Goal: Task Accomplishment & Management: Complete application form

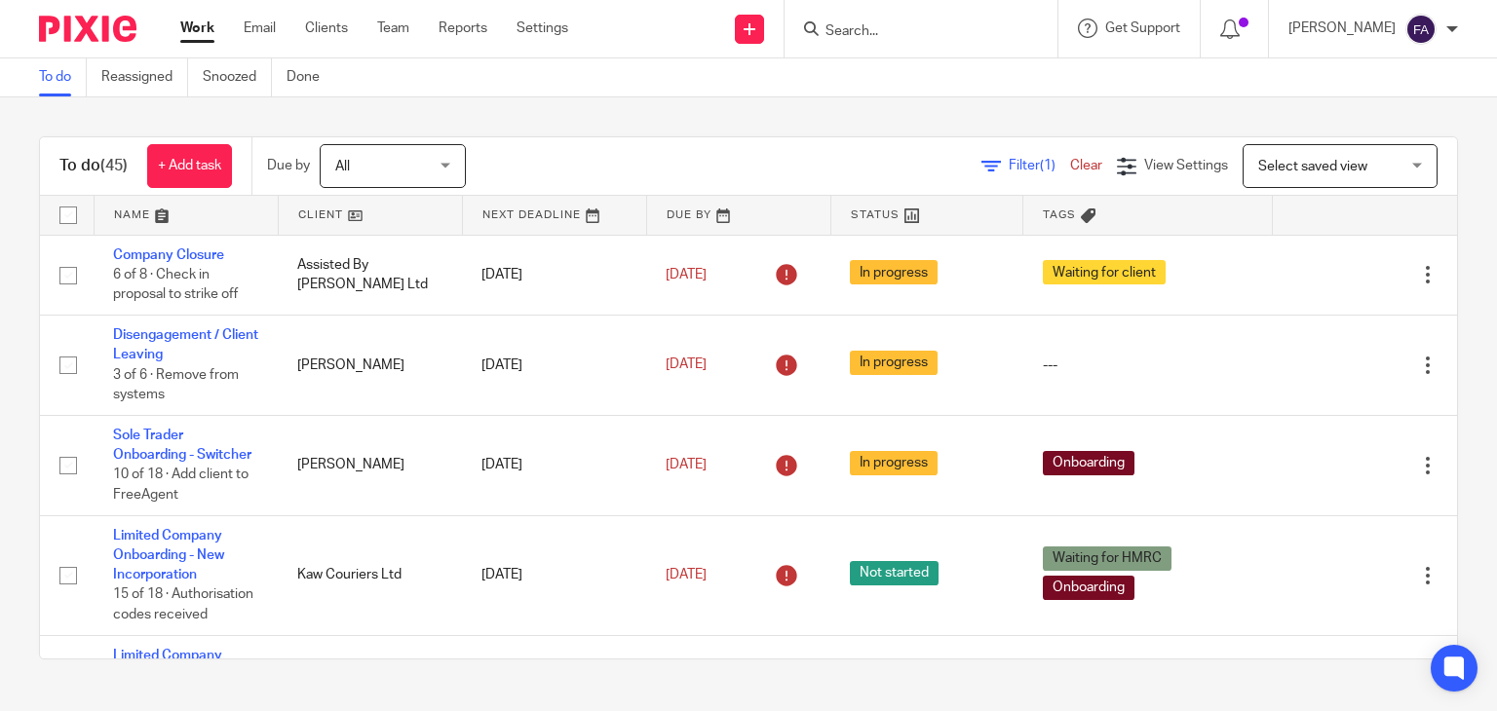
click at [910, 30] on input "Search" at bounding box center [911, 32] width 175 height 18
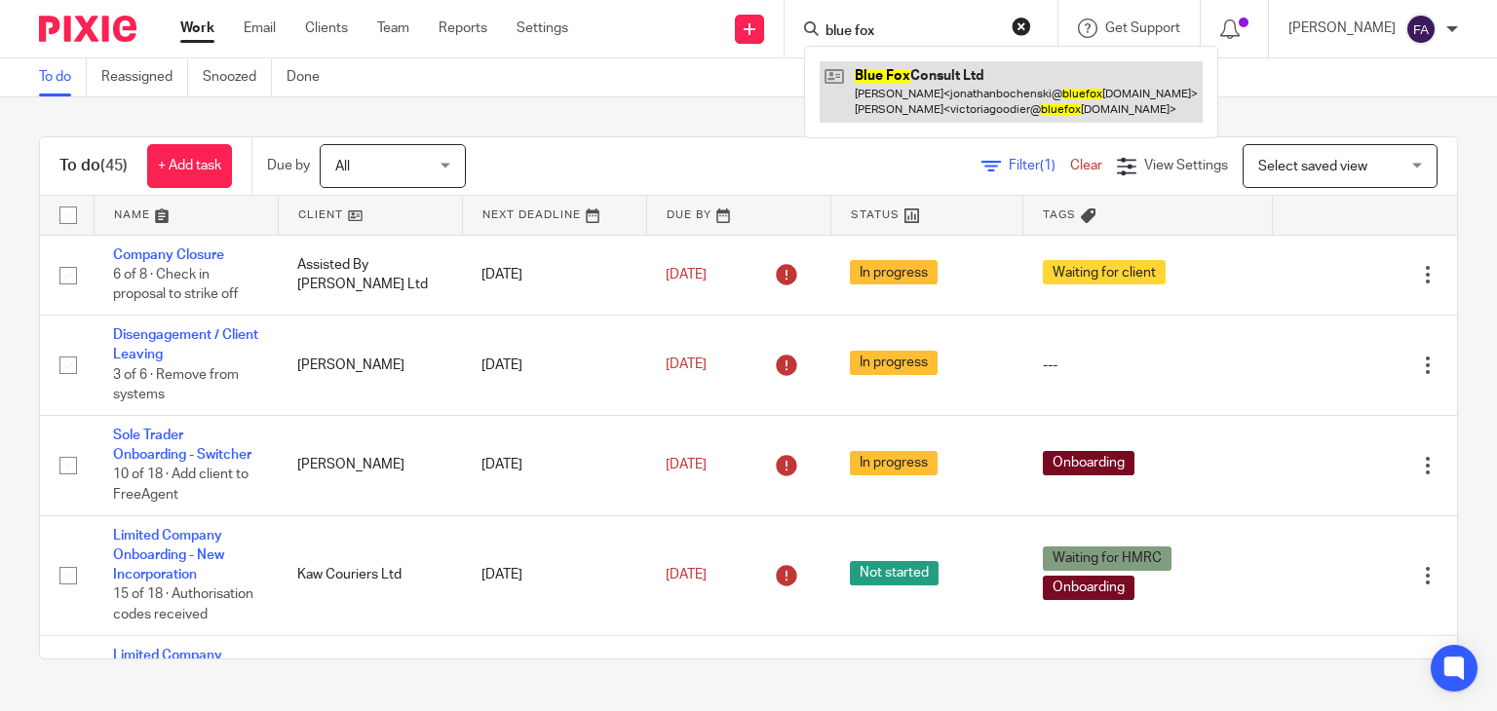
type input "blue fox"
click at [942, 102] on link at bounding box center [1011, 91] width 383 height 60
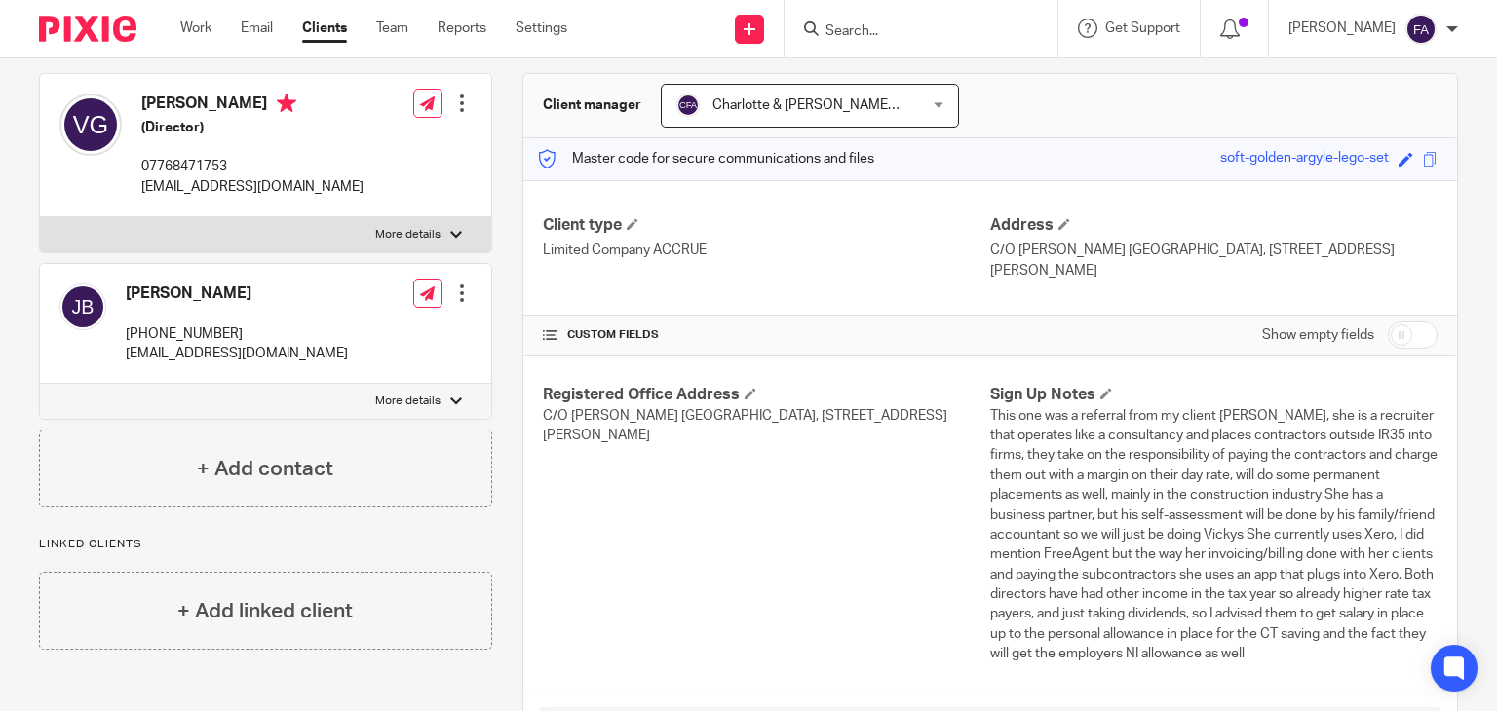
scroll to position [195, 0]
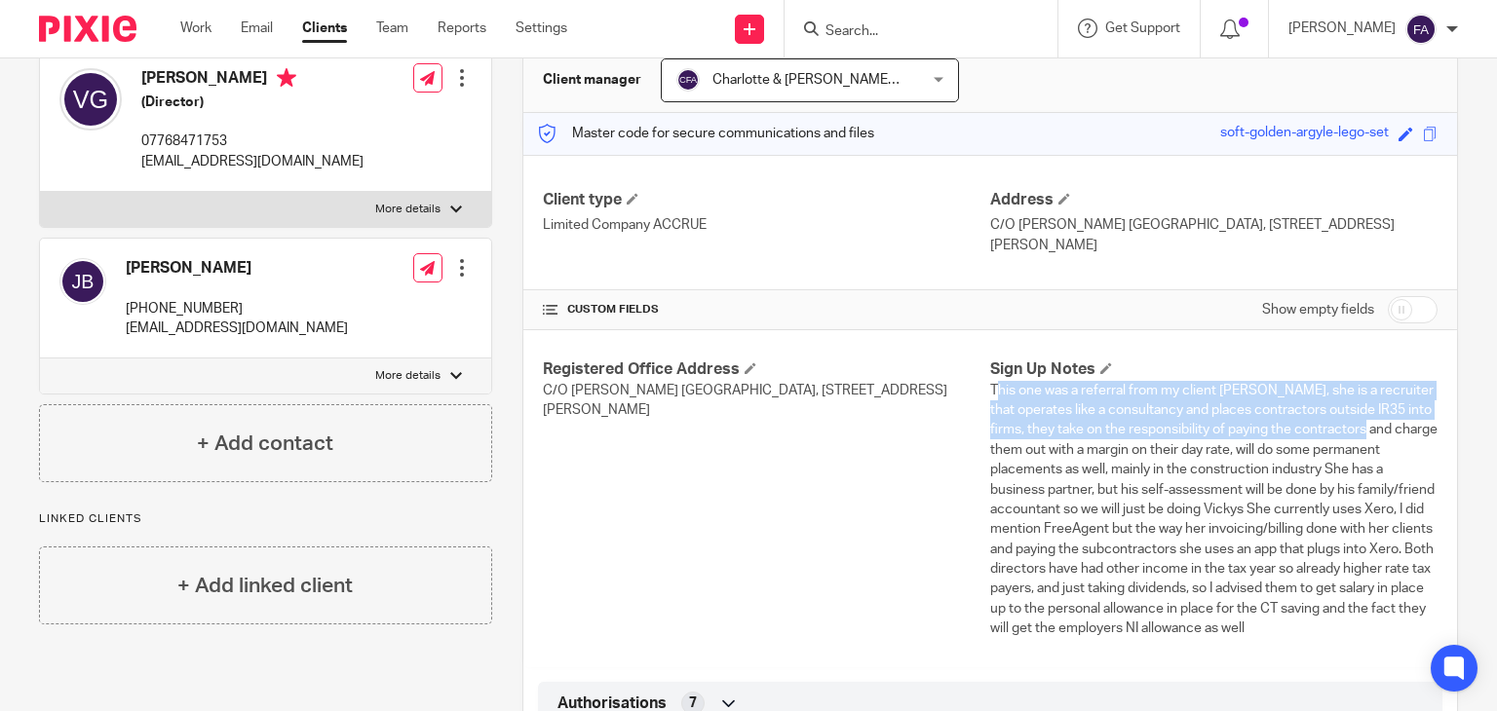
drag, startPoint x: 985, startPoint y: 386, endPoint x: 991, endPoint y: 434, distance: 48.1
click at [1003, 441] on span "This one was a referral from my client [PERSON_NAME], she is a recruiter that o…" at bounding box center [1213, 509] width 447 height 251
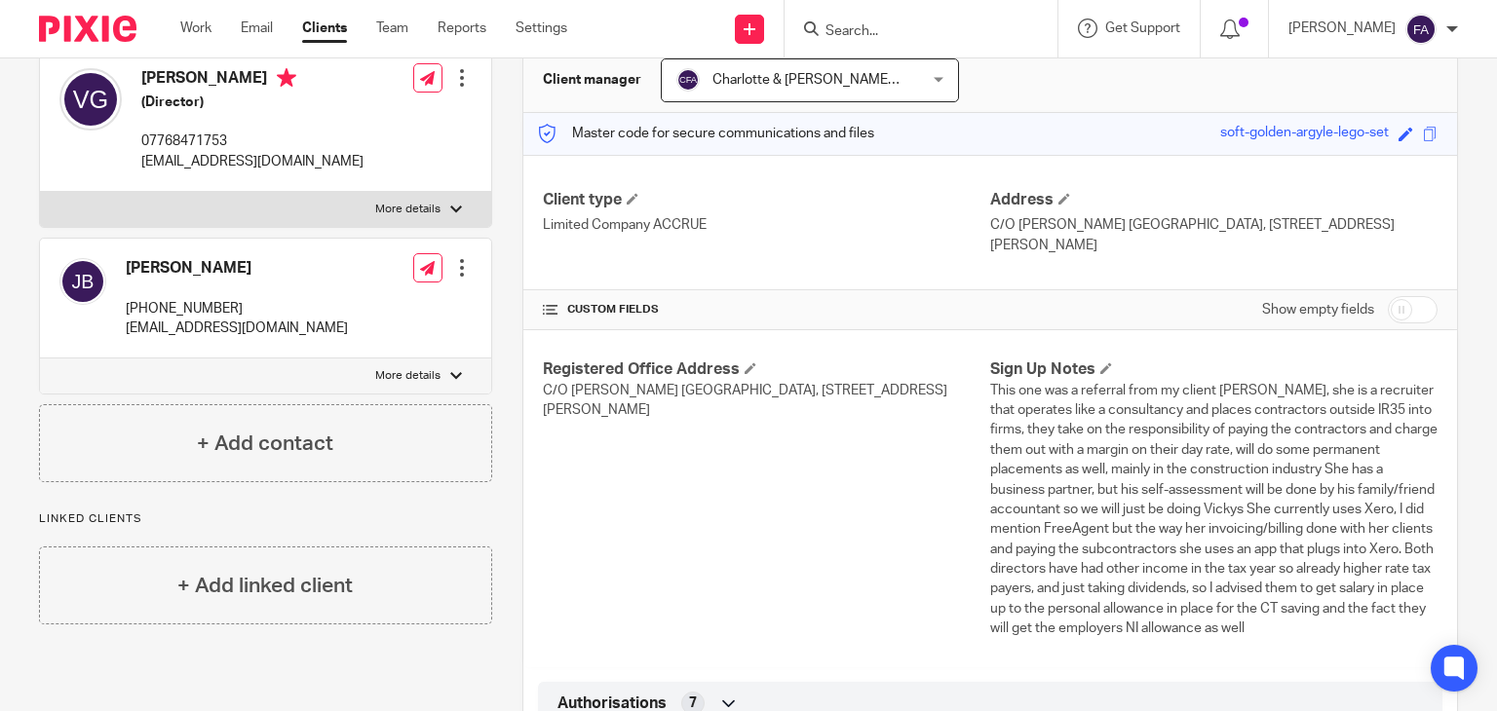
click at [970, 422] on div "Registered Office Address C/[GEOGRAPHIC_DATA][PERSON_NAME][STREET_ADDRESS][PERS…" at bounding box center [766, 499] width 447 height 279
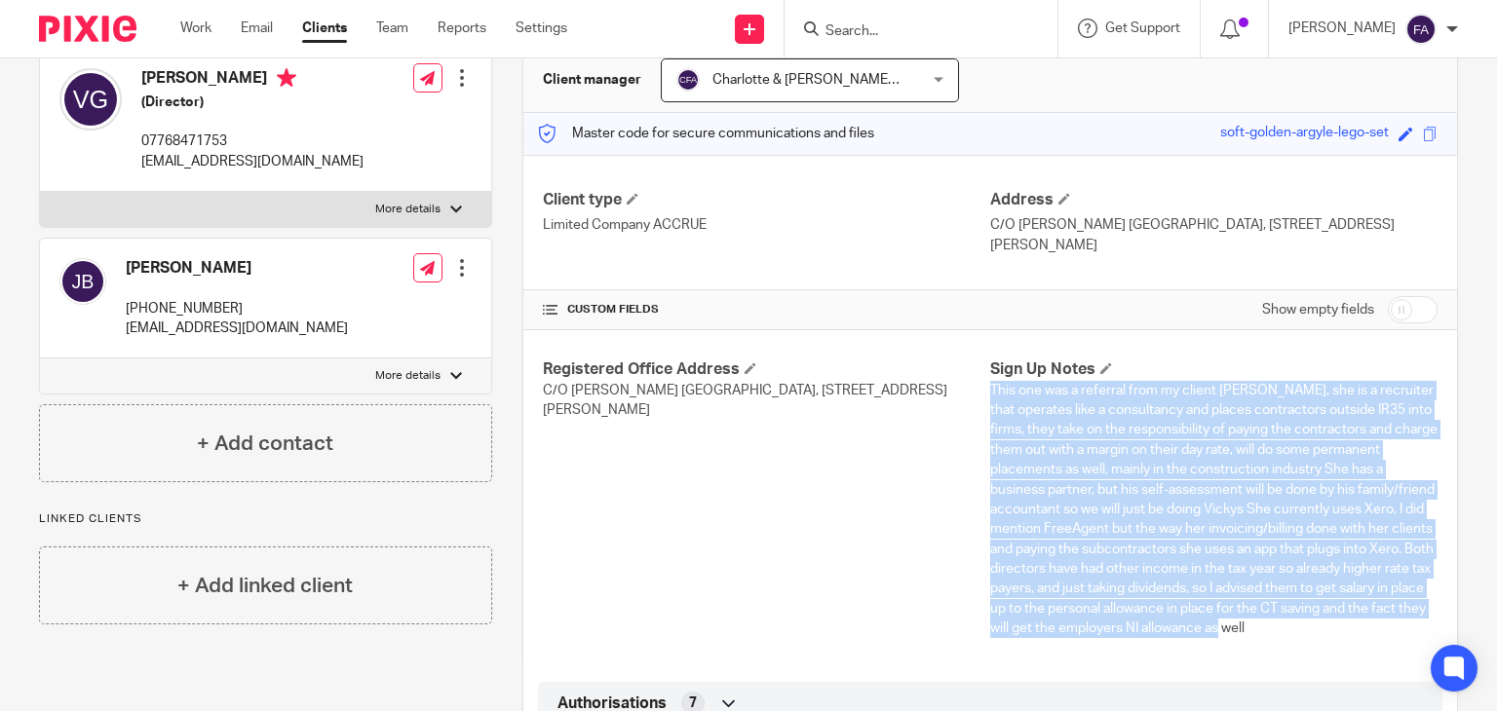
drag, startPoint x: 983, startPoint y: 388, endPoint x: 1383, endPoint y: 610, distance: 457.2
click at [1397, 614] on p "This one was a referral from my client [PERSON_NAME], she is a recruiter that o…" at bounding box center [1213, 510] width 447 height 258
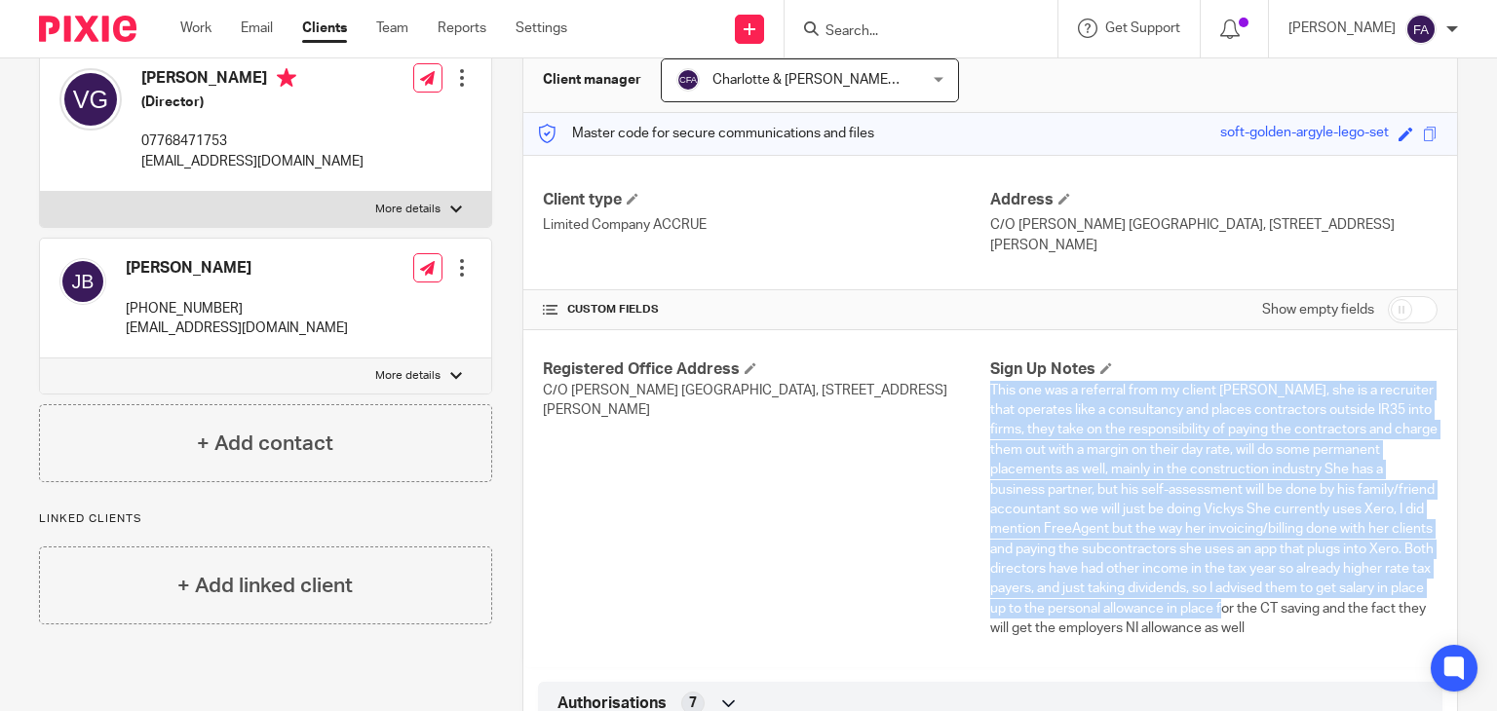
click at [1158, 589] on span "This one was a referral from my client [PERSON_NAME], she is a recruiter that o…" at bounding box center [1213, 509] width 447 height 251
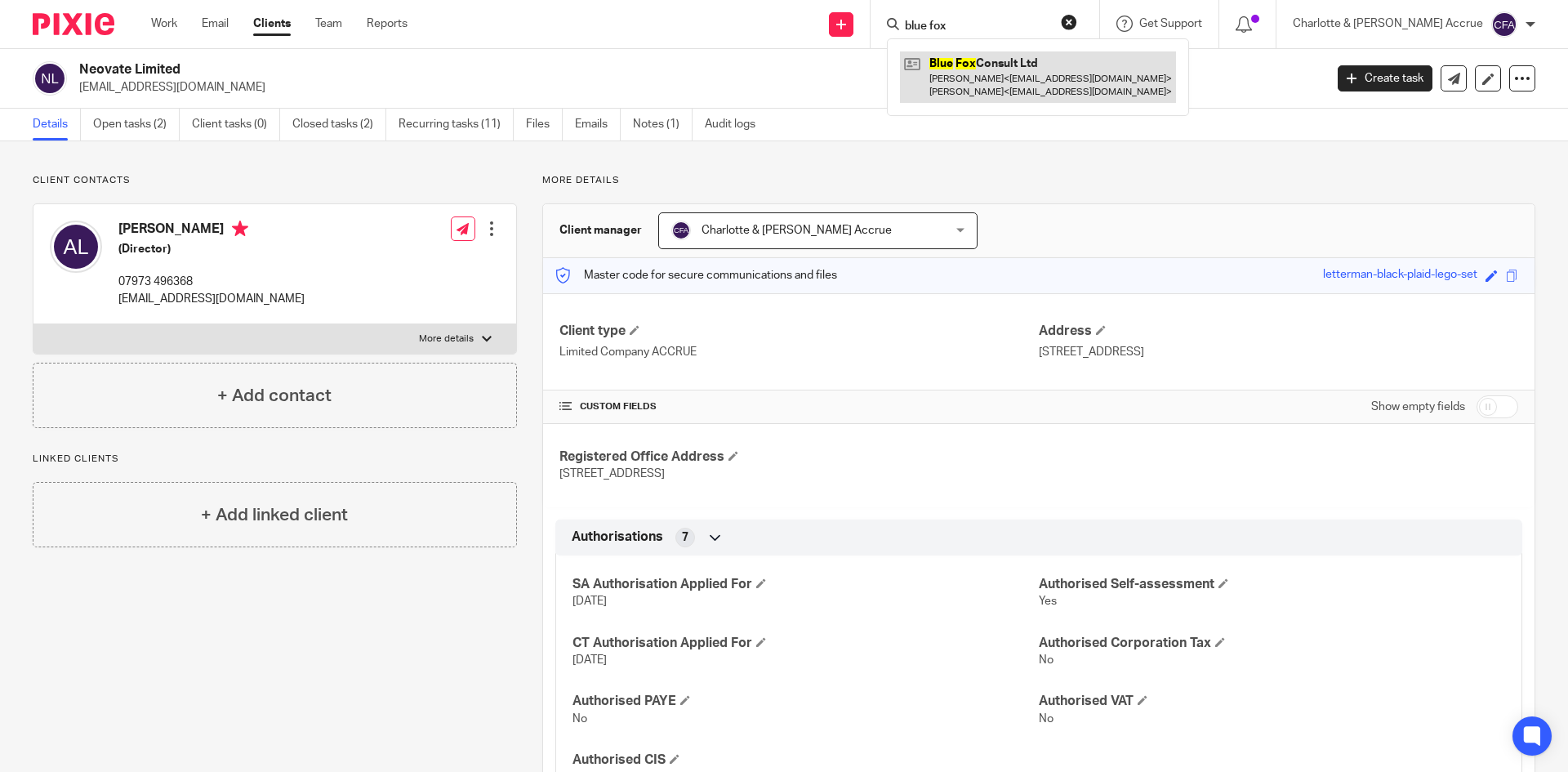
type input "blue fox"
click at [1053, 80] on link at bounding box center [1038, 76] width 276 height 50
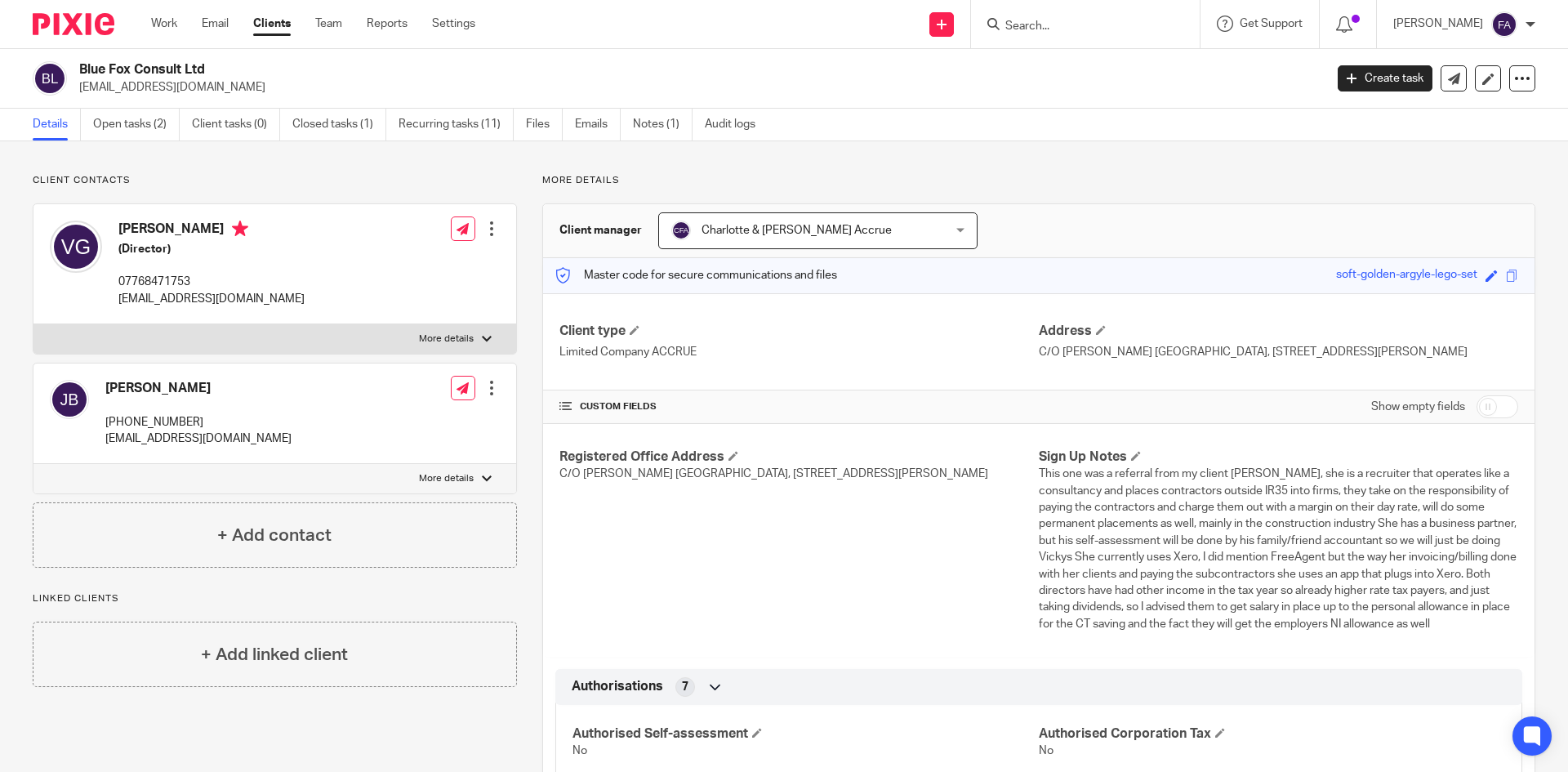
click at [180, 302] on p "[EMAIL_ADDRESS][DOMAIN_NAME]" at bounding box center [211, 298] width 186 height 16
click at [180, 302] on p "victoriagoodier@bluefoxconsult.com" at bounding box center [211, 298] width 186 height 16
copy div "victoriagoodier@bluefoxconsult.com"
click at [175, 23] on link "Work" at bounding box center [163, 23] width 26 height 16
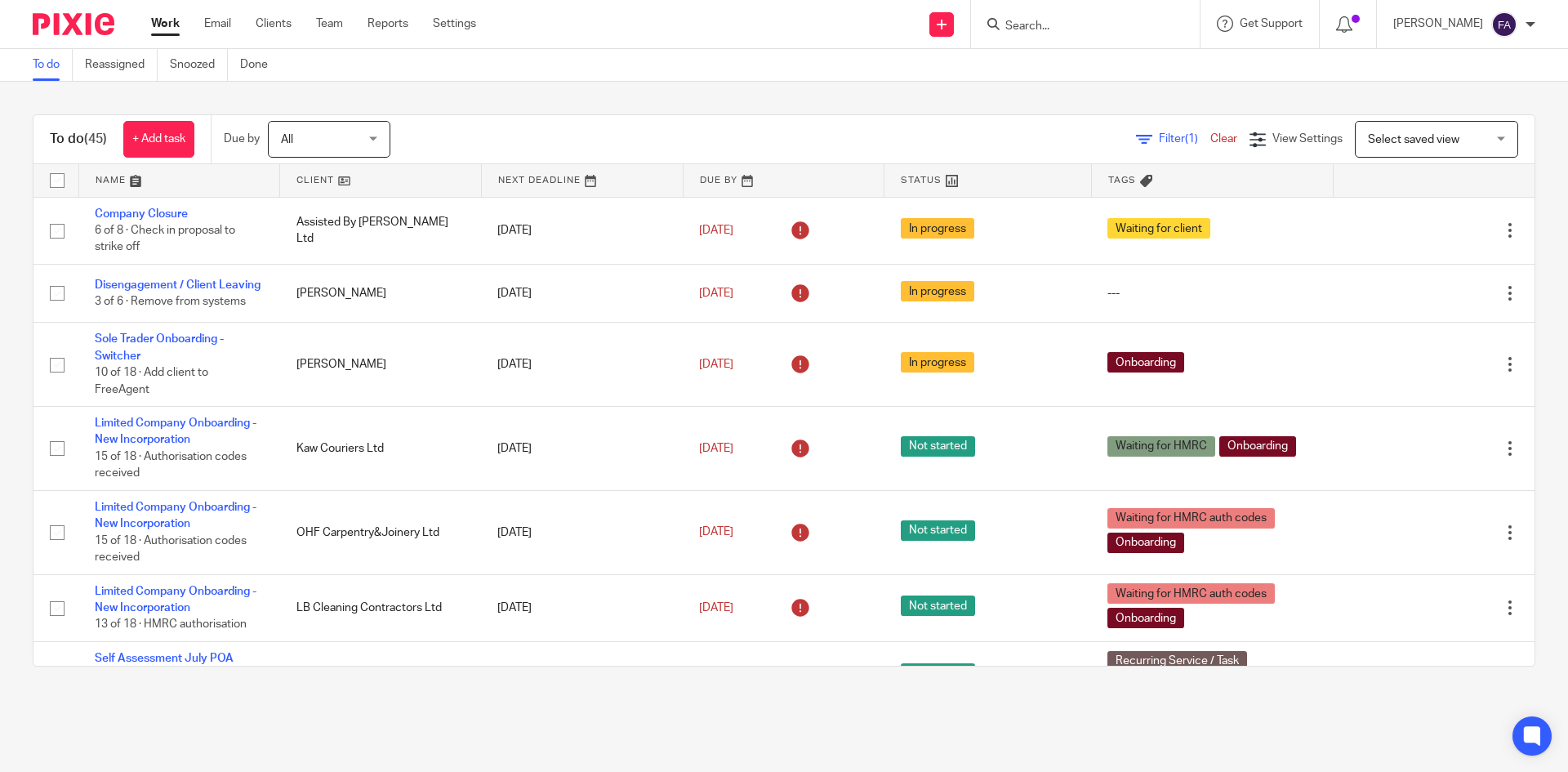
click at [1062, 24] on input "Search" at bounding box center [1077, 27] width 147 height 15
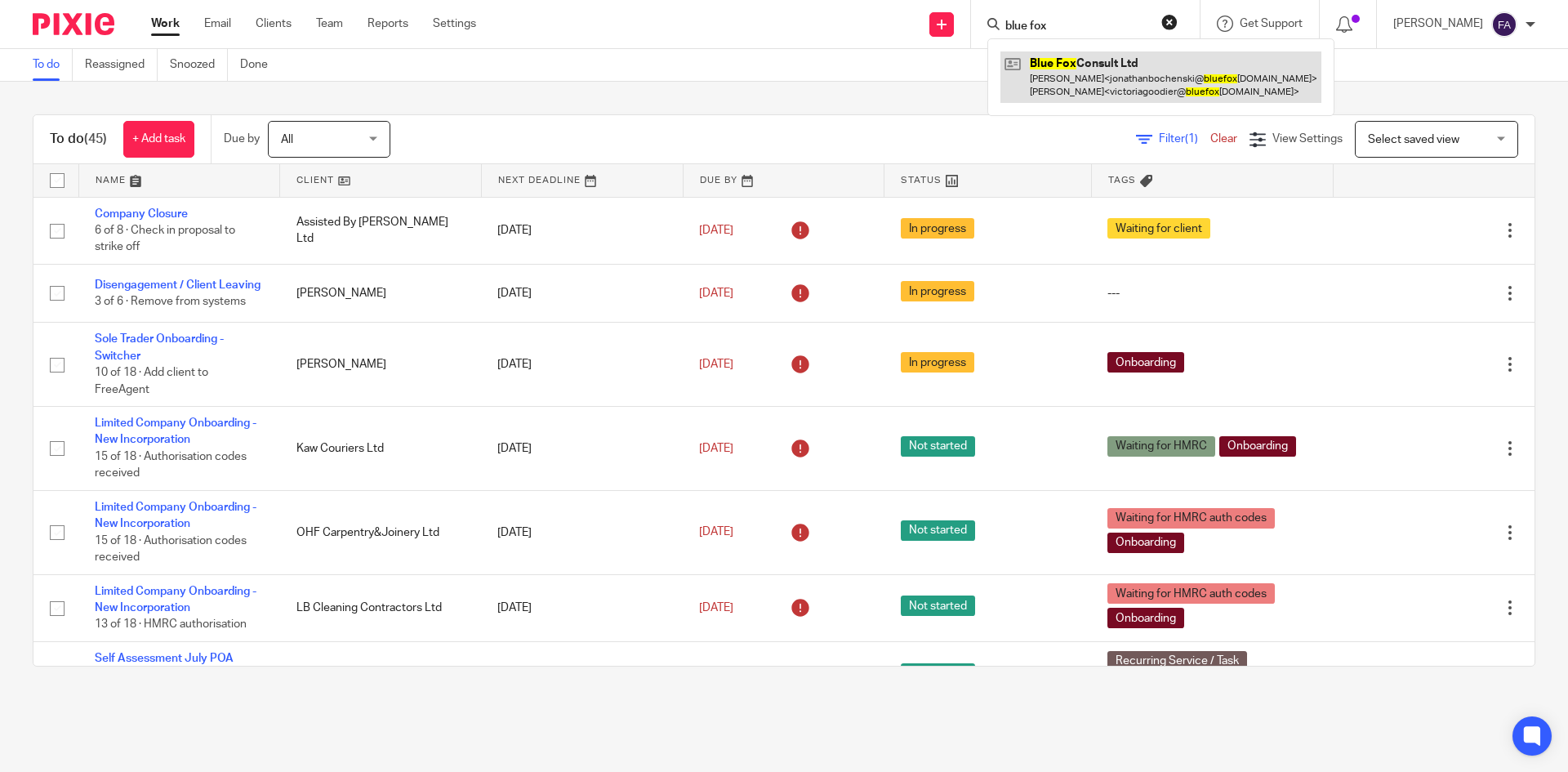
type input "blue fox"
click at [1133, 94] on link at bounding box center [1161, 76] width 321 height 50
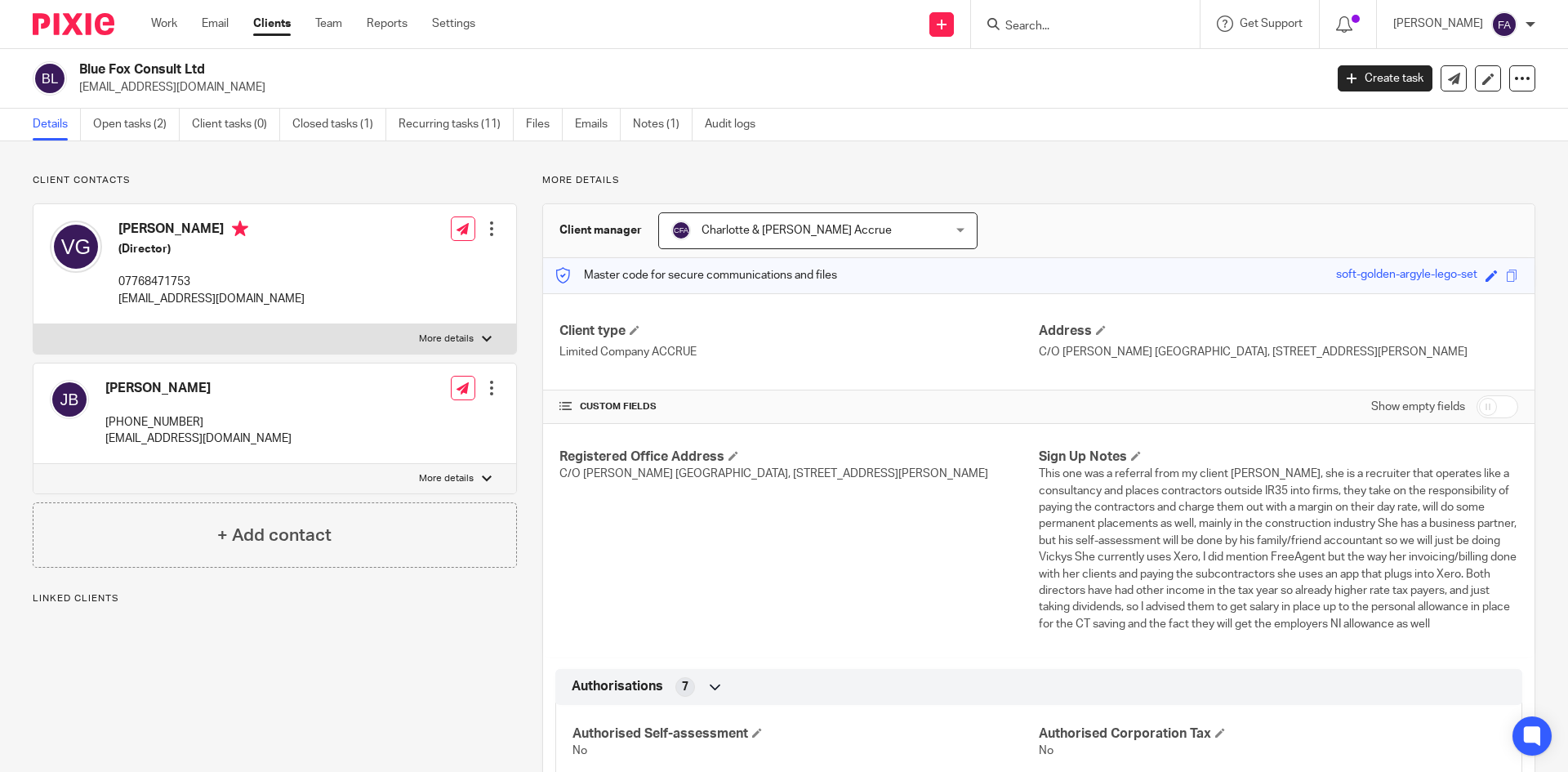
drag, startPoint x: 0, startPoint y: 0, endPoint x: 120, endPoint y: 89, distance: 149.4
click at [120, 89] on p "[EMAIL_ADDRESS][DOMAIN_NAME]" at bounding box center [696, 87] width 1234 height 16
click at [120, 88] on p "[EMAIL_ADDRESS][DOMAIN_NAME]" at bounding box center [696, 87] width 1234 height 16
copy main "victoriagoodier@bluefoxconsult.com Create task Update from Companies House Expo…"
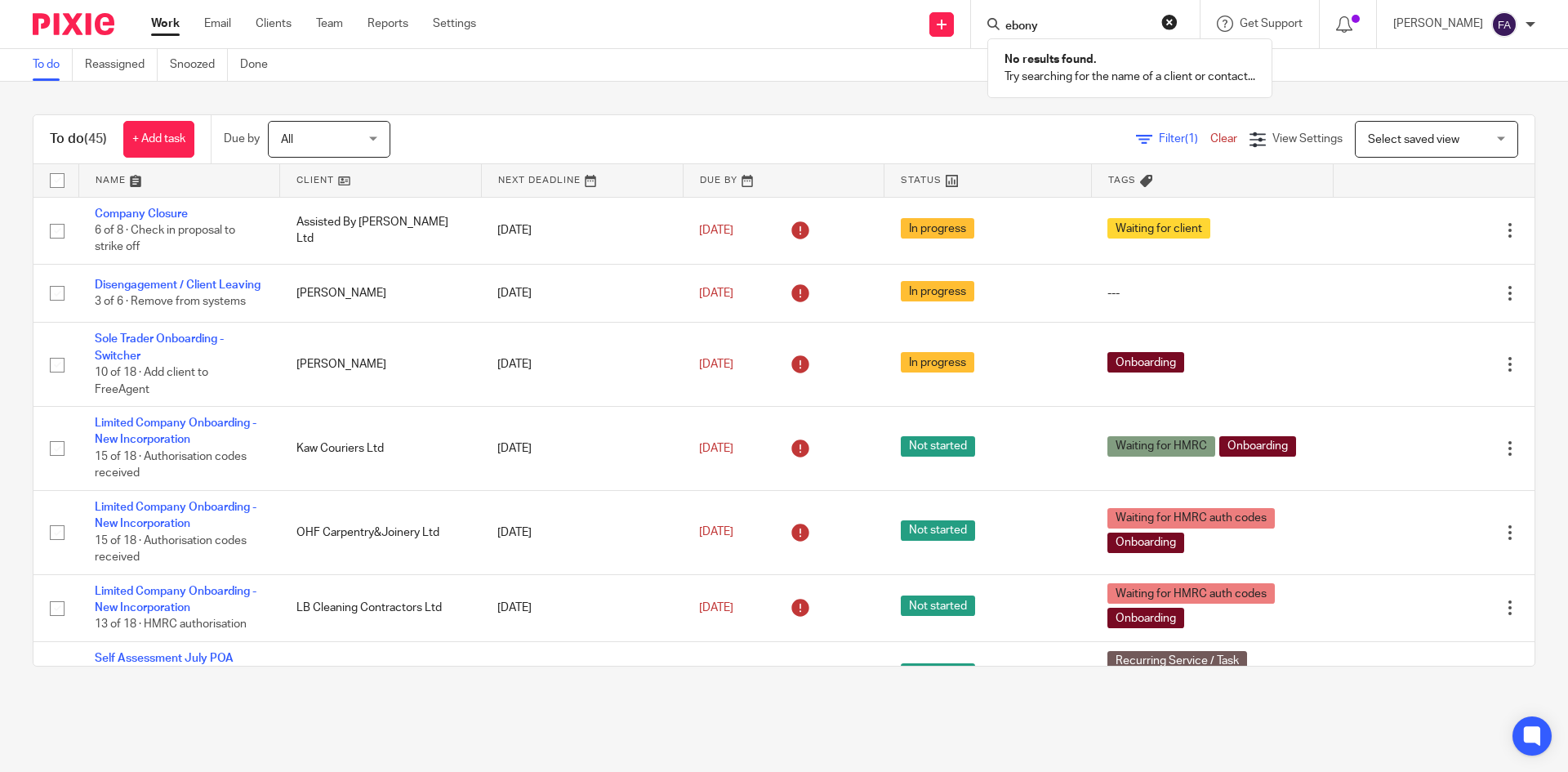
click at [1069, 31] on input "ebony" at bounding box center [1077, 27] width 147 height 15
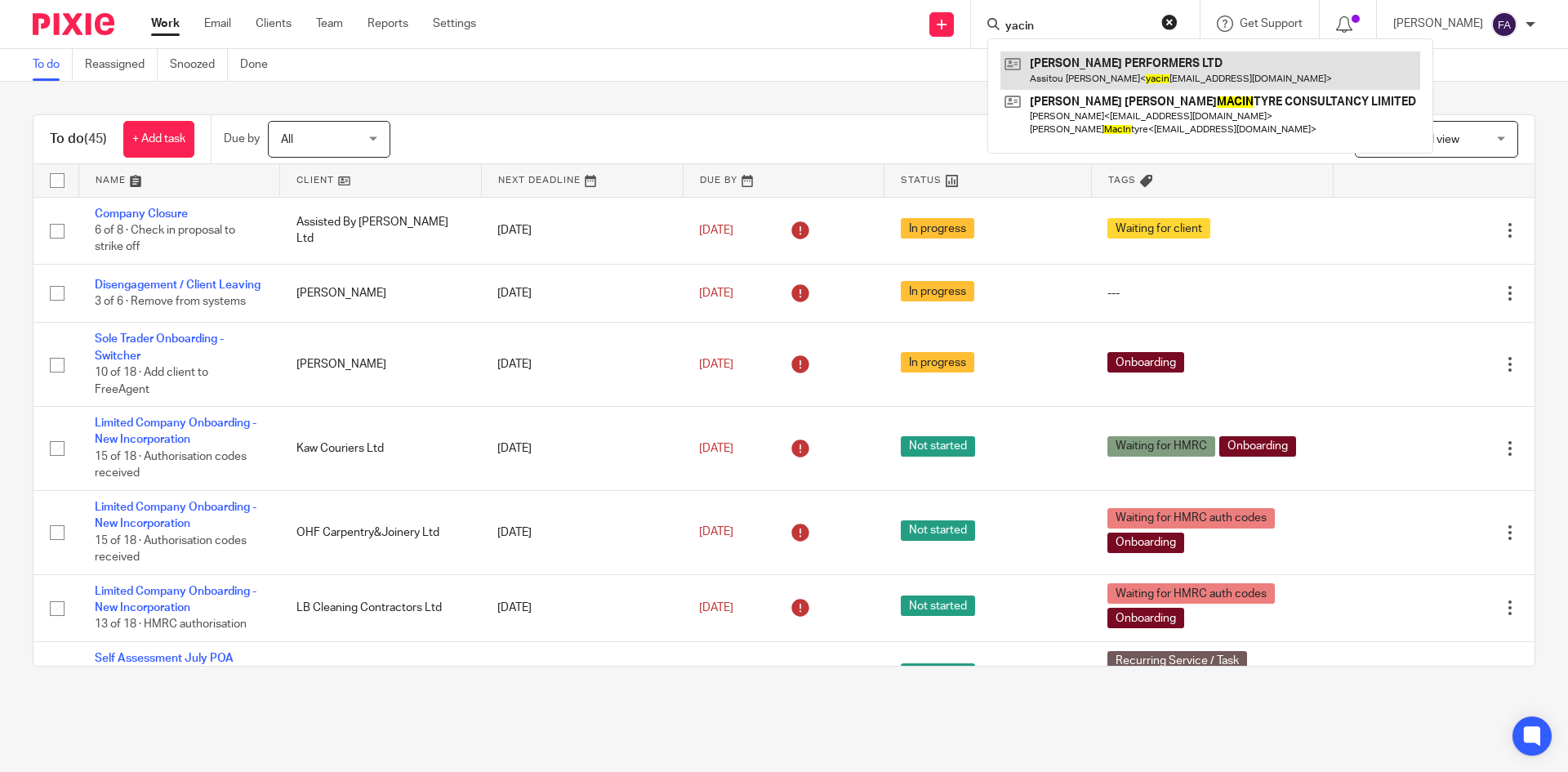
type input "yacin"
click at [1094, 55] on link at bounding box center [1210, 70] width 420 height 38
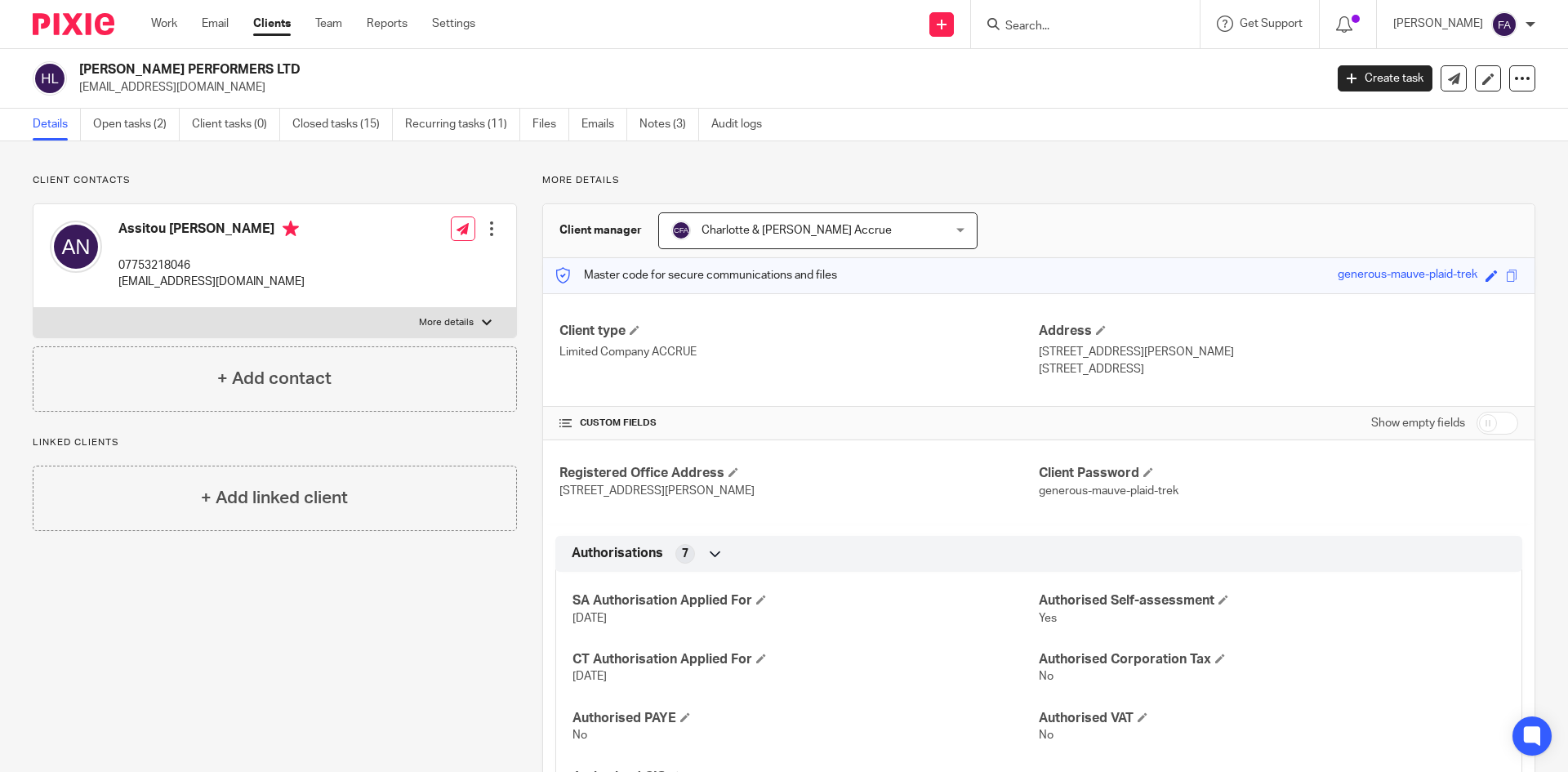
click at [187, 87] on p "[EMAIL_ADDRESS][DOMAIN_NAME]" at bounding box center [696, 87] width 1234 height 16
copy main "[EMAIL_ADDRESS][DOMAIN_NAME] Create task Update from Companies House Export dat…"
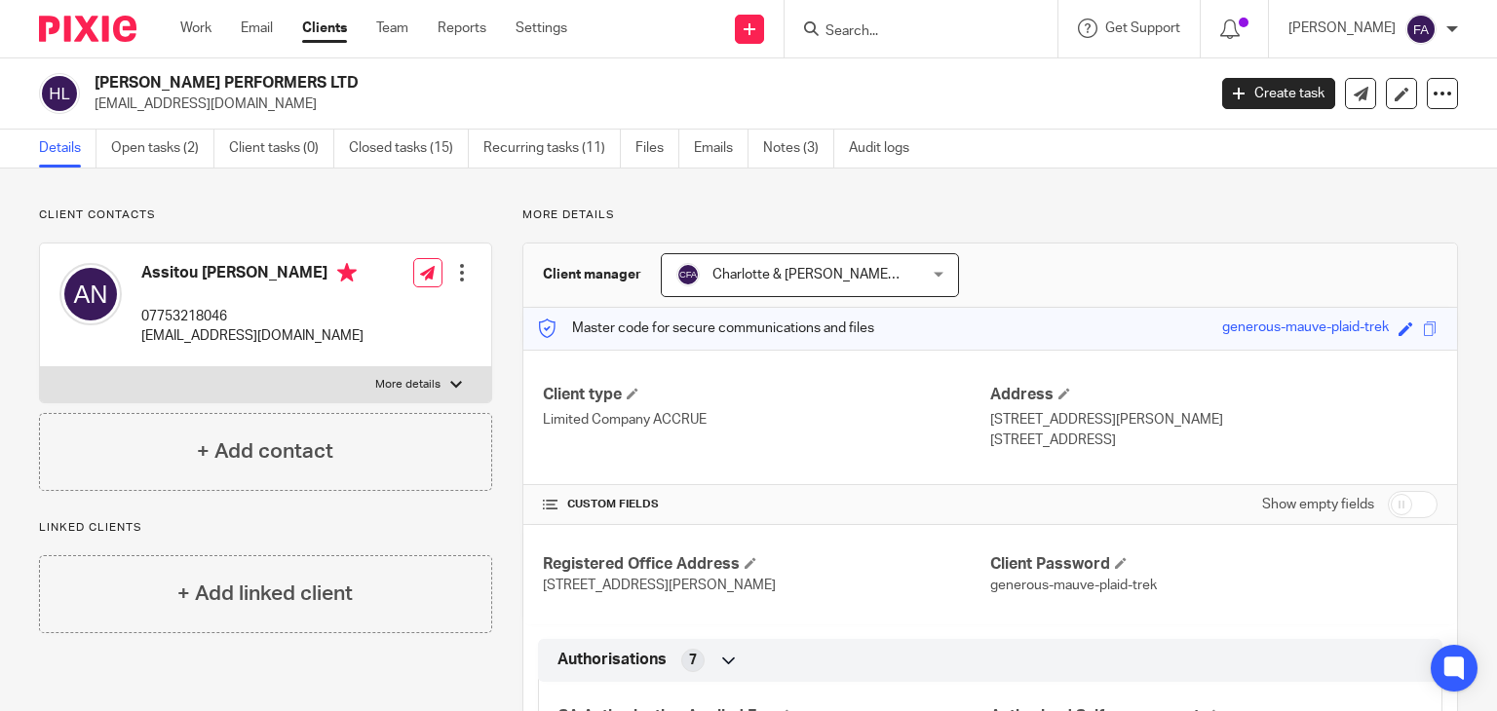
drag, startPoint x: 616, startPoint y: 89, endPoint x: 960, endPoint y: 57, distance: 345.5
click at [620, 89] on h2 "[PERSON_NAME] PERFORMERS LTD" at bounding box center [534, 83] width 879 height 20
click at [755, 31] on icon at bounding box center [750, 29] width 12 height 12
click at [761, 148] on link "Add client" at bounding box center [788, 148] width 136 height 28
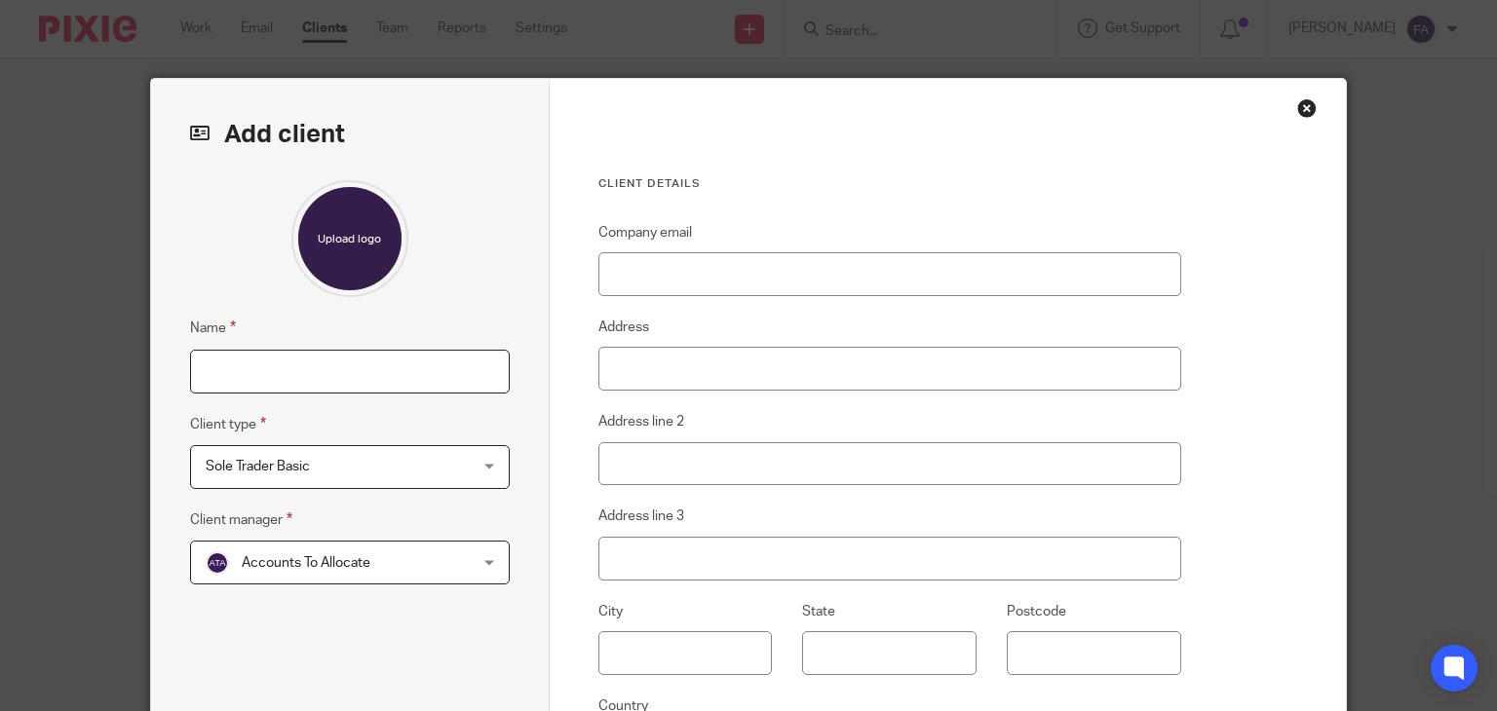
click at [338, 369] on input "Name" at bounding box center [350, 372] width 320 height 44
type input "Spencer Hiorns New Company"
click at [390, 459] on span "Sole Trader Basic" at bounding box center [327, 466] width 243 height 41
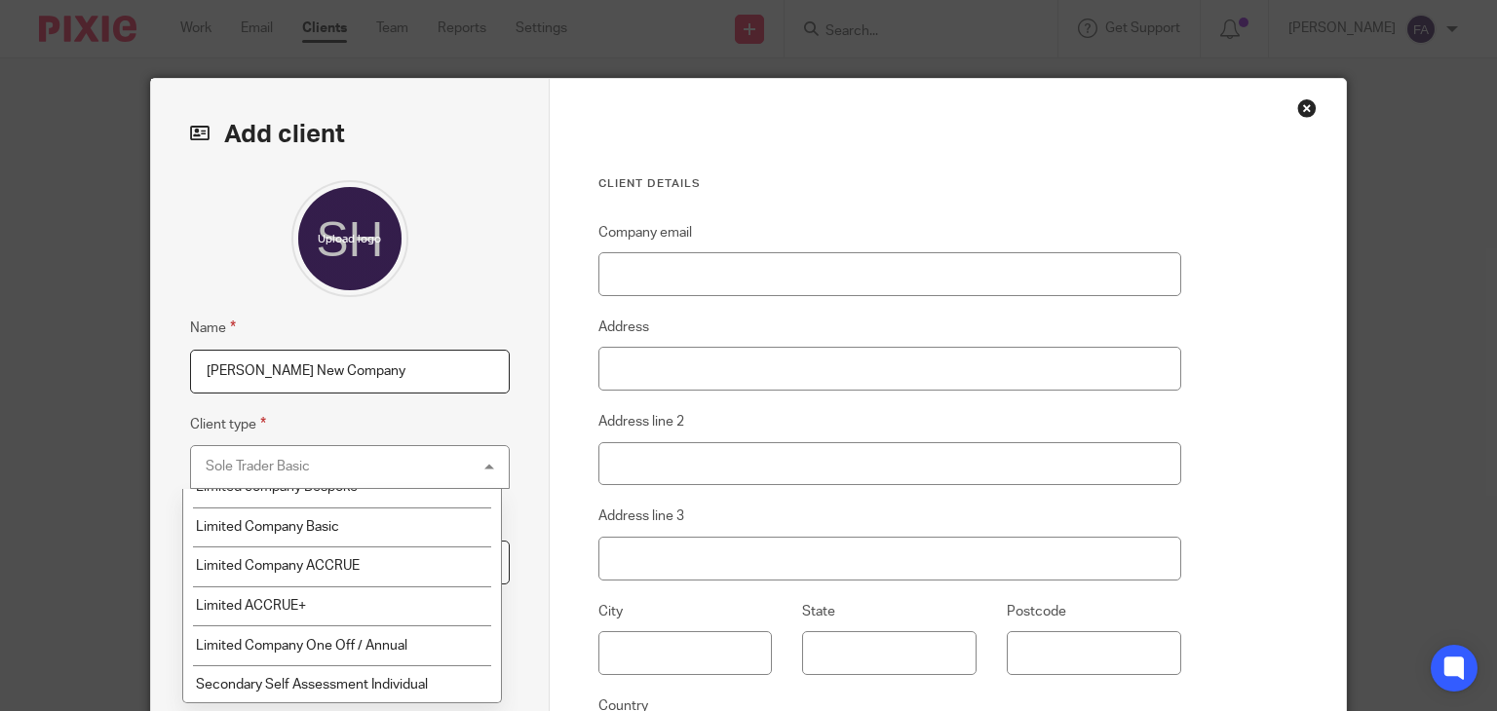
scroll to position [195, 0]
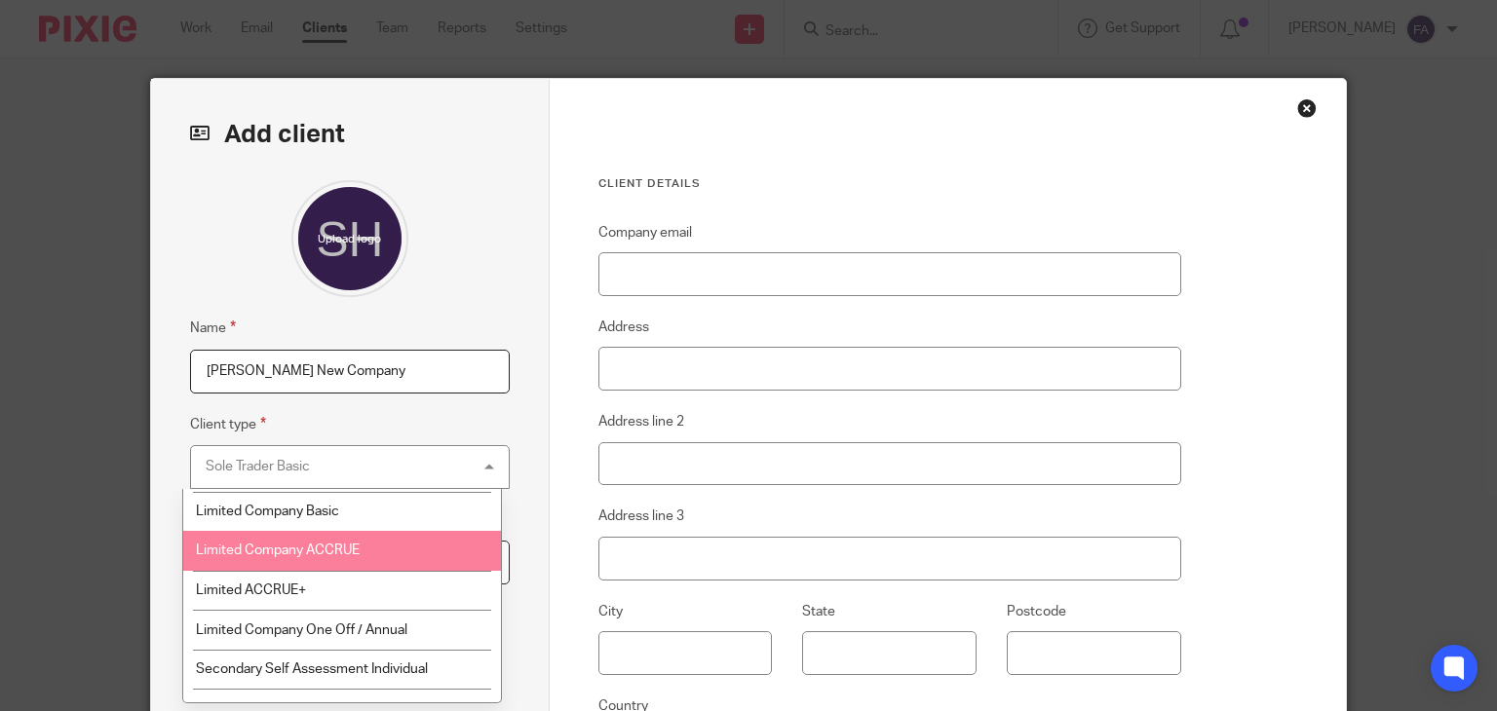
click at [347, 551] on span "Limited Company ACCRUE" at bounding box center [278, 551] width 164 height 14
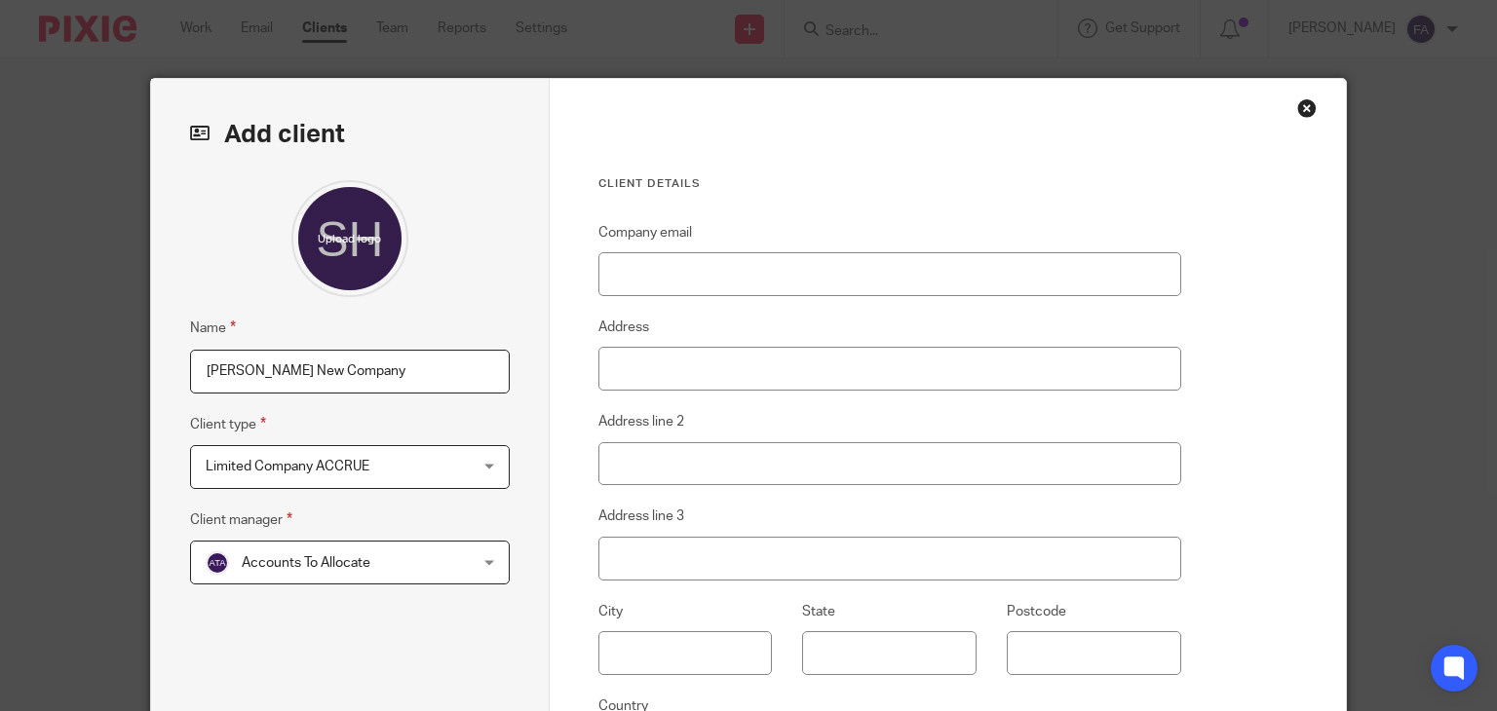
click at [309, 560] on span "Accounts To Allocate" at bounding box center [306, 563] width 129 height 14
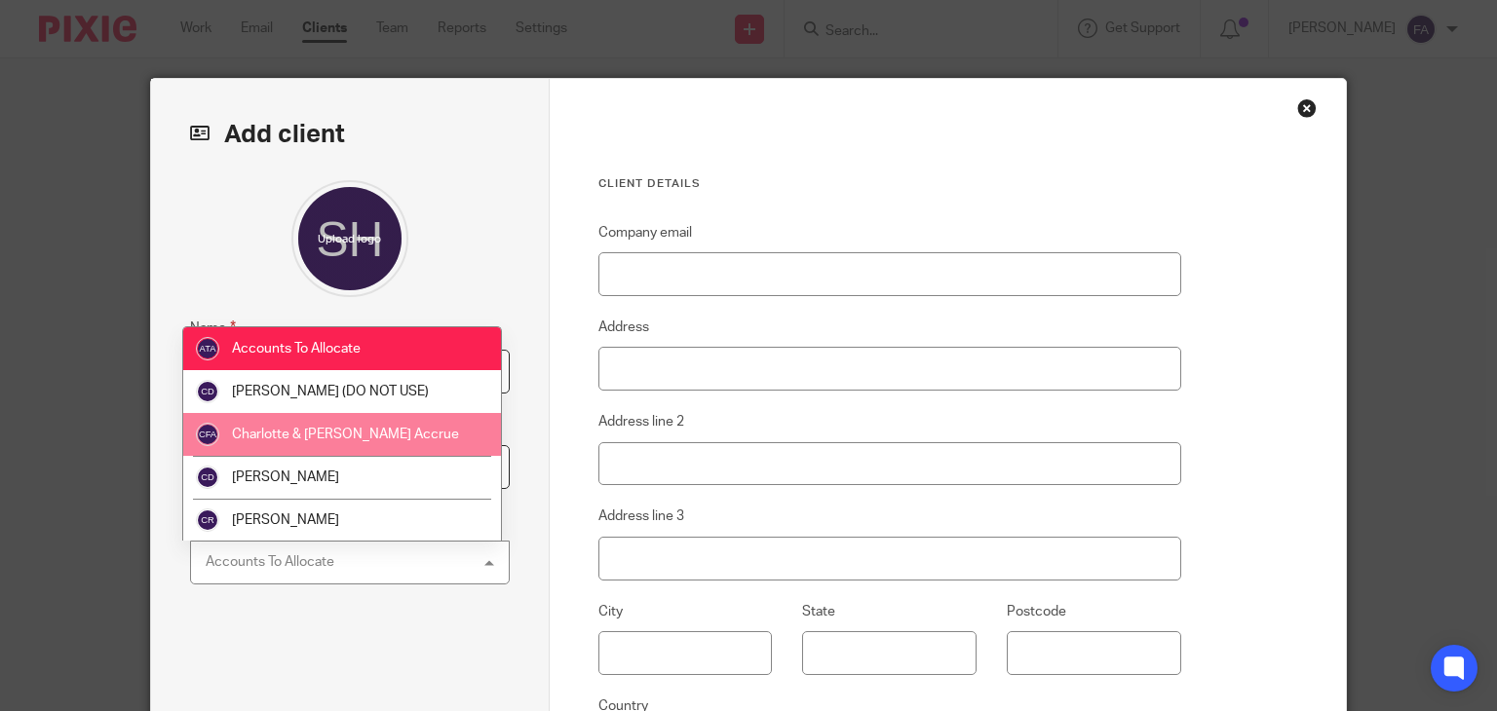
click at [342, 441] on span "Charlotte & Finn Accrue" at bounding box center [345, 435] width 227 height 14
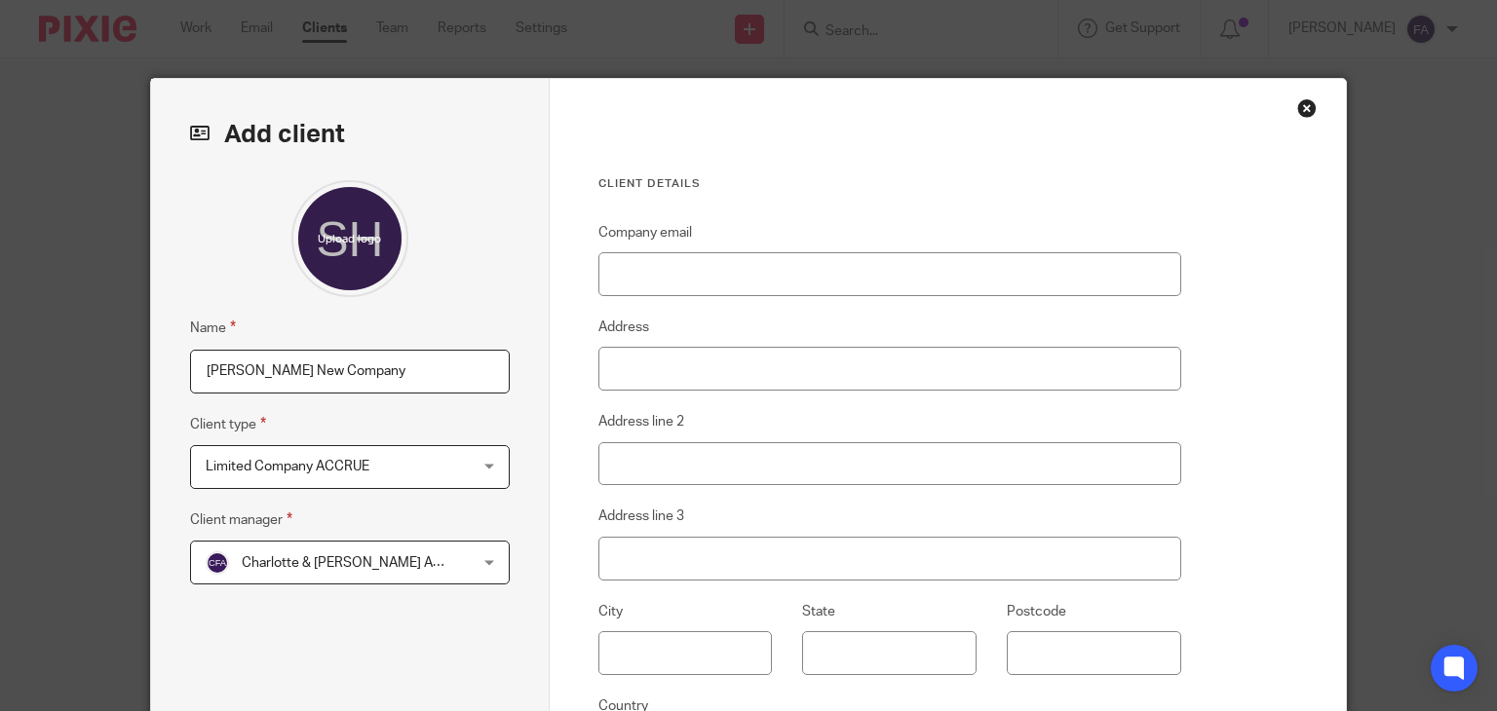
drag, startPoint x: 413, startPoint y: 371, endPoint x: 230, endPoint y: 369, distance: 183.2
click at [230, 369] on input "Spencer Hiorns New Company" at bounding box center [350, 372] width 320 height 44
click at [246, 375] on input "Spencer Hiorns New Company" at bounding box center [350, 372] width 320 height 44
click at [283, 367] on input "Spencer Hiorns New Company" at bounding box center [350, 372] width 320 height 44
click at [290, 368] on input "[PERSON_NAME] New Company" at bounding box center [350, 372] width 320 height 44
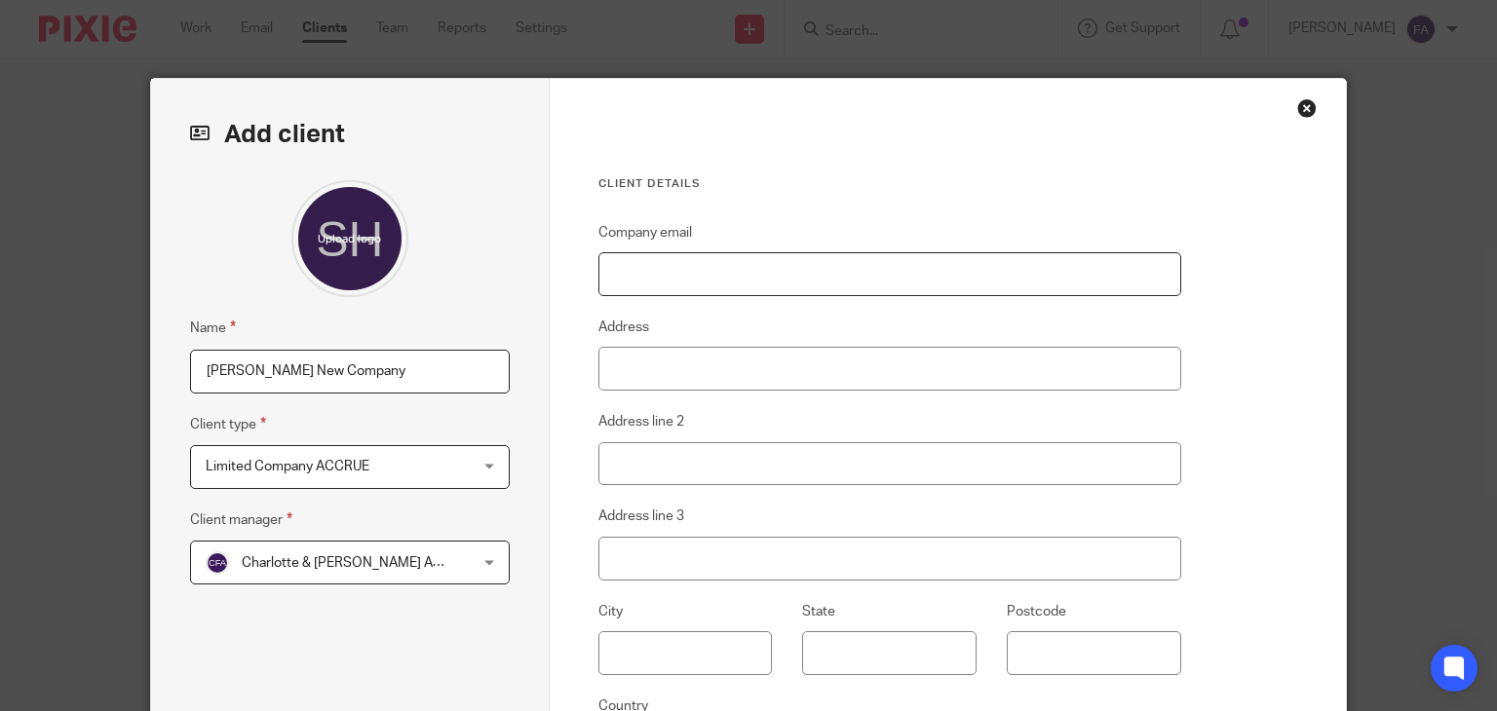
drag, startPoint x: 847, startPoint y: 255, endPoint x: 655, endPoint y: 303, distance: 197.8
click at [847, 255] on input "Company email" at bounding box center [889, 274] width 583 height 44
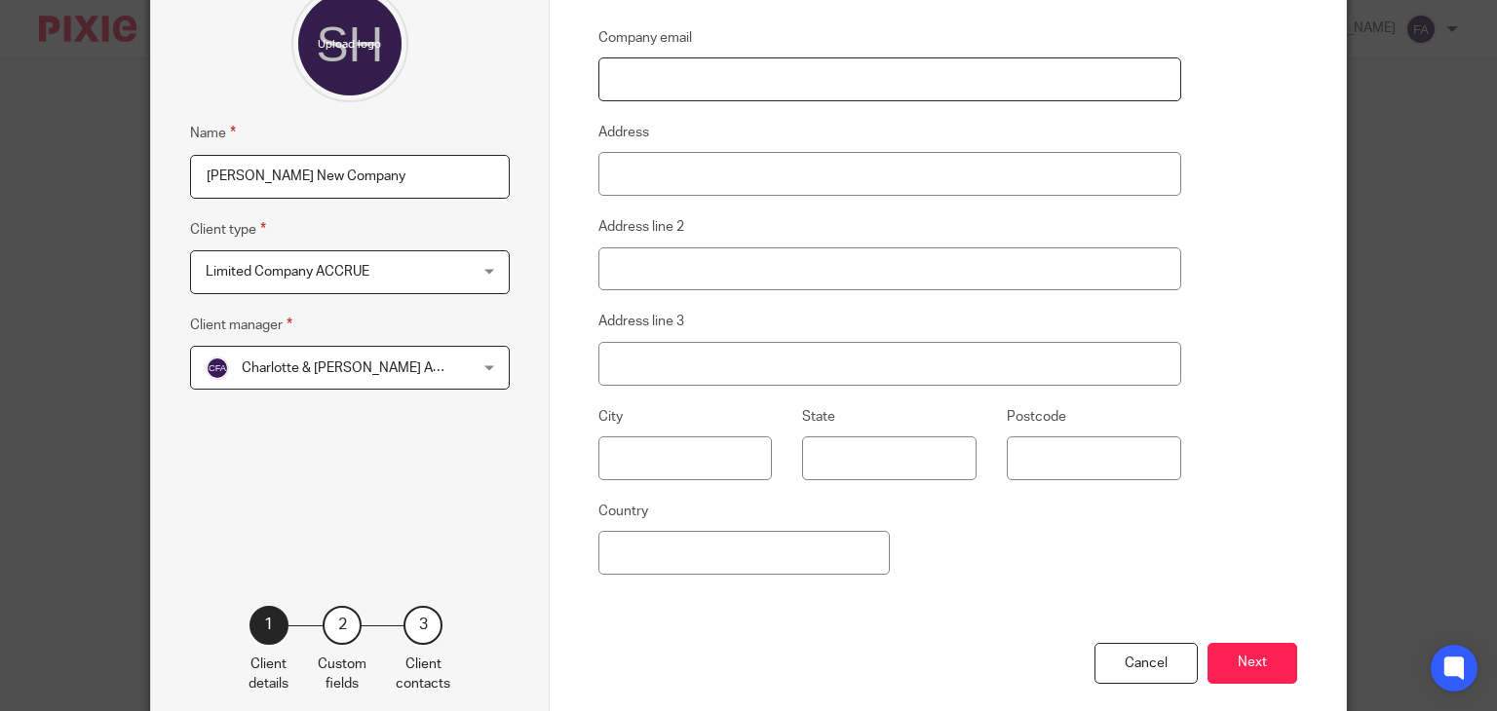
click at [734, 74] on input "Company email" at bounding box center [889, 80] width 583 height 44
paste input "Spencerhiorns@outlook.com"
type input "Spencerhiorns@outlook.com"
click at [1232, 652] on button "Next" at bounding box center [1253, 664] width 90 height 42
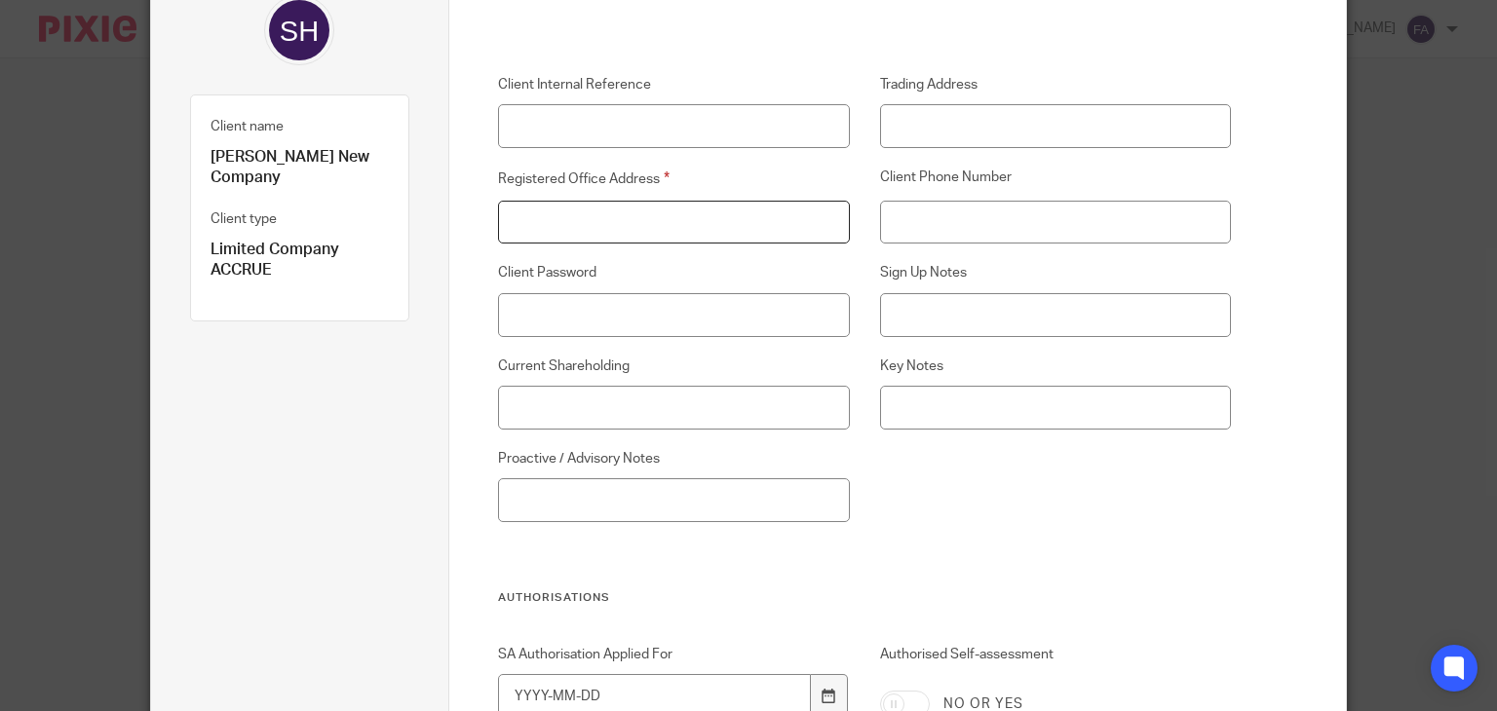
click at [663, 226] on input "Registered Office Address" at bounding box center [673, 223] width 351 height 44
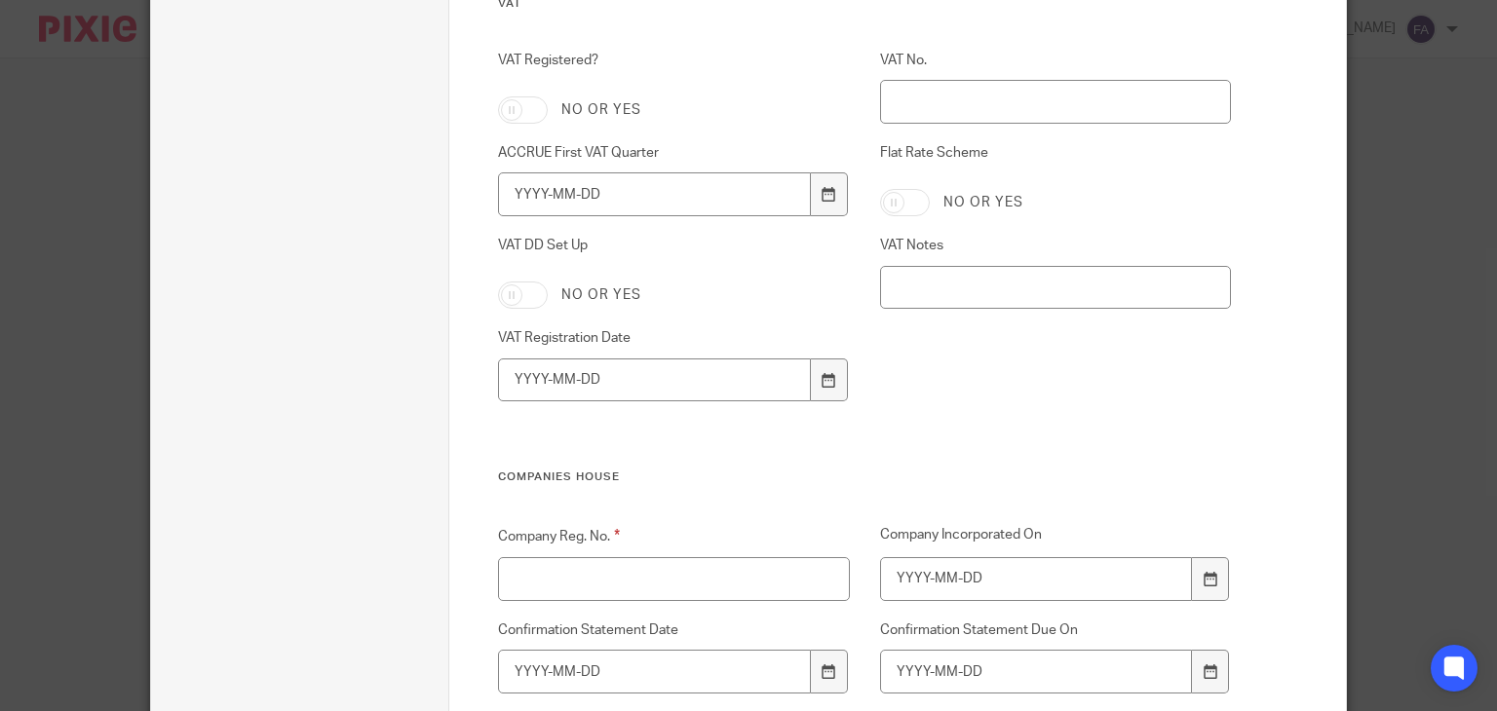
scroll to position [2534, 0]
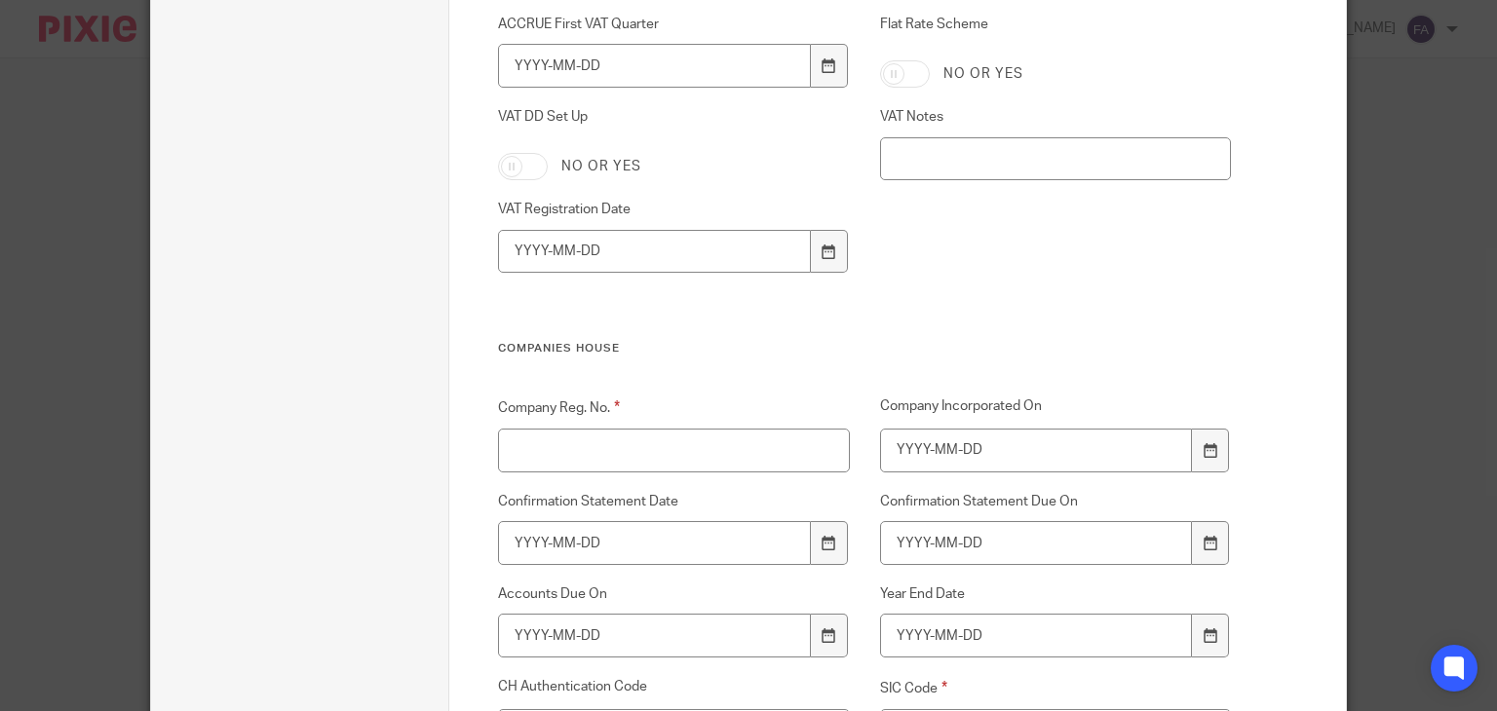
type input "tbc"
click at [655, 438] on input "Company Reg. No." at bounding box center [673, 451] width 351 height 44
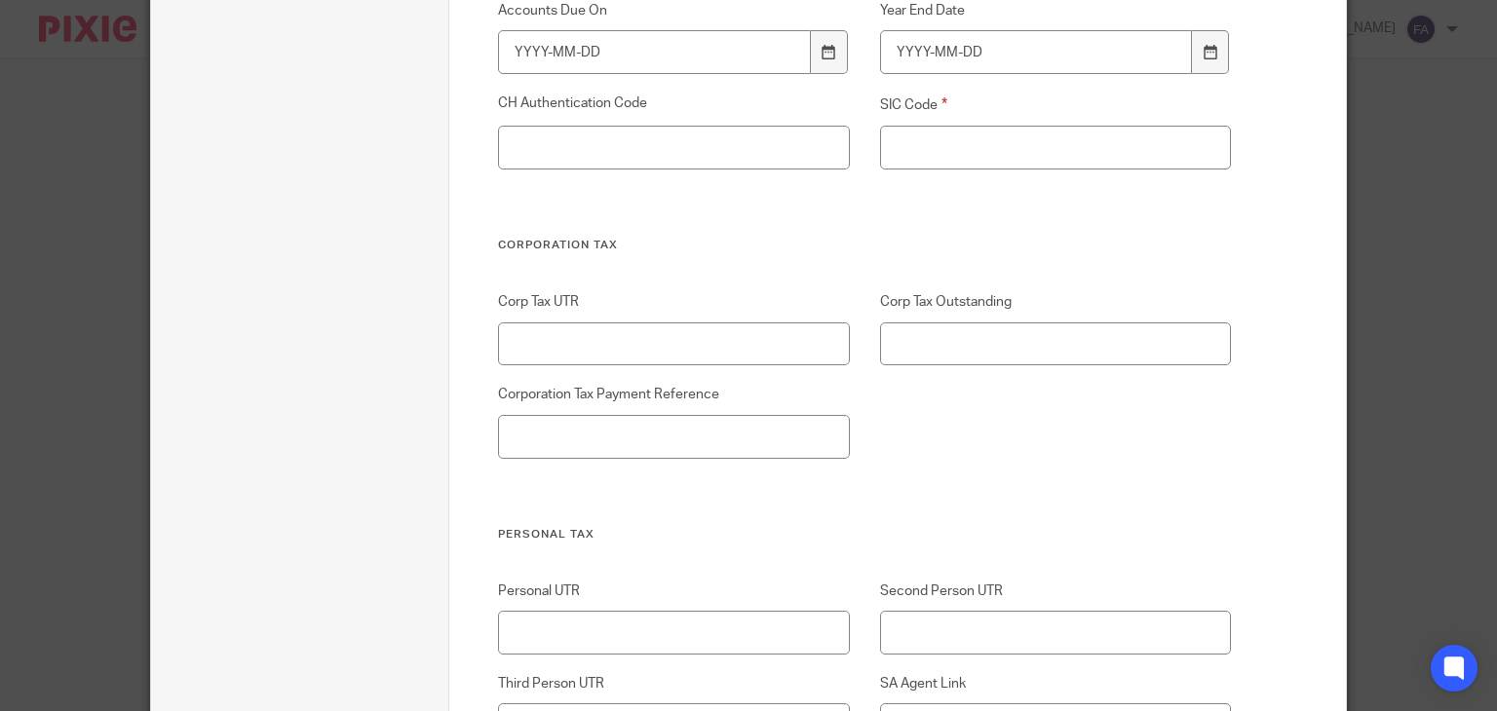
scroll to position [3119, 0]
type input "tbc"
click at [954, 149] on input "SIC Code" at bounding box center [1055, 147] width 351 height 44
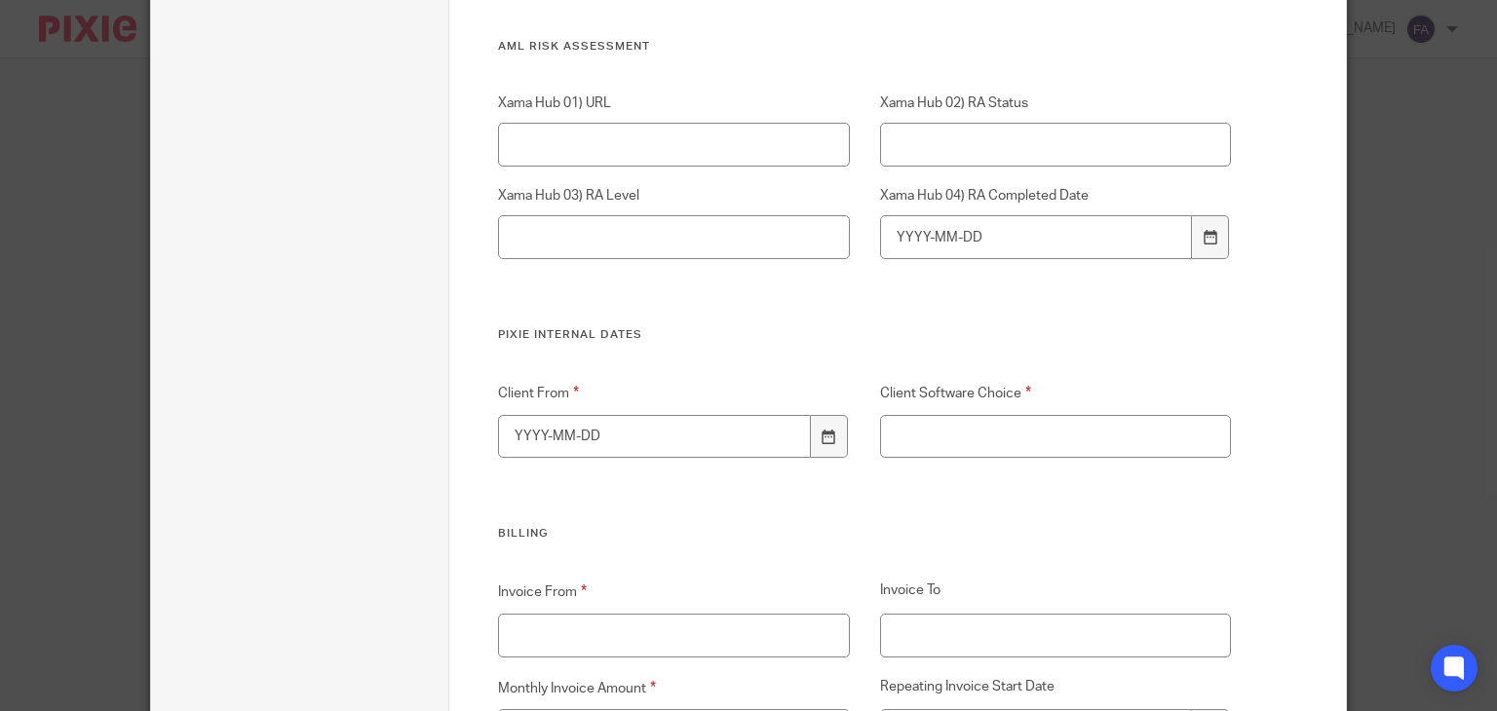
scroll to position [3898, 0]
type input "tbc"
click at [826, 441] on div at bounding box center [829, 433] width 37 height 44
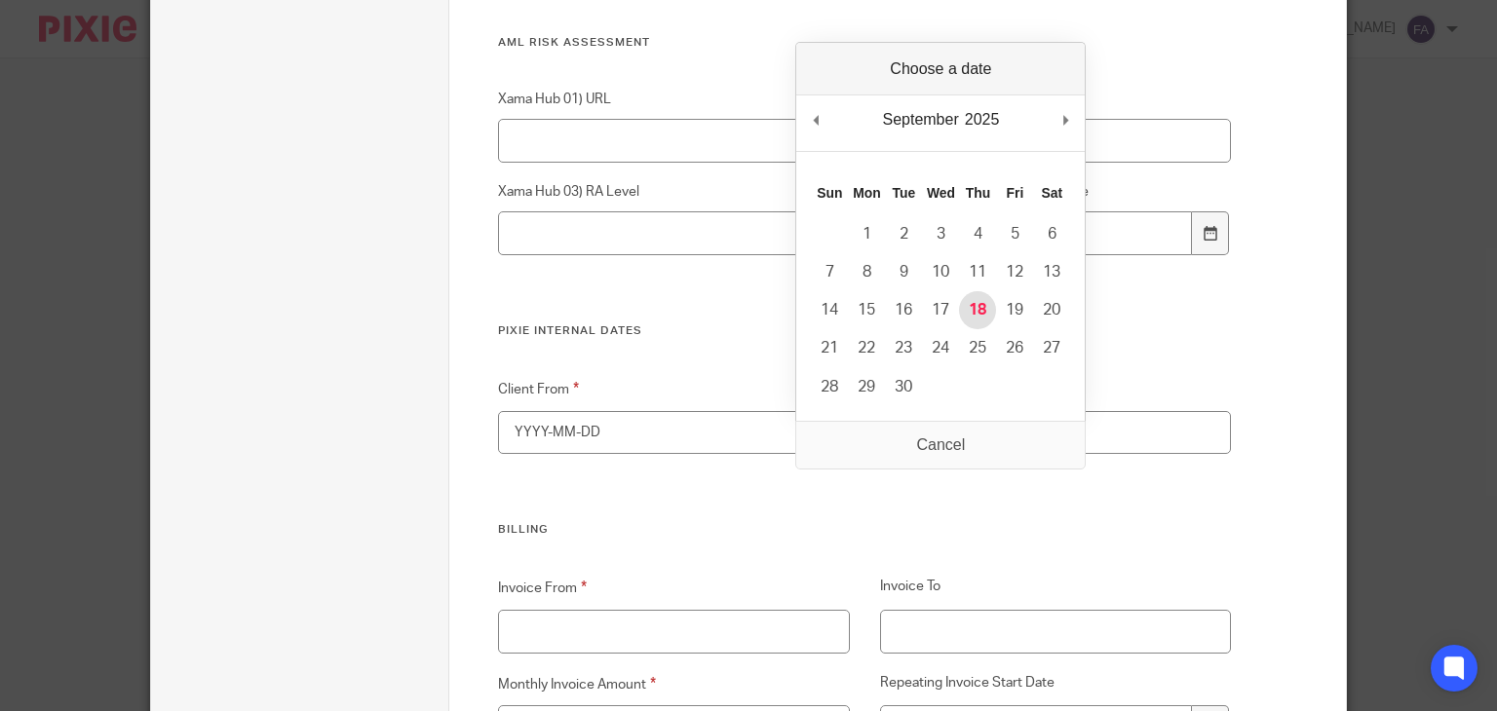
type input "2025-09-18"
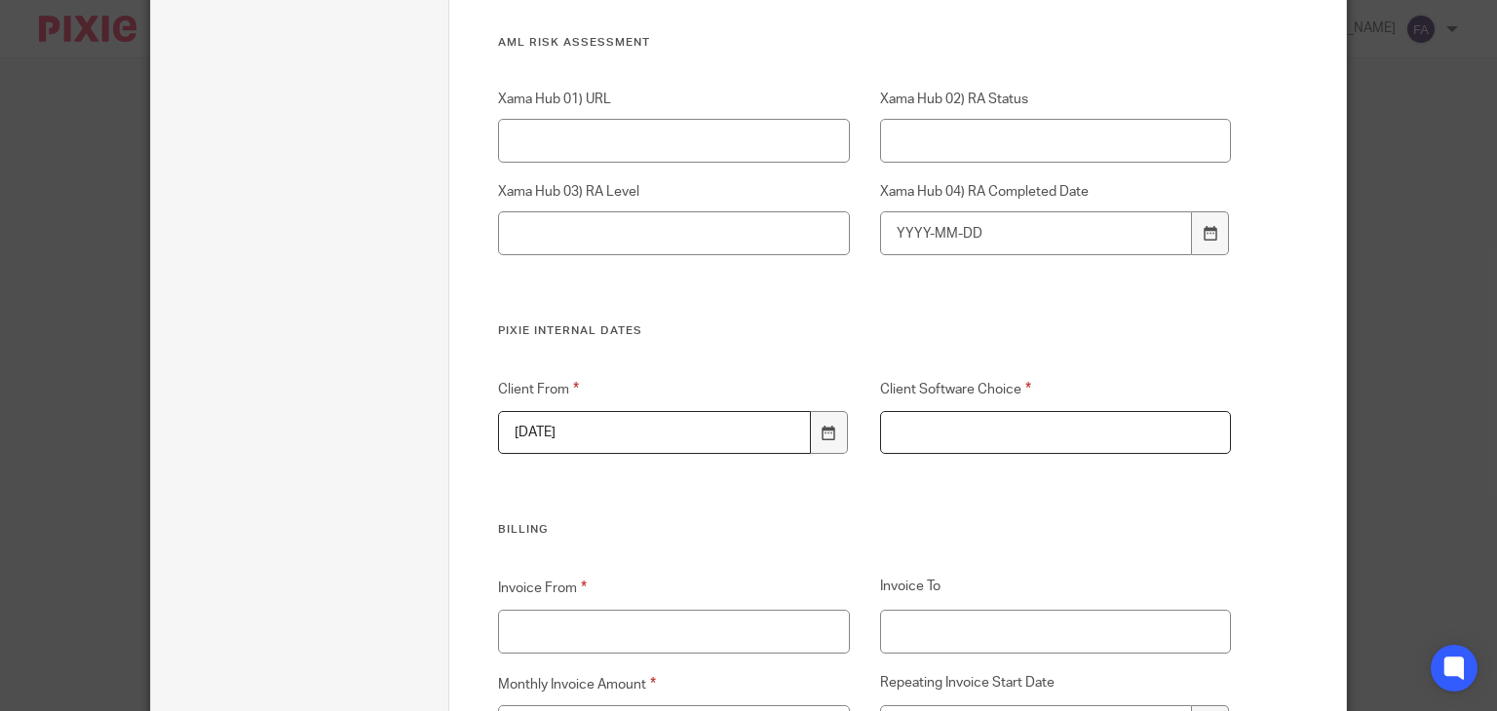
click at [954, 434] on input "Client Software Choice" at bounding box center [1055, 433] width 351 height 44
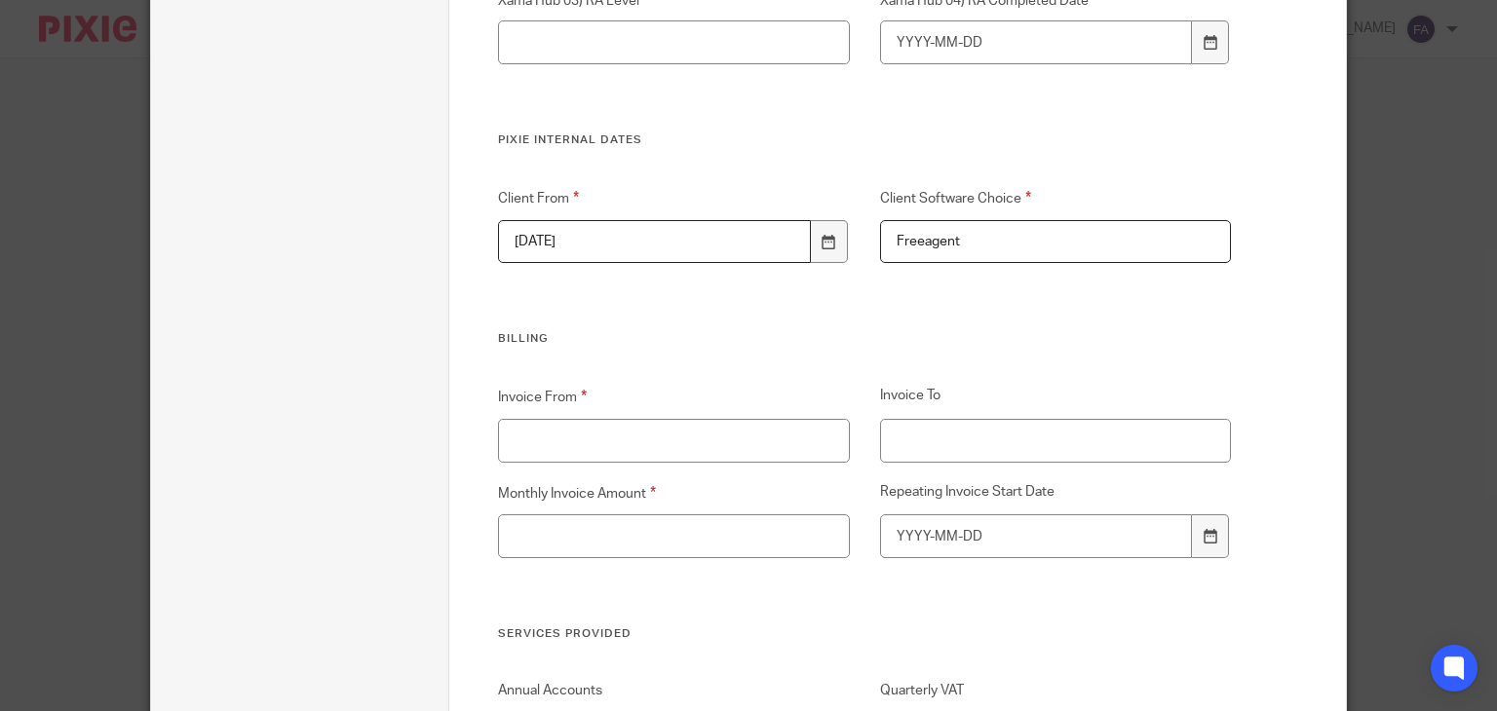
scroll to position [4093, 0]
type input "Freeagent"
click at [709, 440] on input "Invoice From" at bounding box center [673, 437] width 351 height 44
type input "September"
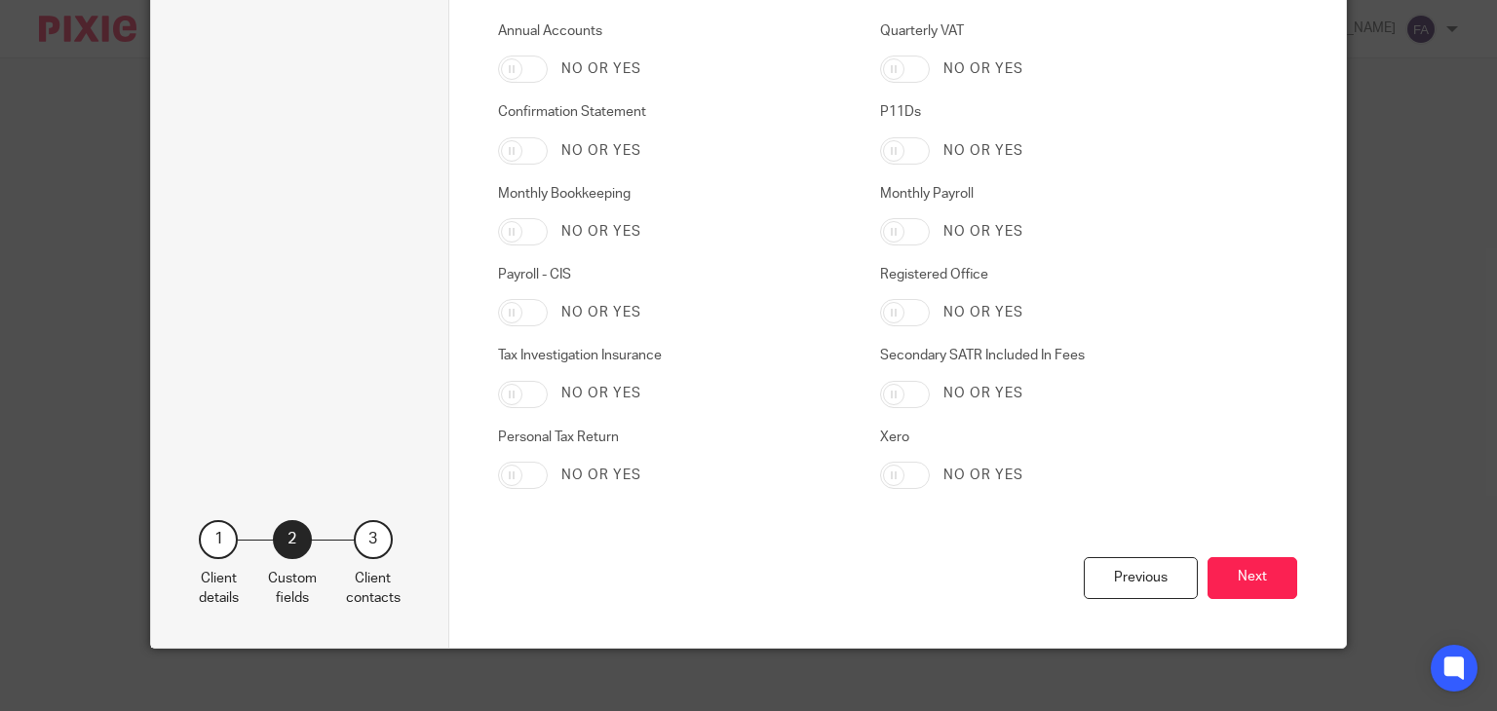
scroll to position [4765, 0]
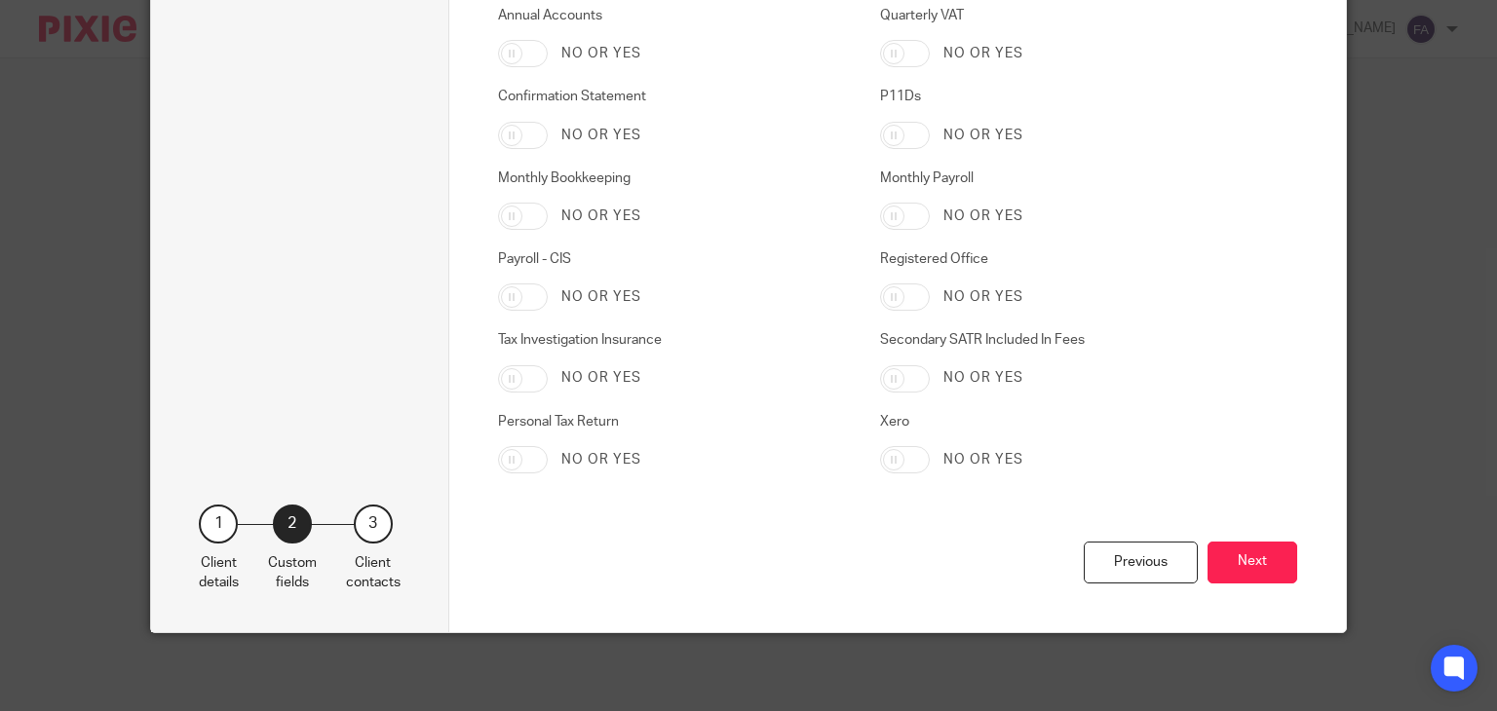
type input "165"
click at [503, 58] on input "Annual Accounts" at bounding box center [523, 53] width 50 height 27
checkbox input "true"
click at [512, 139] on input "Confirmation Statement" at bounding box center [523, 135] width 50 height 27
checkbox input "true"
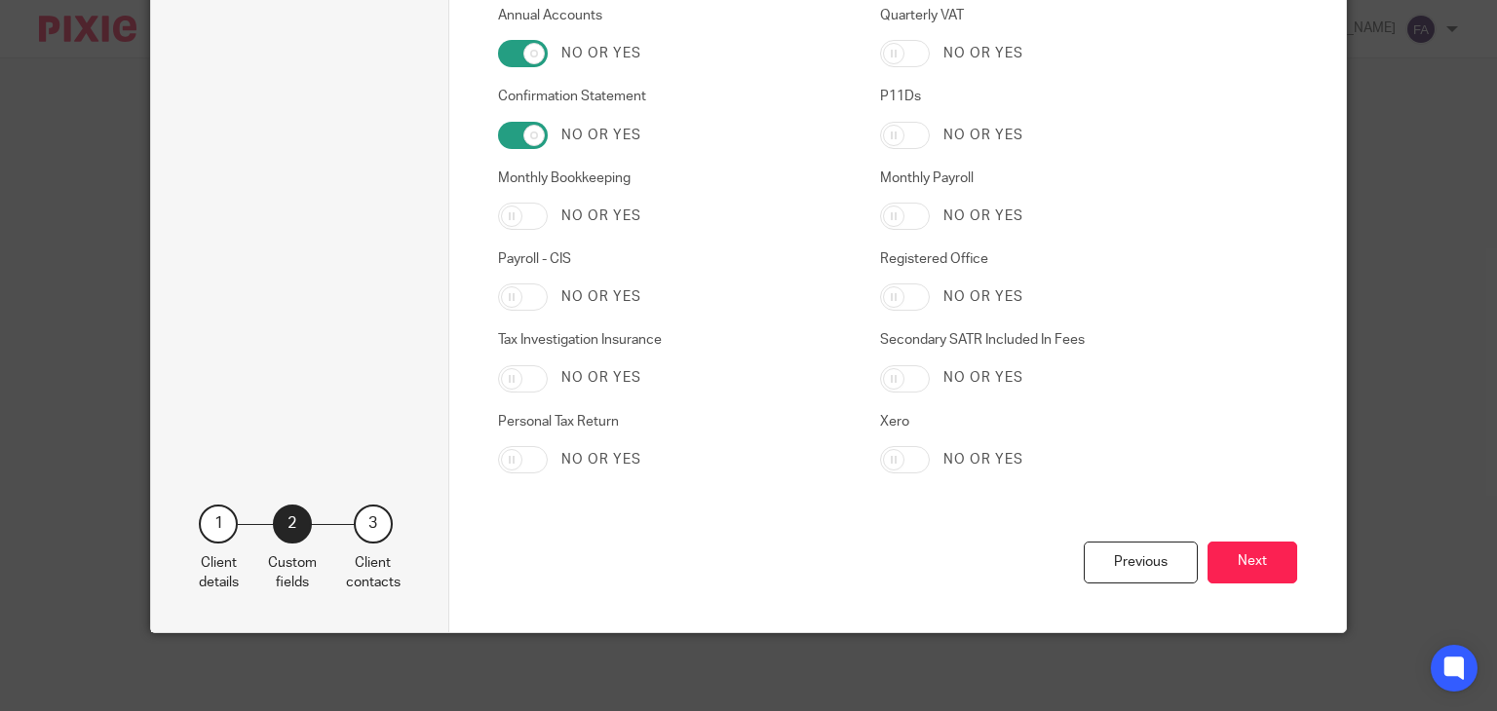
click at [510, 387] on input "Tax Investigation Insurance" at bounding box center [523, 378] width 50 height 27
checkbox input "true"
click at [515, 477] on div "Annual Accounts No or yes Quarterly VAT No or yes Confirmation Statement No or …" at bounding box center [849, 274] width 763 height 536
click at [508, 464] on input "Personal Tax Return" at bounding box center [523, 459] width 50 height 27
checkbox input "true"
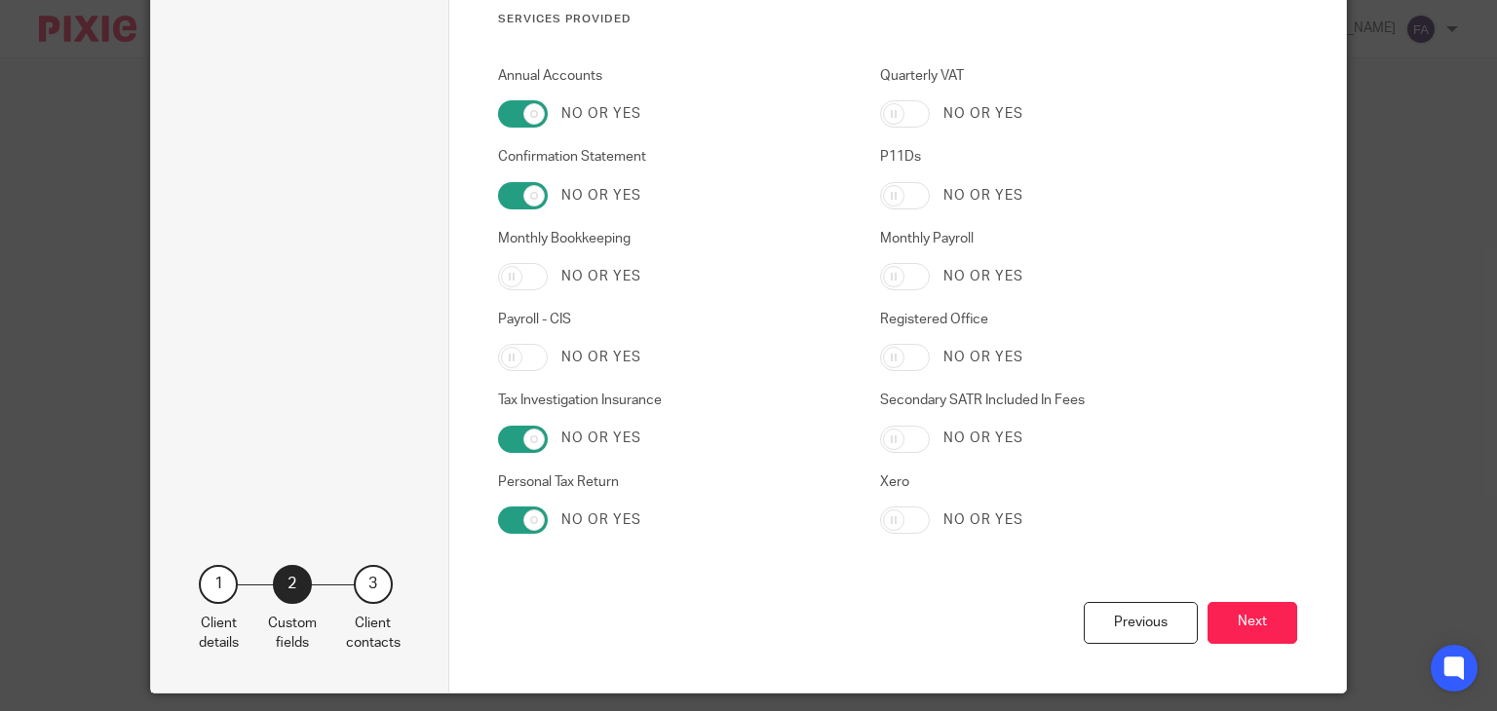
scroll to position [4472, 0]
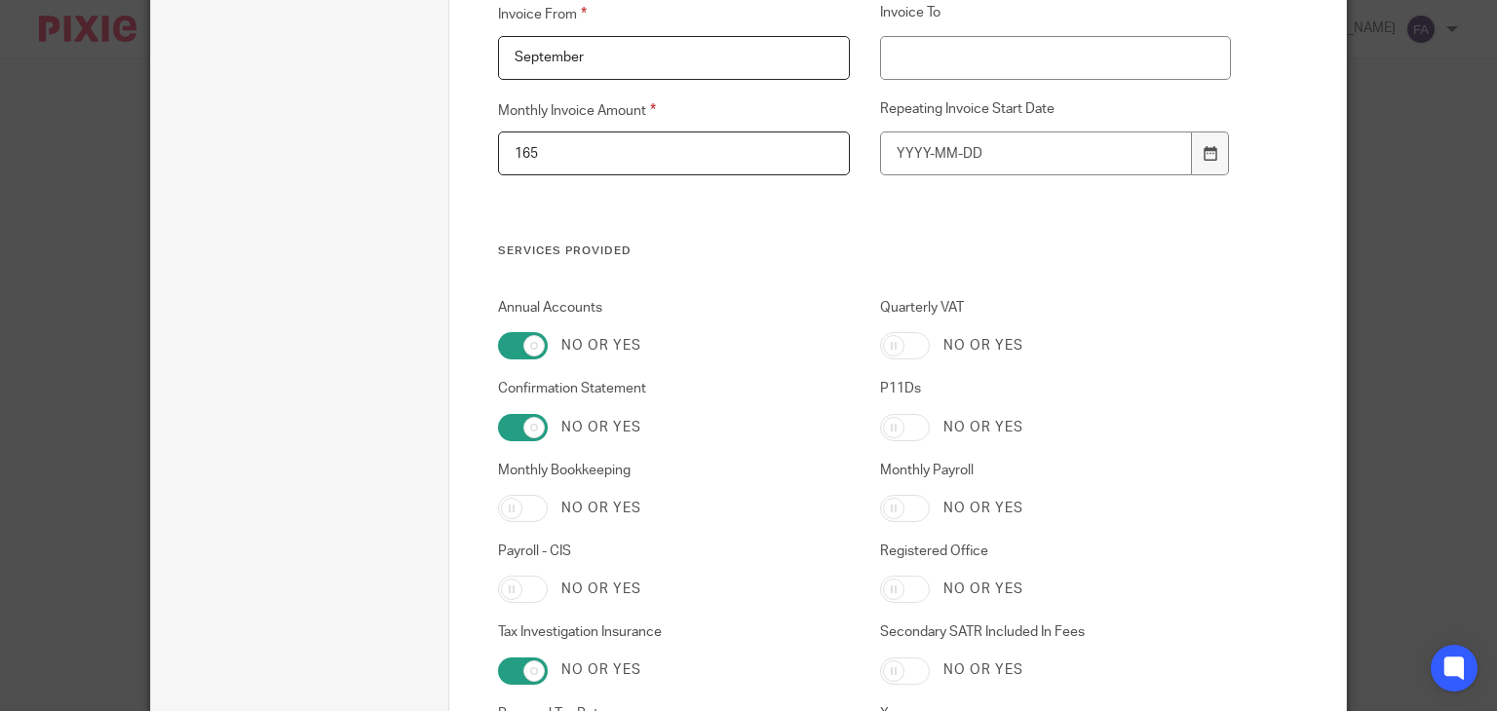
click at [914, 344] on input "Quarterly VAT" at bounding box center [905, 345] width 50 height 27
checkbox input "true"
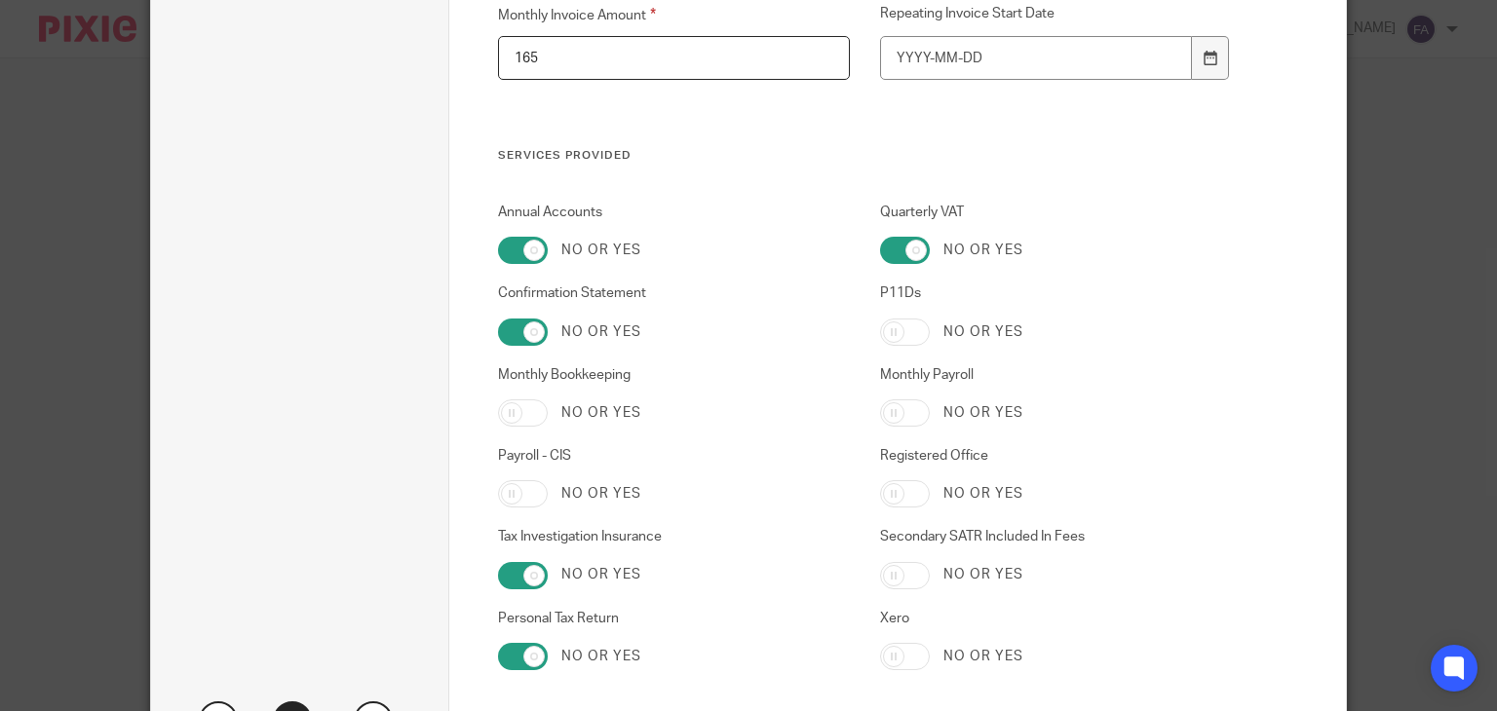
scroll to position [4570, 0]
click at [898, 406] on input "Monthly Payroll" at bounding box center [905, 411] width 50 height 27
checkbox input "true"
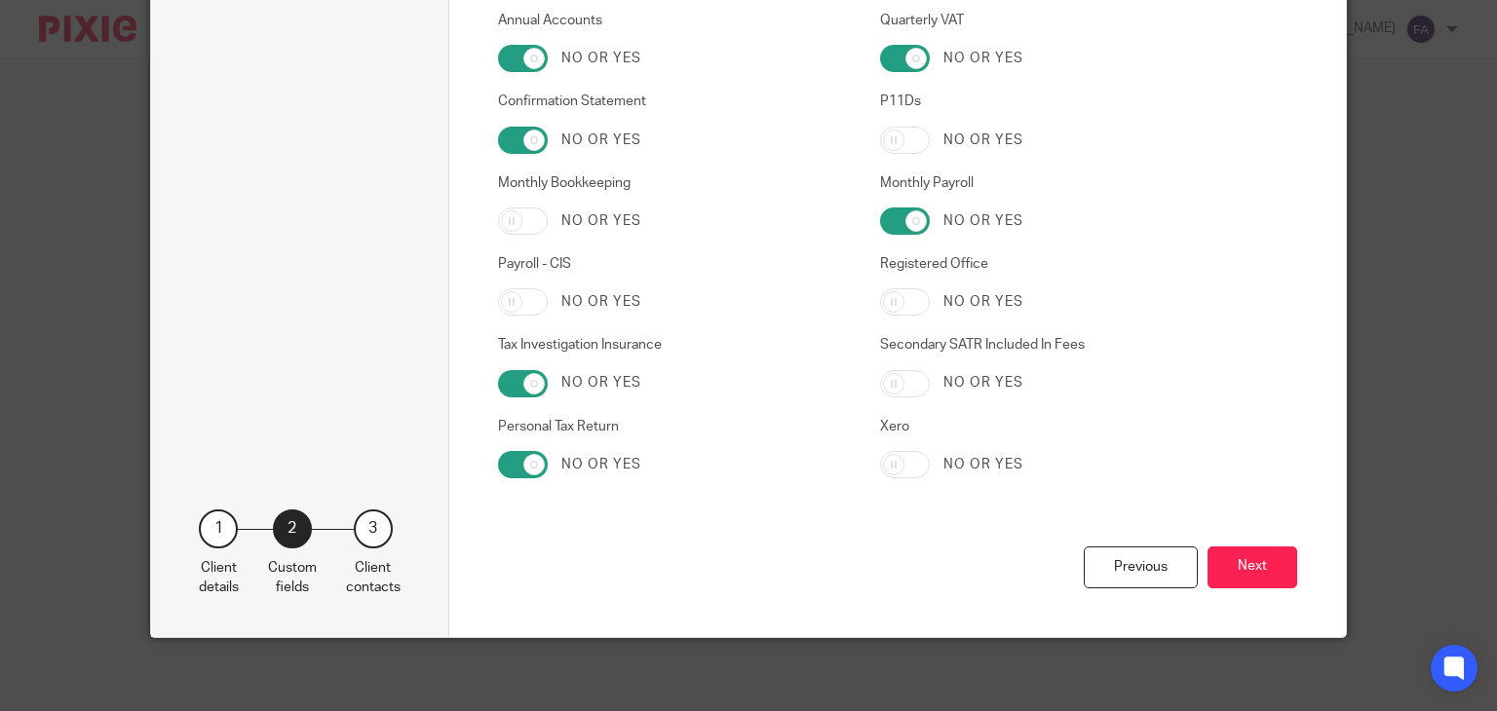
scroll to position [4765, 0]
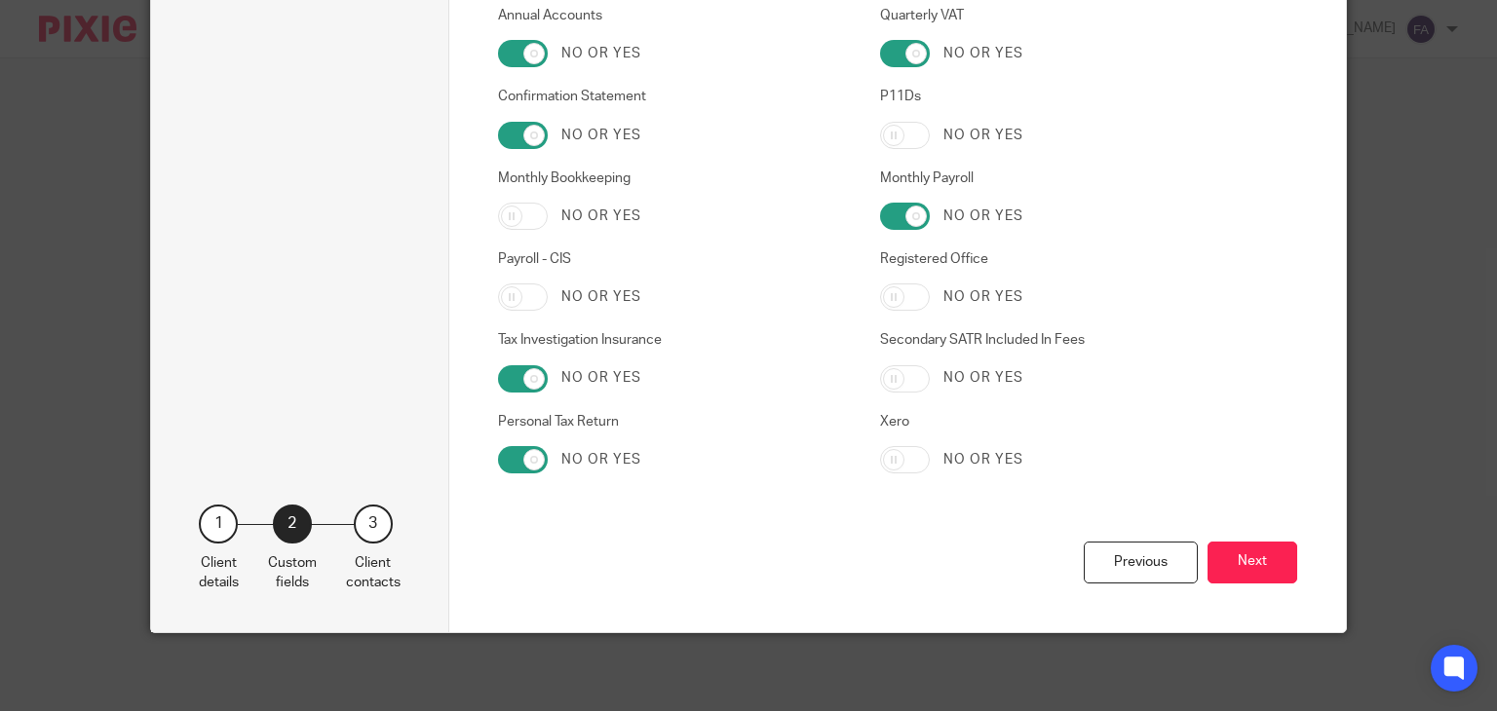
click at [900, 301] on input "Registered Office" at bounding box center [905, 297] width 50 height 27
checkbox input "true"
click at [884, 131] on input "P11Ds" at bounding box center [905, 135] width 50 height 27
checkbox input "true"
click at [1239, 582] on button "Next" at bounding box center [1253, 563] width 90 height 42
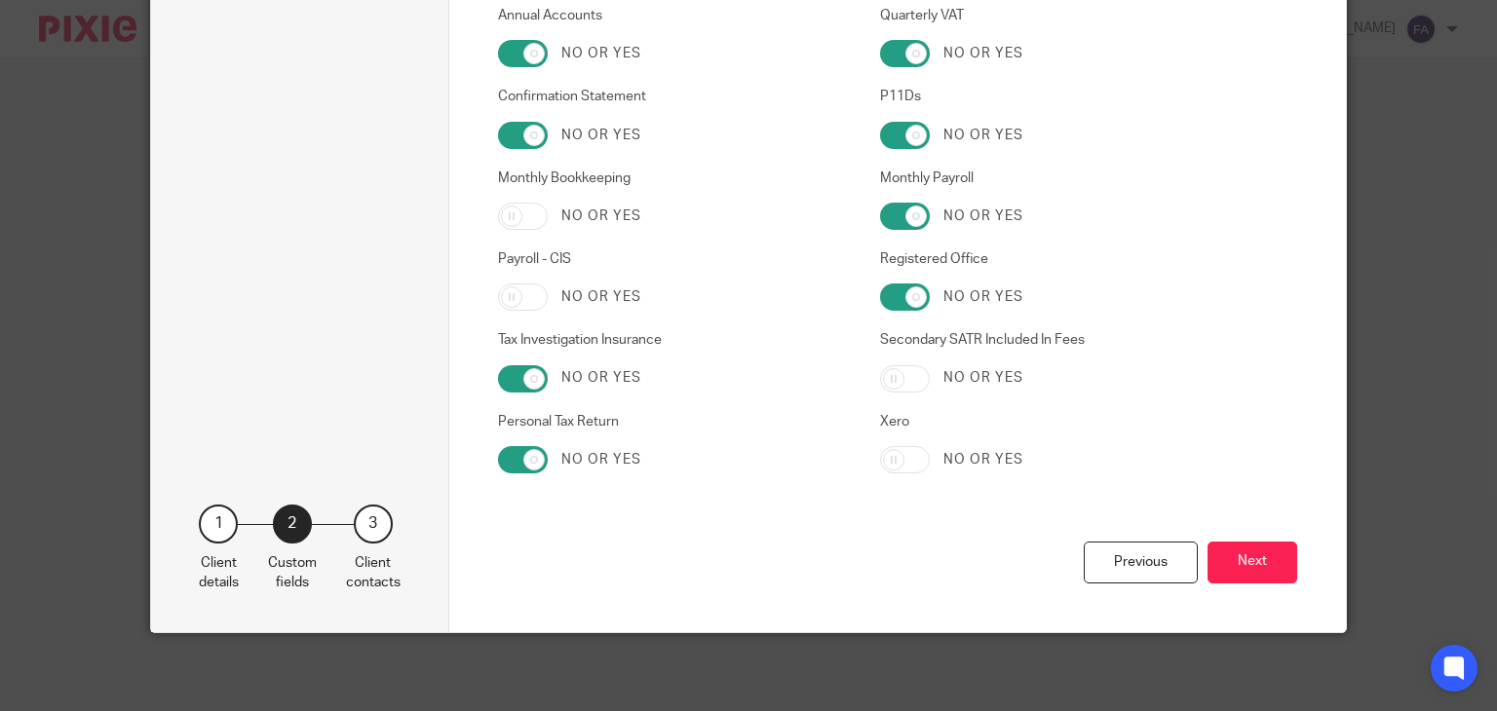
scroll to position [26, 0]
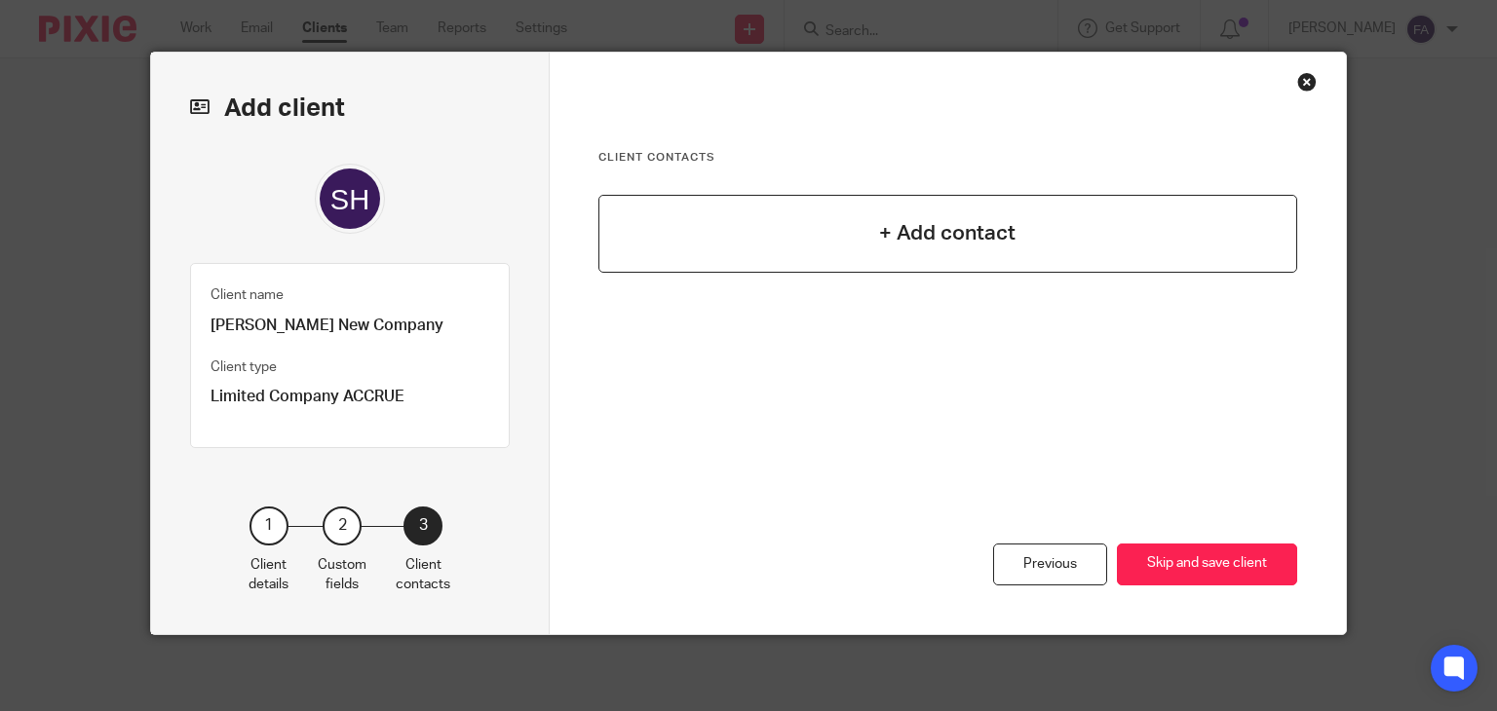
click at [929, 239] on h4 "+ Add contact" at bounding box center [947, 233] width 136 height 30
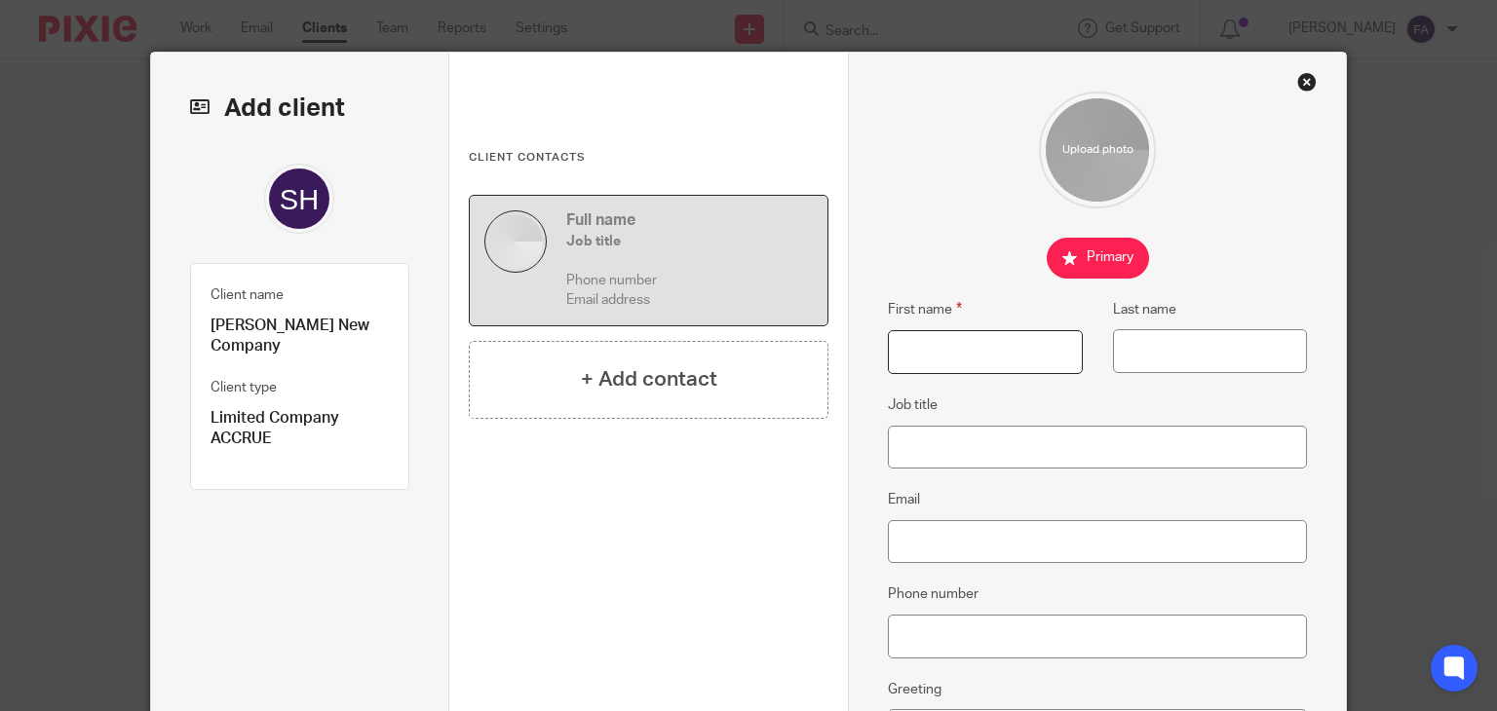
click at [975, 358] on input "First name" at bounding box center [985, 352] width 194 height 44
type input "Spencer"
type input "Hiorns"
type input "Director"
drag, startPoint x: 944, startPoint y: 547, endPoint x: 916, endPoint y: 550, distance: 28.4
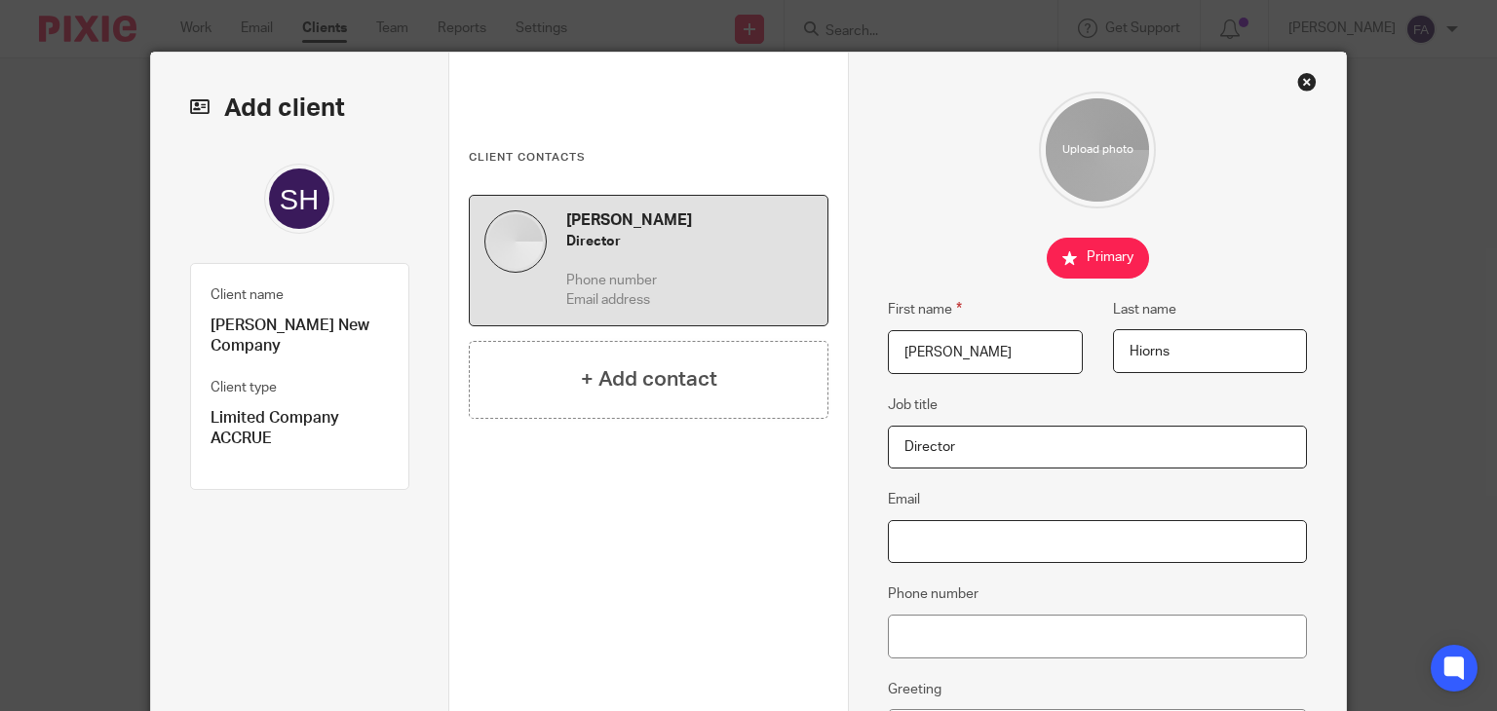
click at [944, 547] on input "Email" at bounding box center [1097, 542] width 419 height 44
paste input "Spencerhiorns@outlook.com"
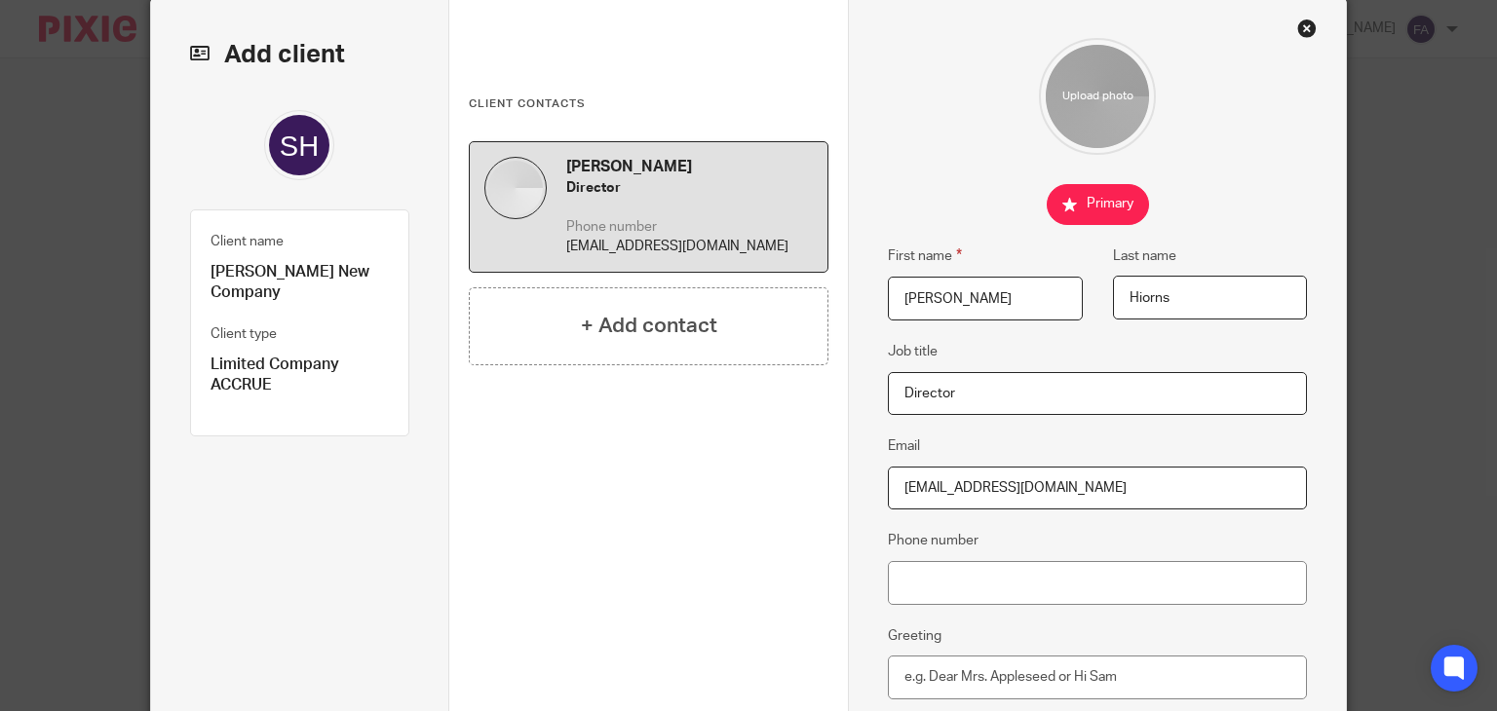
scroll to position [221, 0]
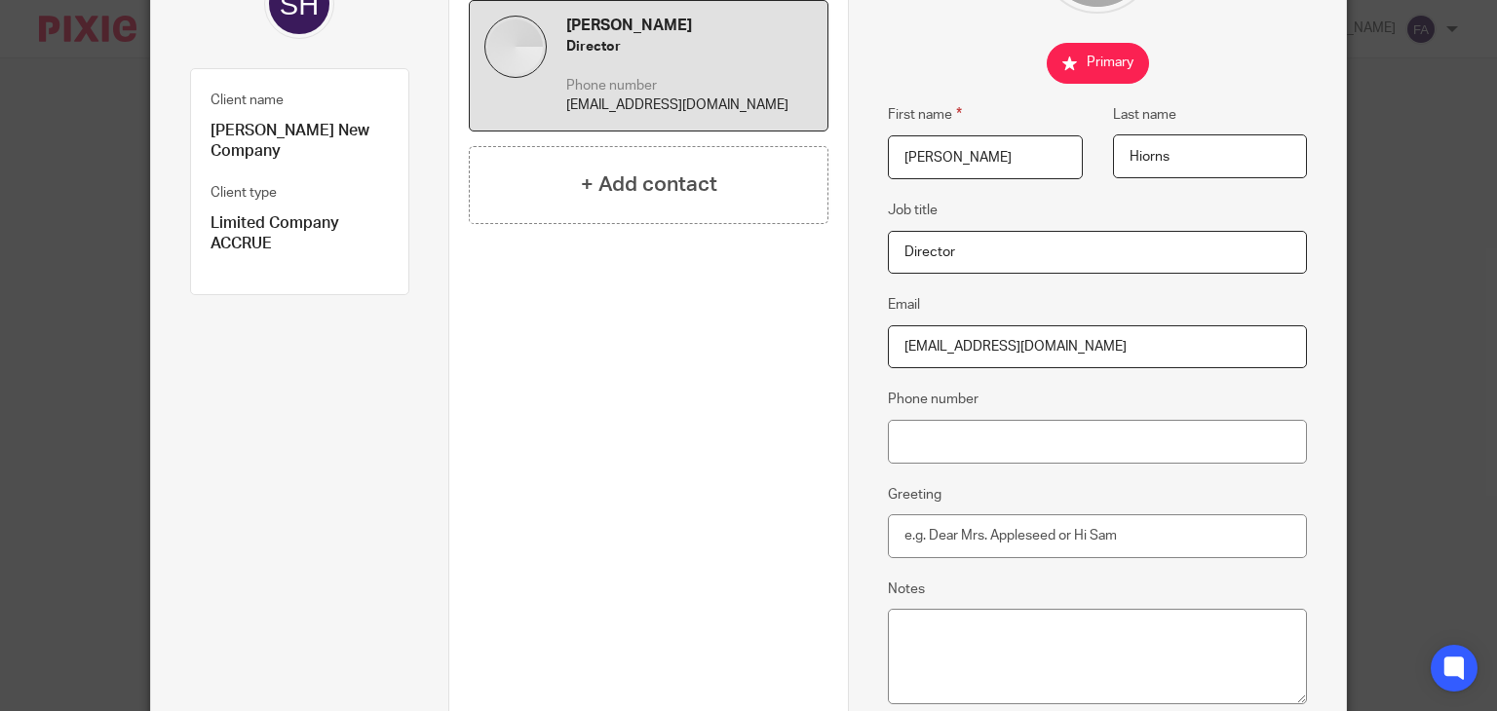
type input "Spencerhiorns@outlook.com"
drag, startPoint x: 1118, startPoint y: 460, endPoint x: 1107, endPoint y: 450, distance: 14.5
click at [1118, 460] on input "Phone number" at bounding box center [1097, 442] width 419 height 44
paste input "07572 201715"
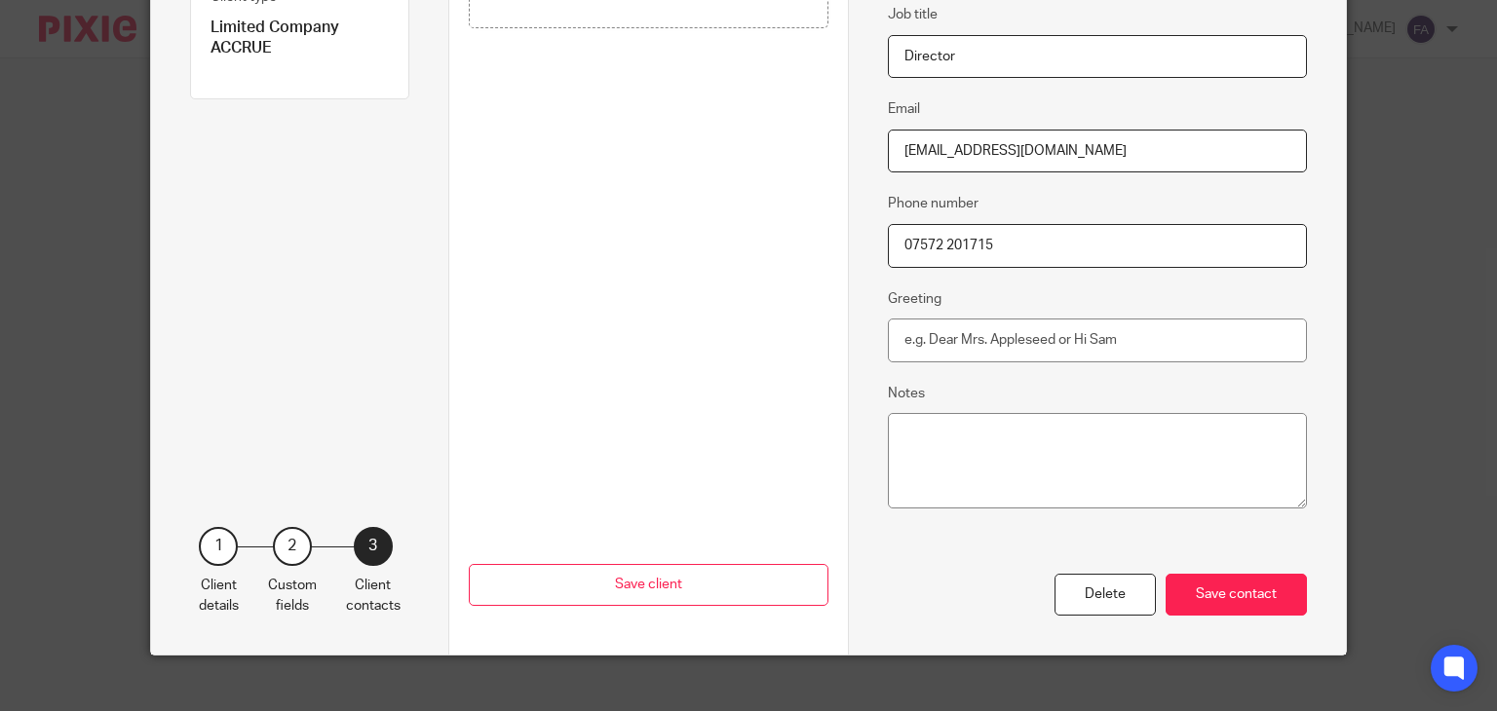
scroll to position [437, 0]
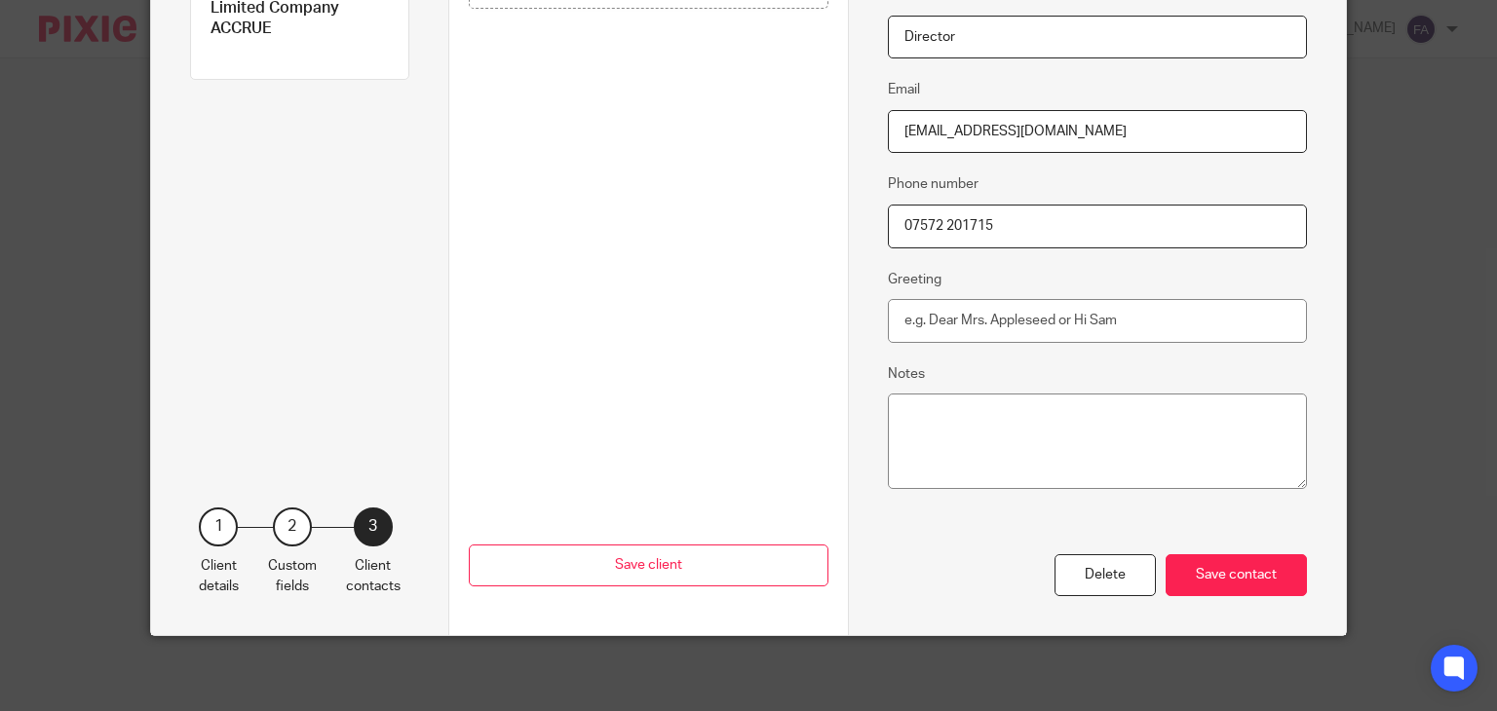
type input "07572 201715"
click at [1020, 445] on textarea "Notes" at bounding box center [1097, 442] width 419 height 96
click at [1236, 578] on div "Save contact" at bounding box center [1236, 576] width 141 height 42
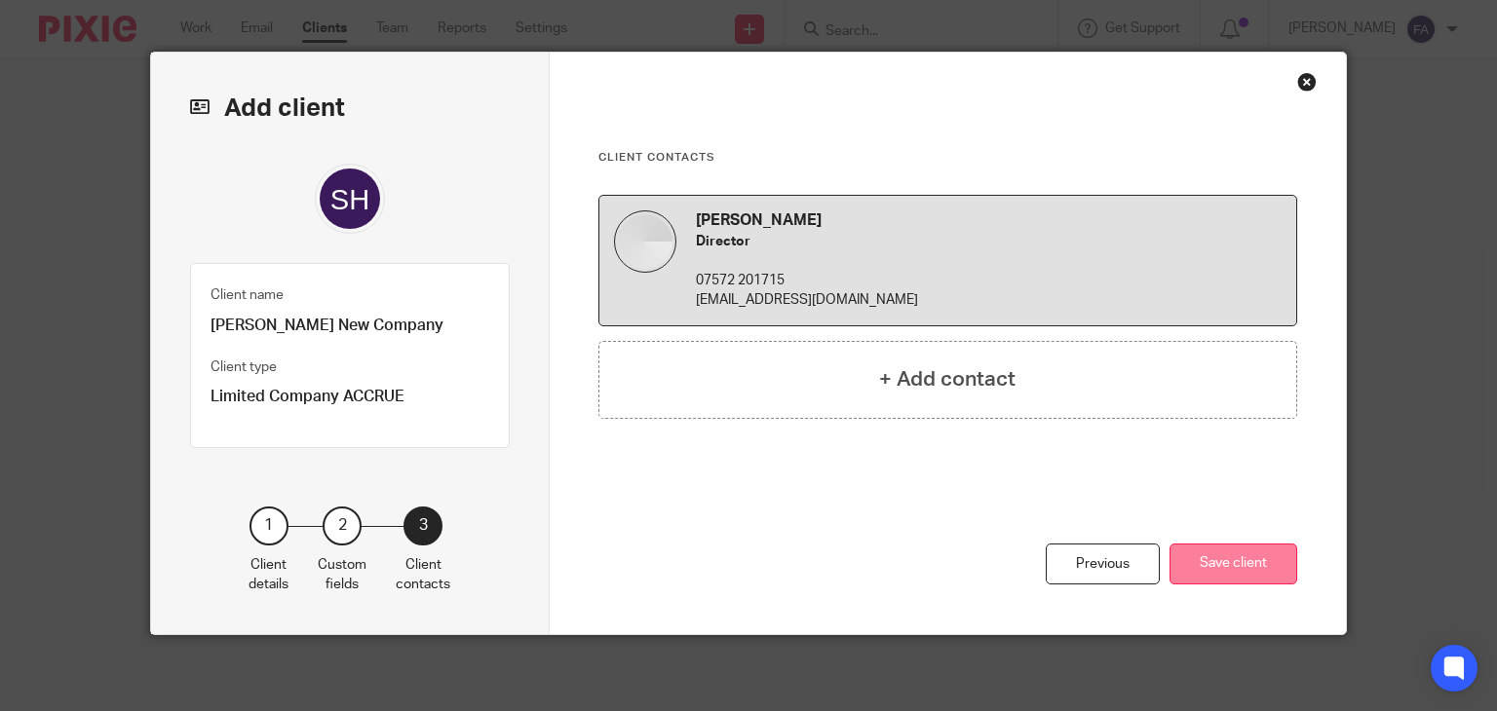
click at [1231, 561] on button "Save client" at bounding box center [1233, 565] width 128 height 42
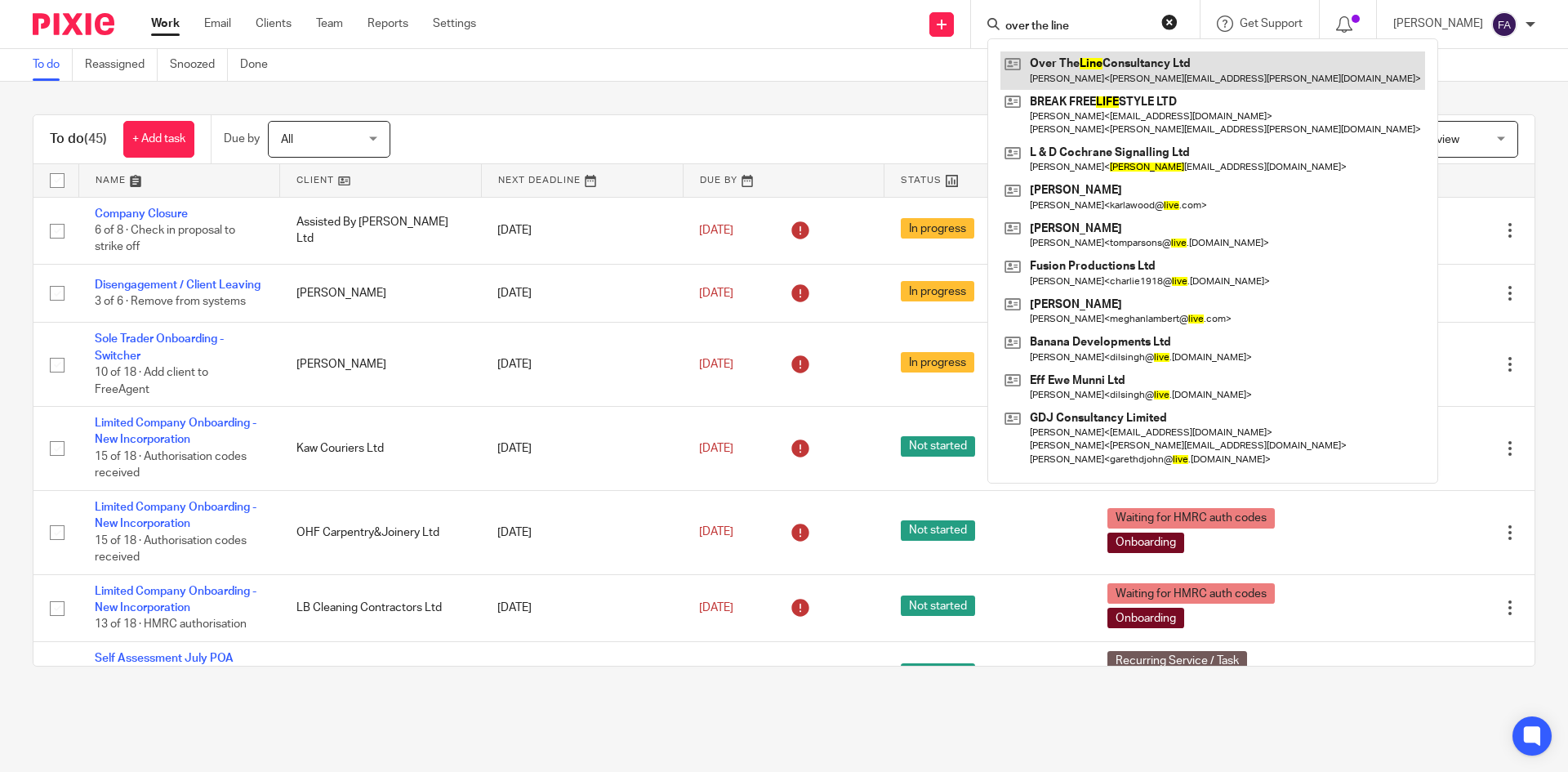
type input "over the line"
click at [1147, 63] on link at bounding box center [1213, 70] width 425 height 38
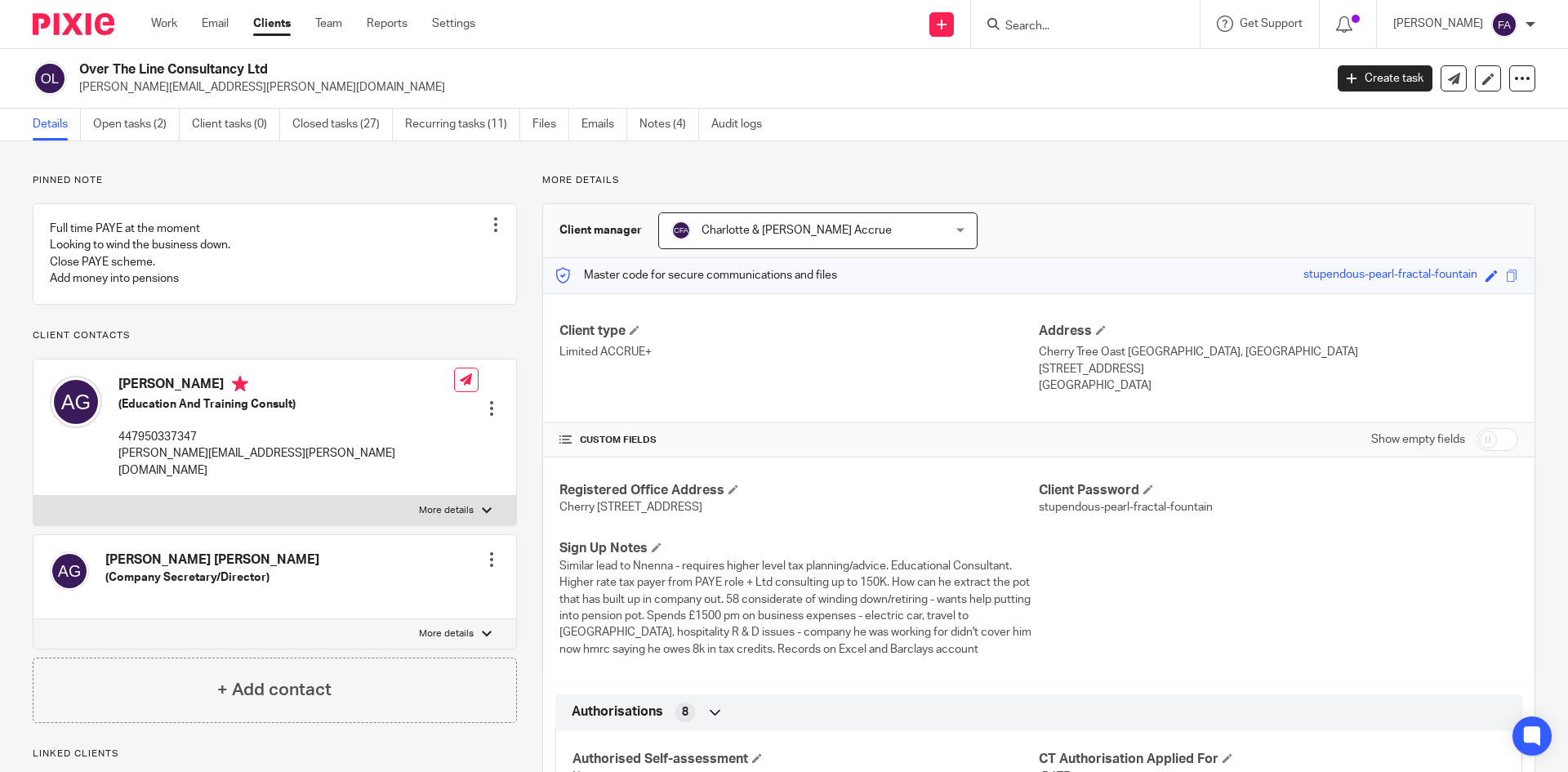
click at [1144, 29] on input "Search" at bounding box center [1077, 27] width 147 height 15
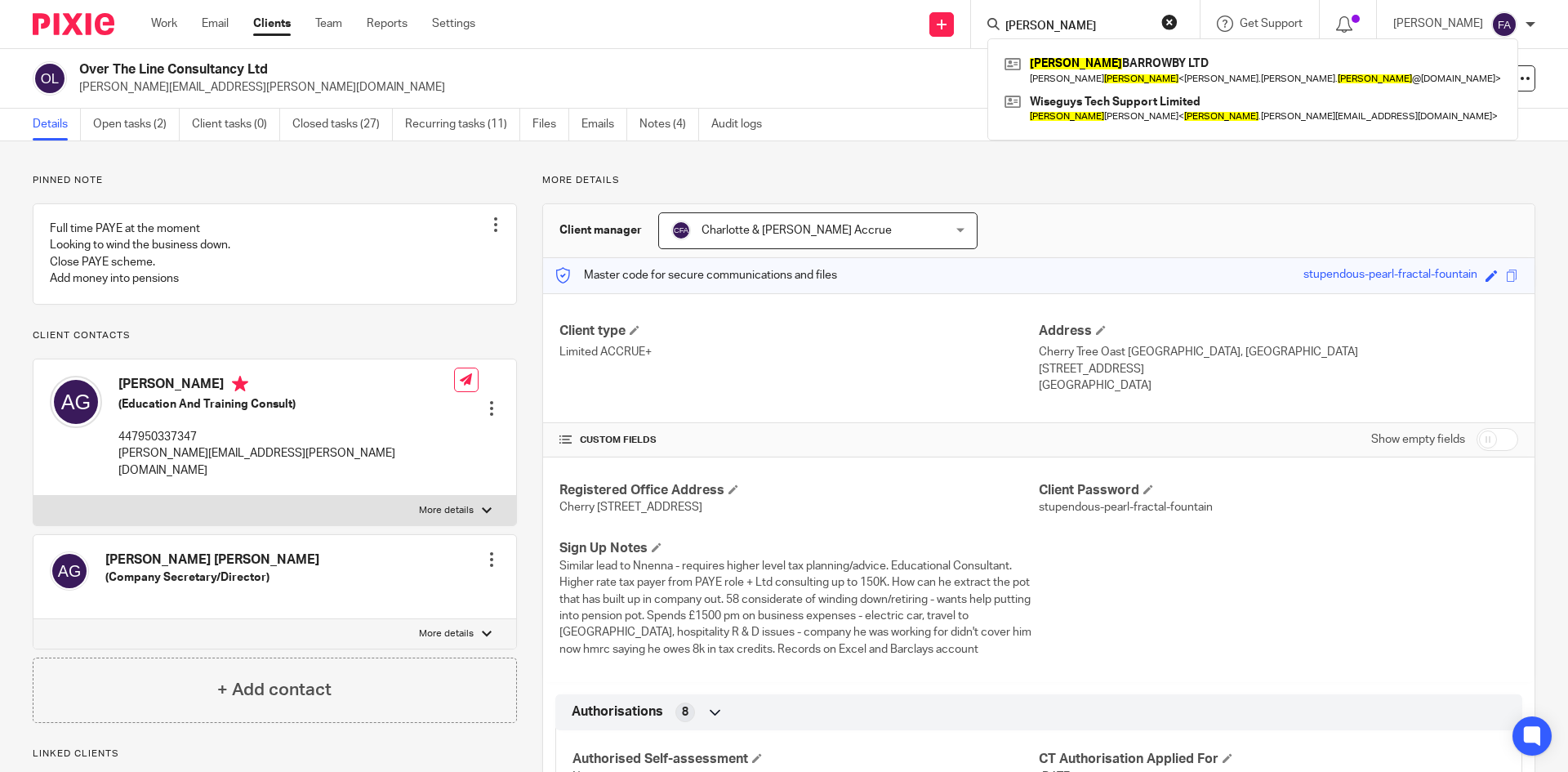
click at [1070, 29] on input "spencer" at bounding box center [1077, 27] width 147 height 15
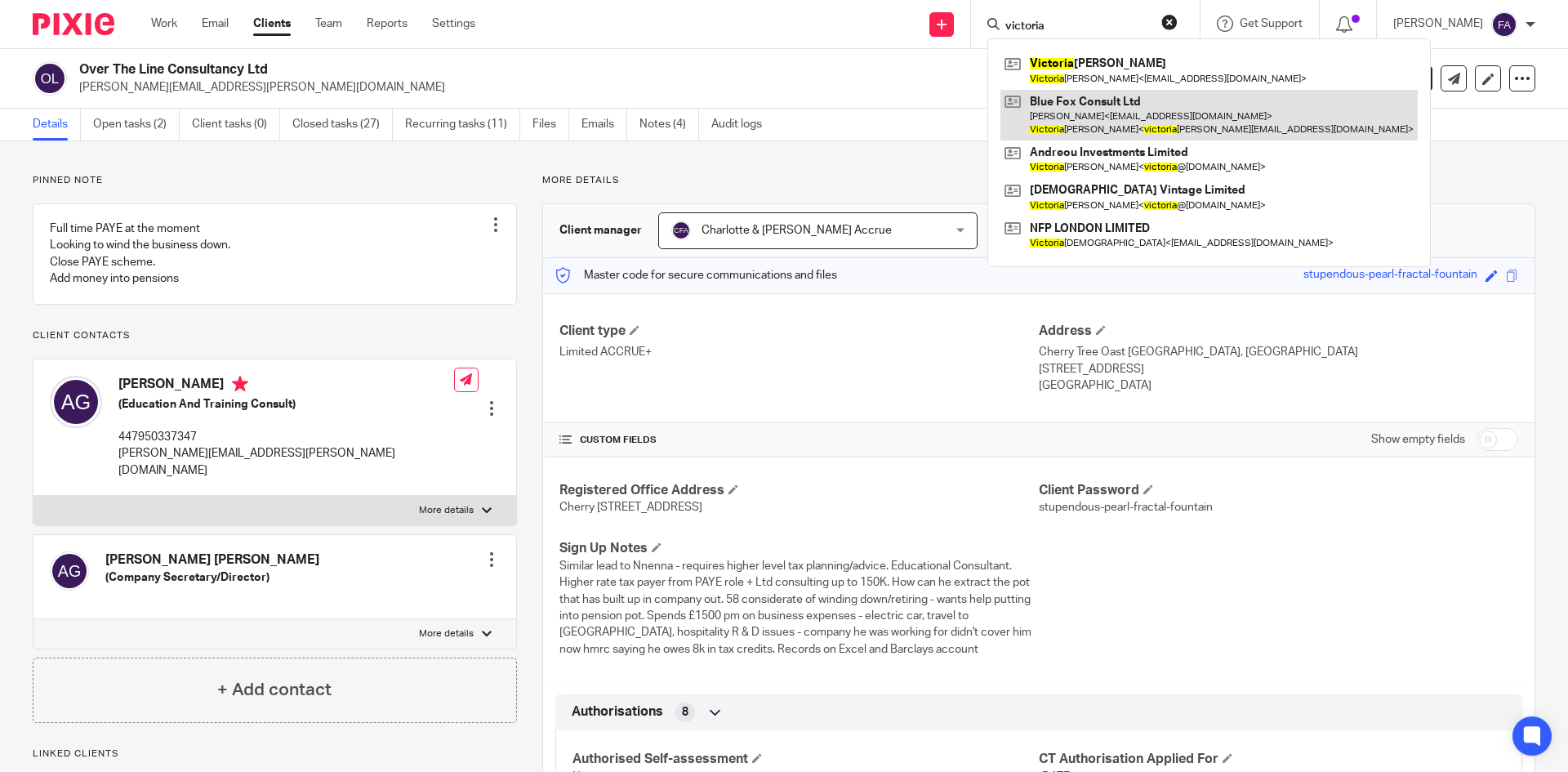
type input "victoria"
click at [1198, 112] on link at bounding box center [1209, 115] width 417 height 50
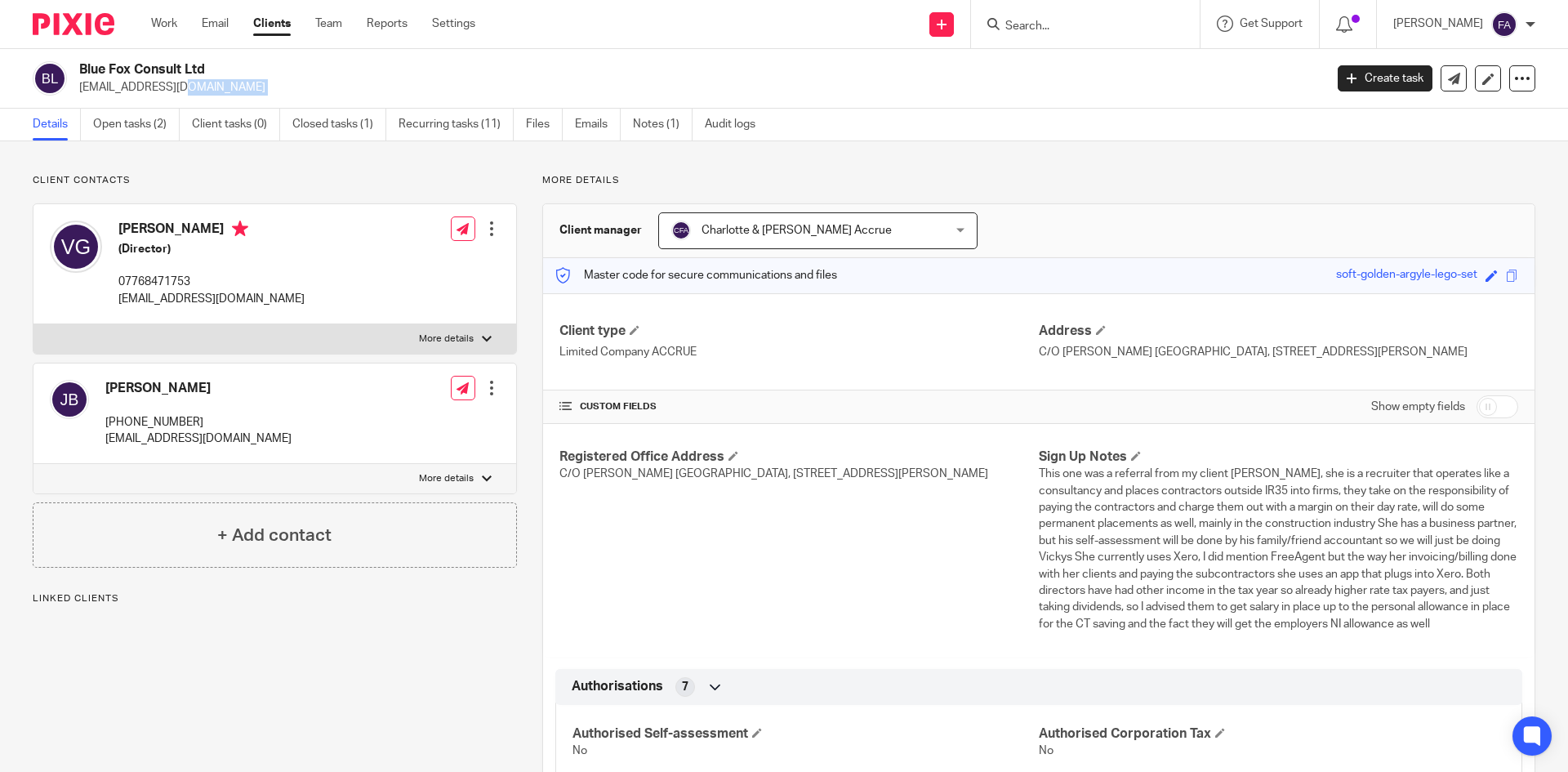
click at [182, 85] on p "victoriagoodier@bluefoxconsult.com" at bounding box center [696, 87] width 1234 height 16
click at [1061, 26] on input "Search" at bounding box center [1077, 27] width 147 height 15
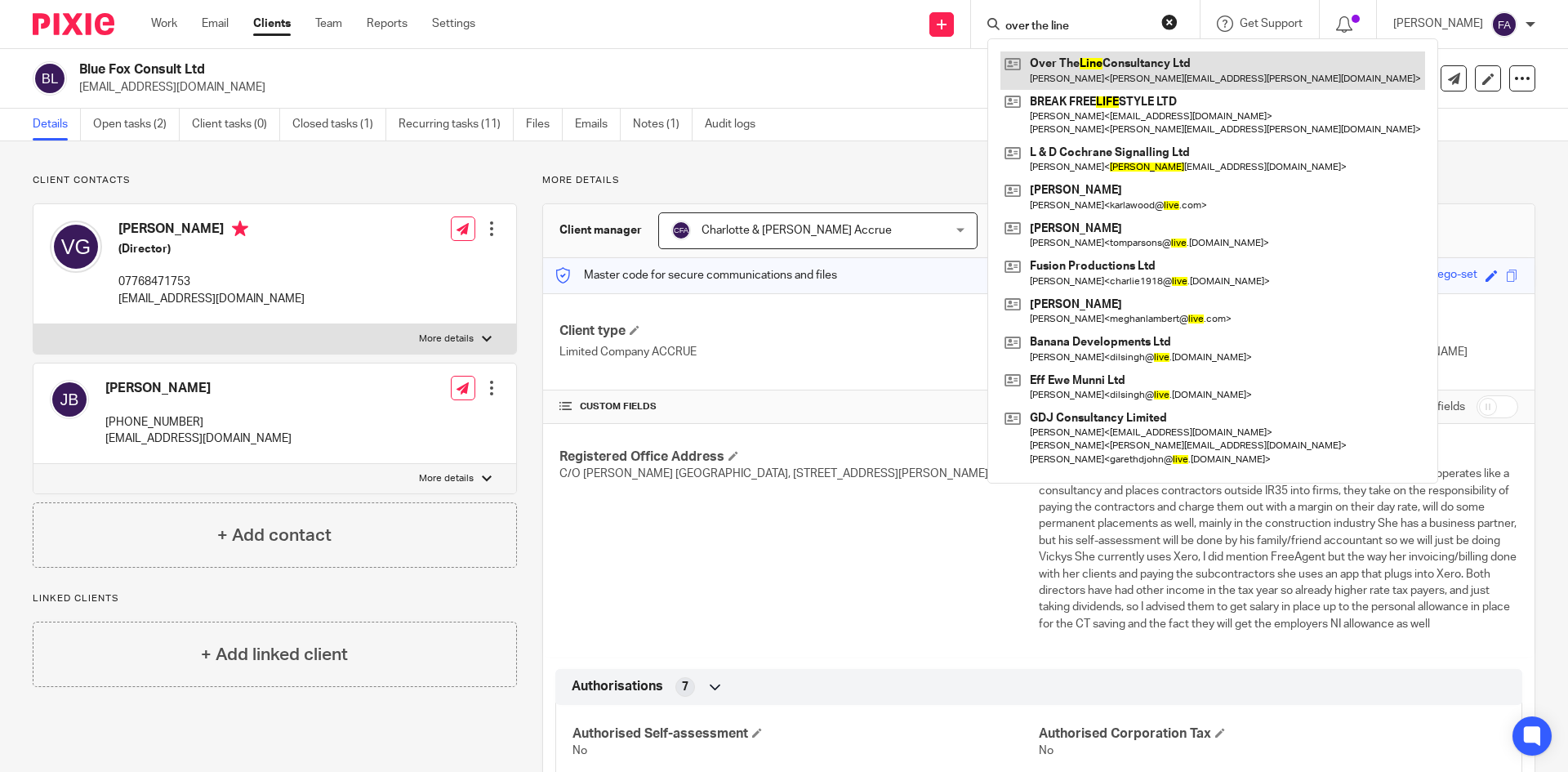
type input "over the line"
click at [1076, 76] on link at bounding box center [1213, 70] width 425 height 38
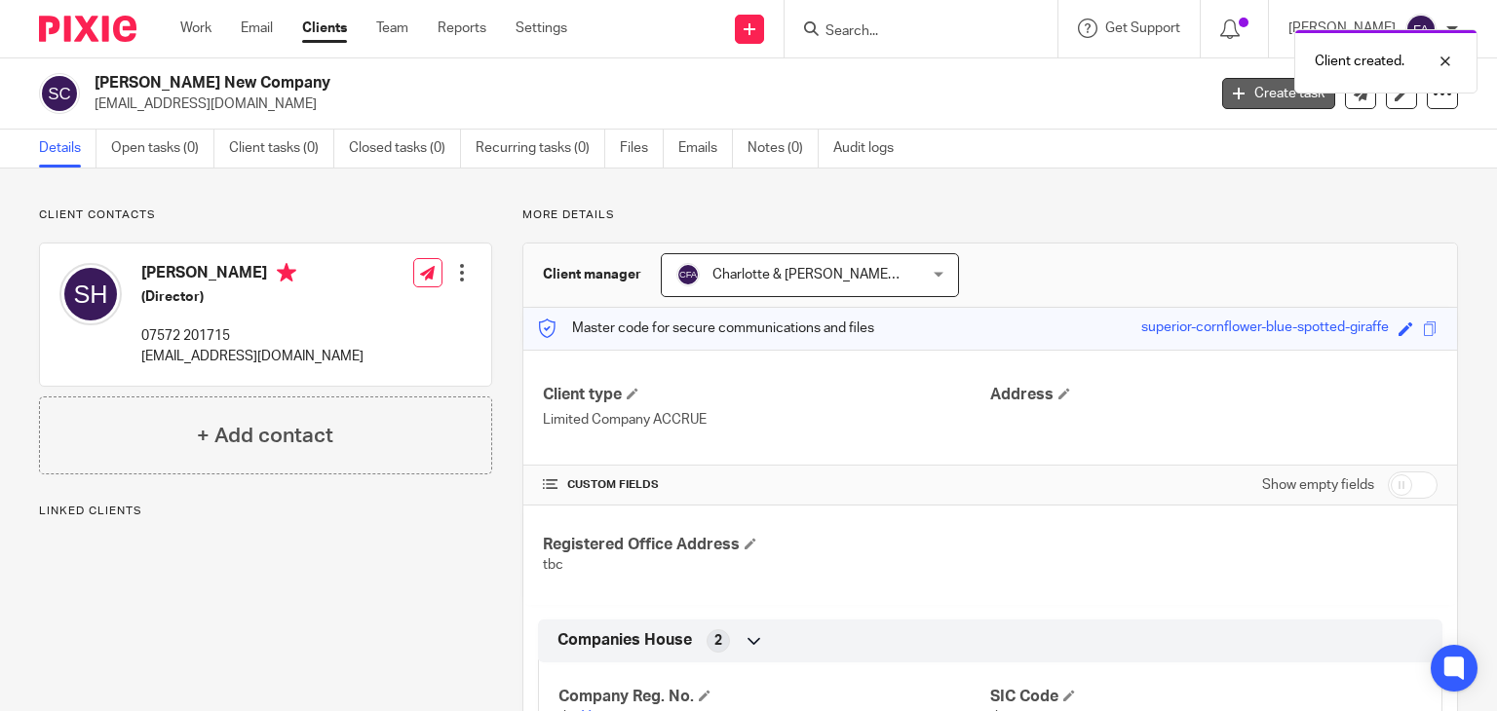
click at [1290, 101] on link "Create task" at bounding box center [1278, 93] width 113 height 31
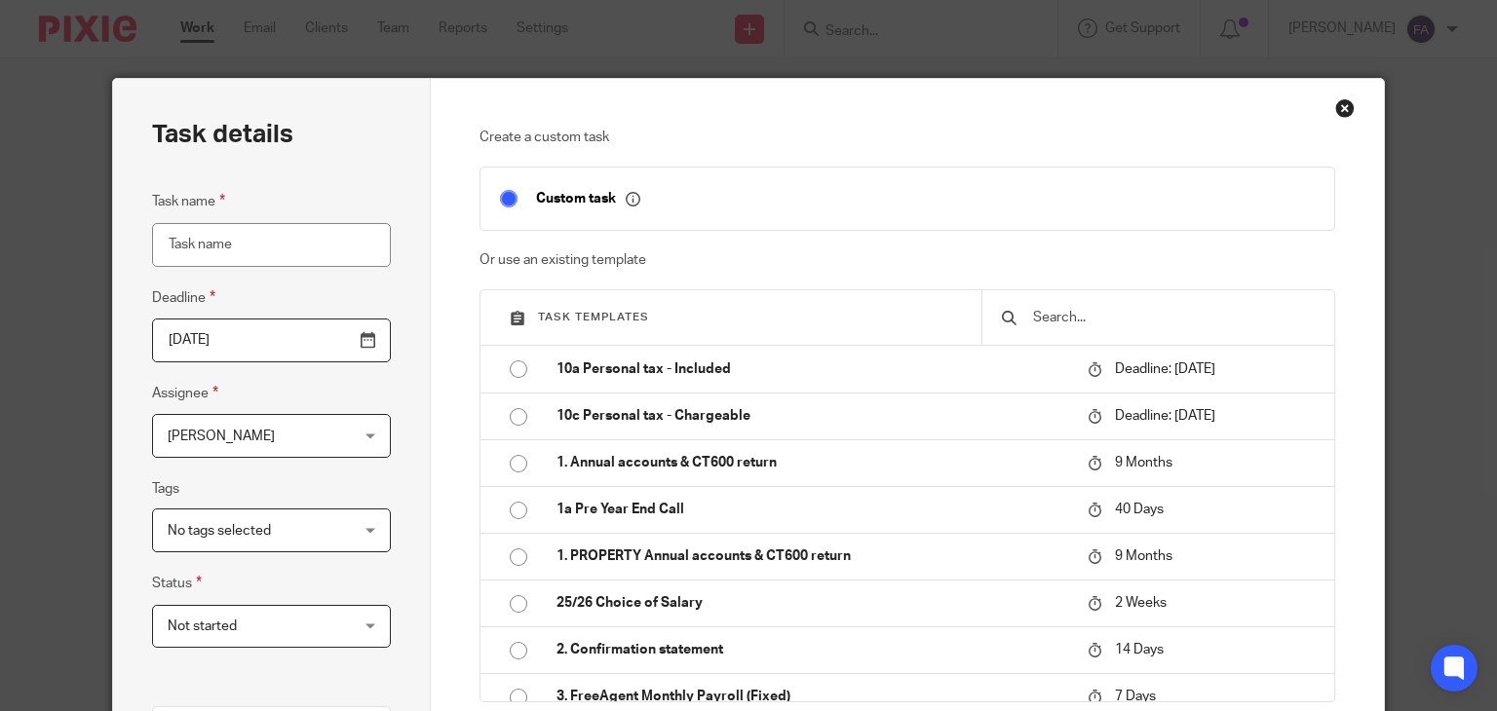
click at [296, 434] on span "[PERSON_NAME]" at bounding box center [256, 435] width 177 height 41
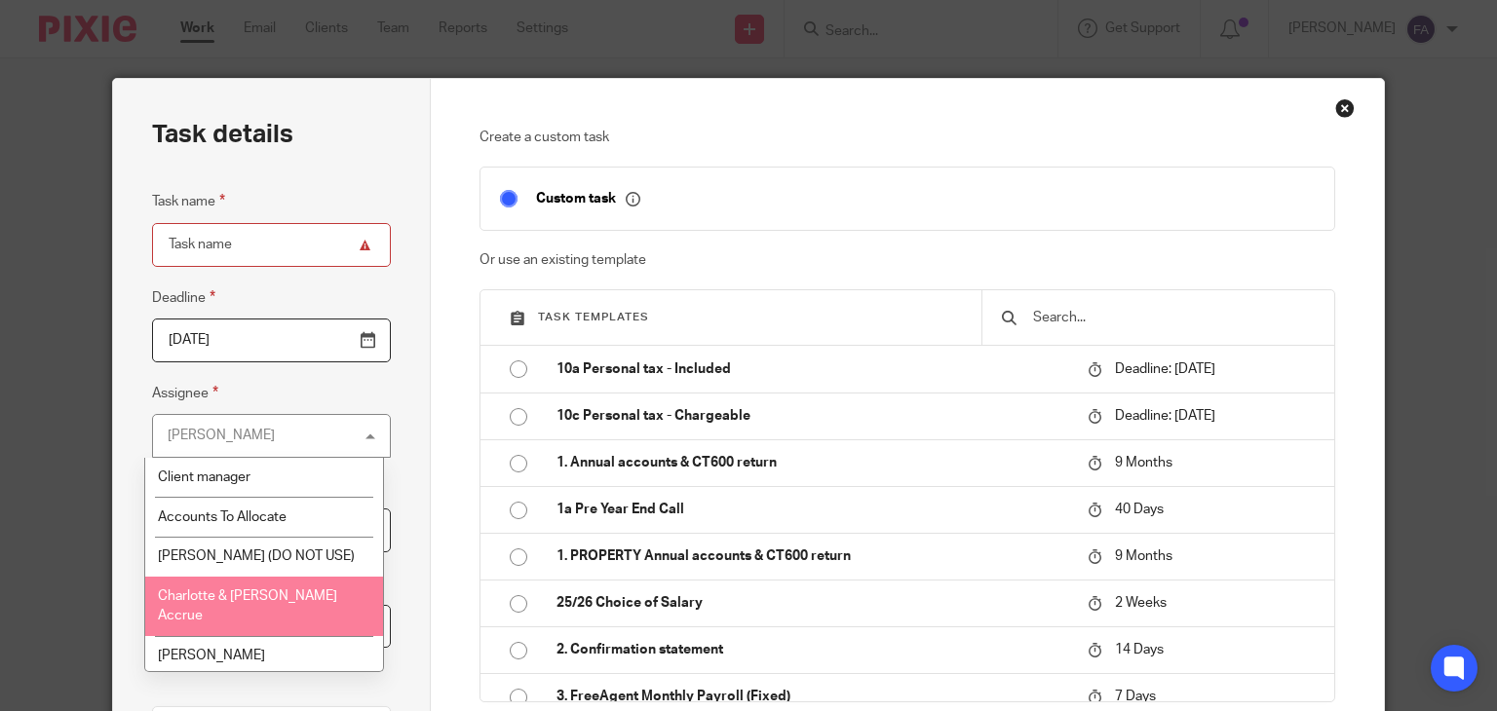
click at [287, 601] on span "Charlotte & [PERSON_NAME] Accrue" at bounding box center [247, 607] width 179 height 34
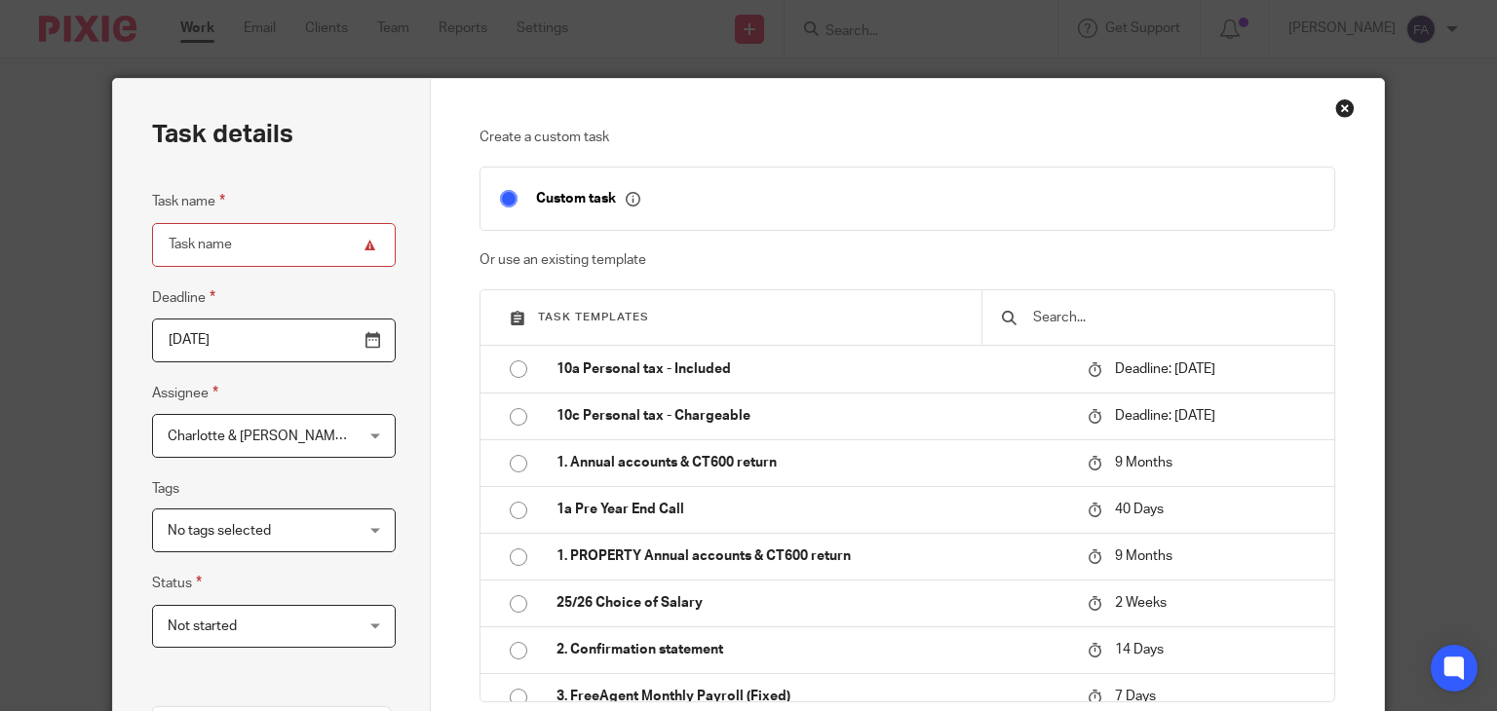
click at [1111, 307] on input "text" at bounding box center [1173, 317] width 284 height 21
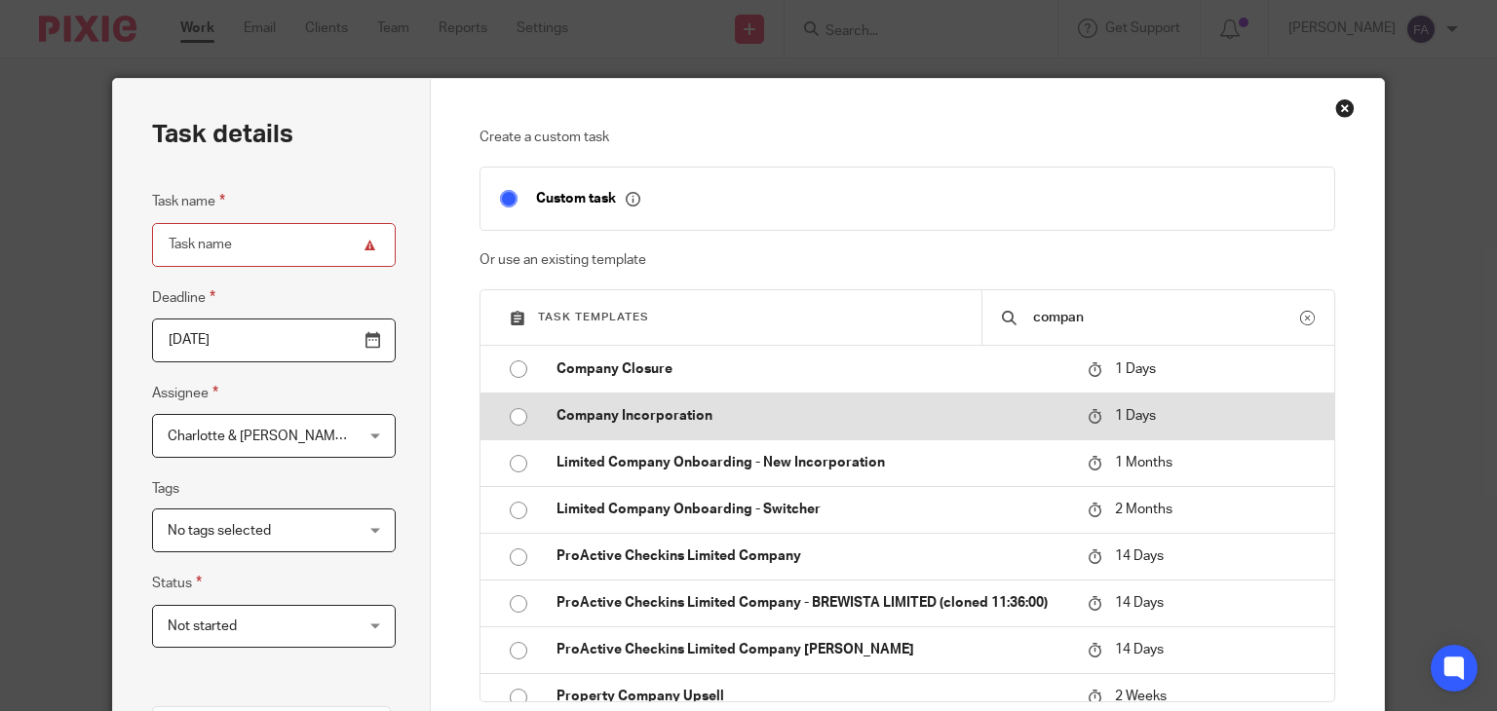
type input "compan"
click at [807, 422] on p "Company Incorporation" at bounding box center [812, 415] width 512 height 19
type input "[DATE]"
type input "Company Incorporation"
checkbox input "false"
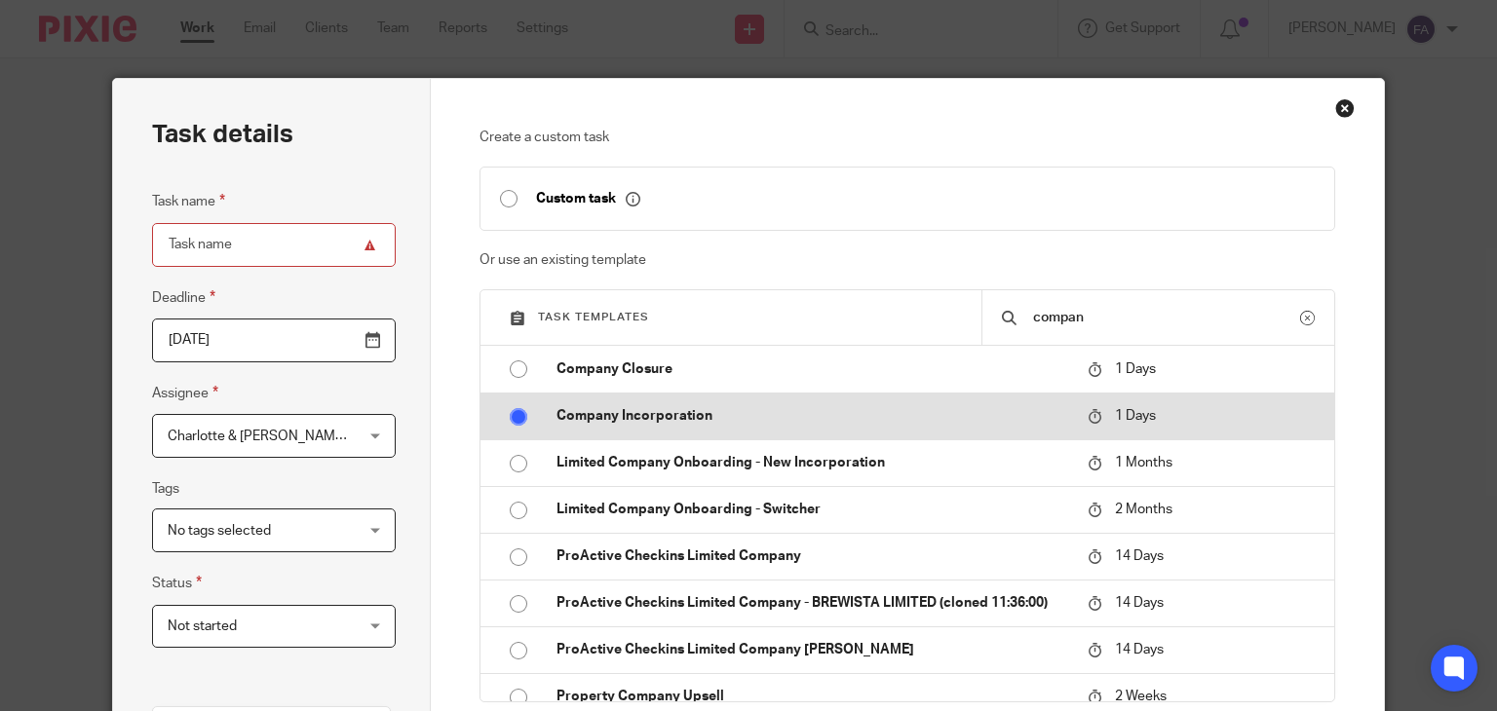
radio input "true"
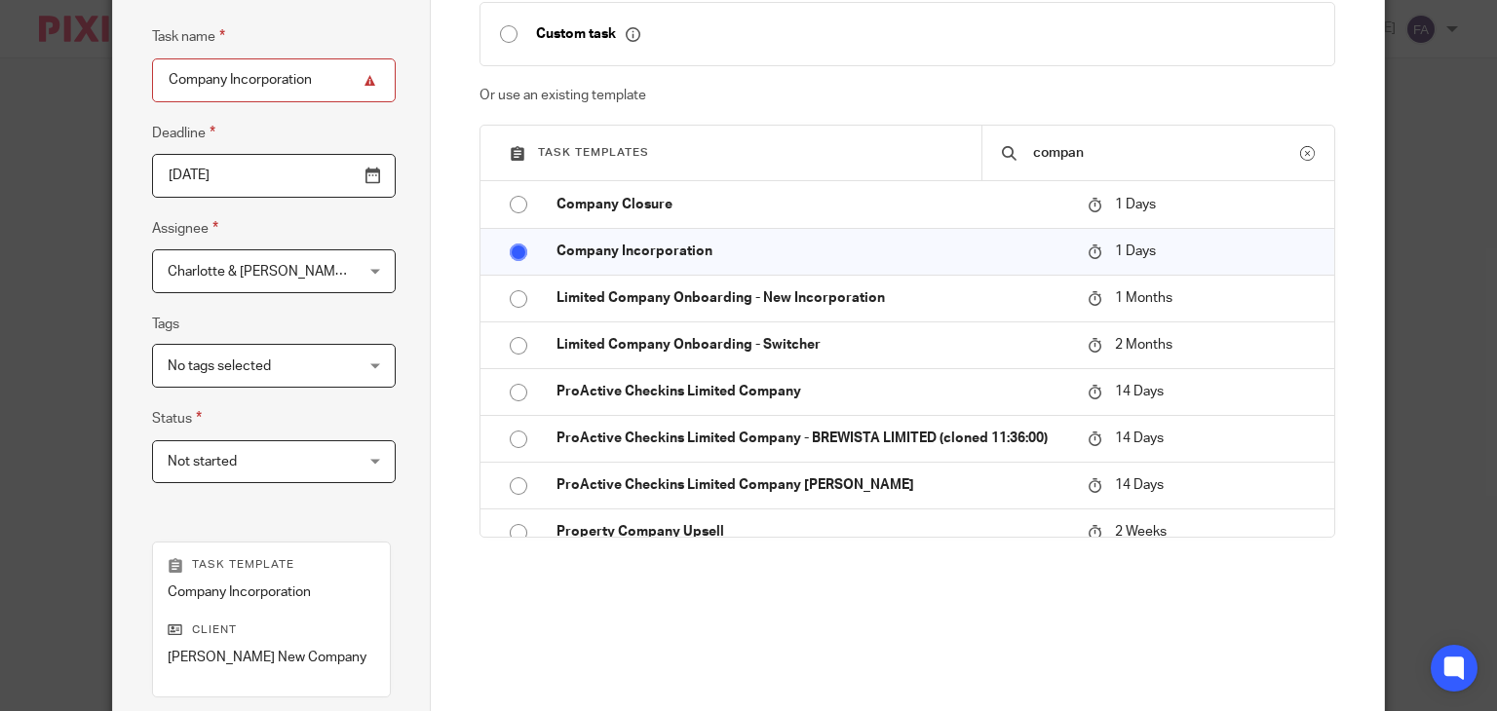
scroll to position [440, 0]
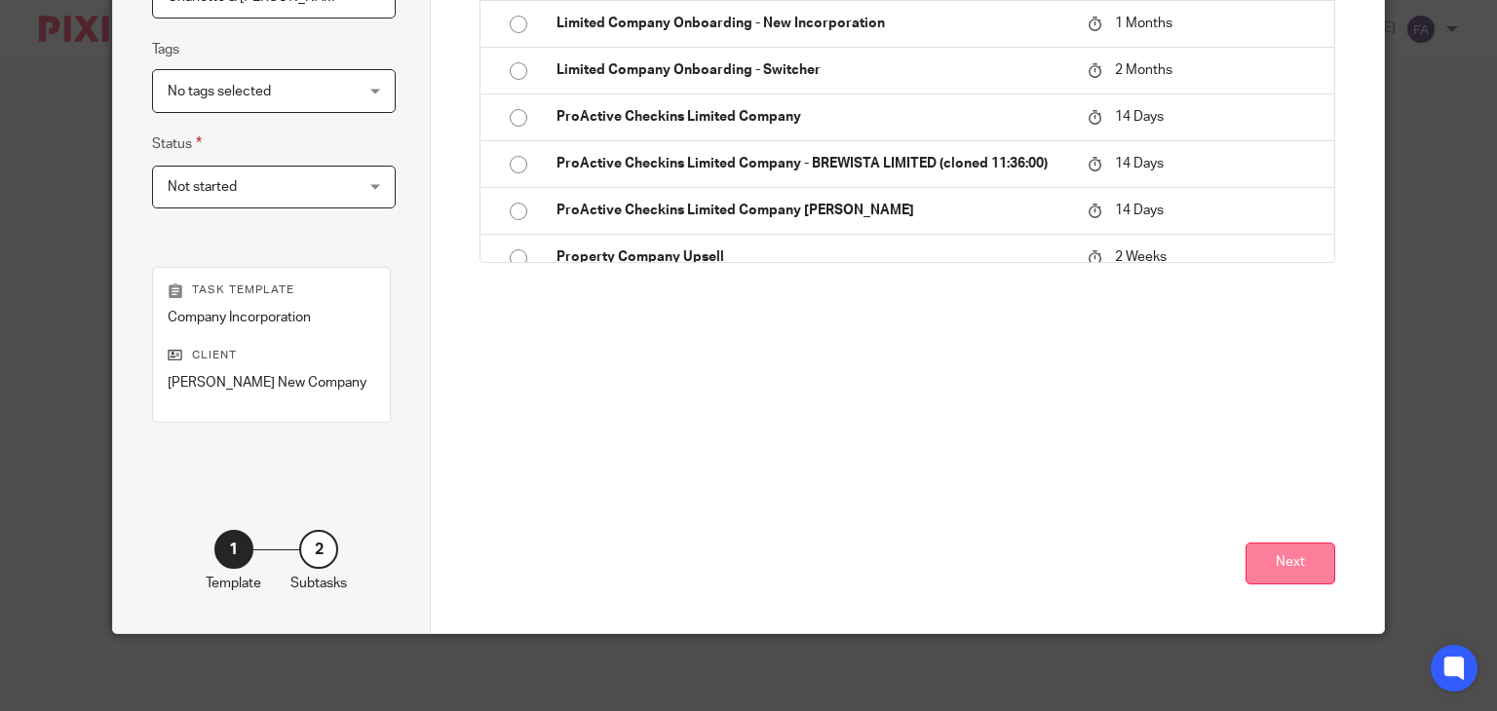
click at [1252, 549] on button "Next" at bounding box center [1291, 564] width 90 height 42
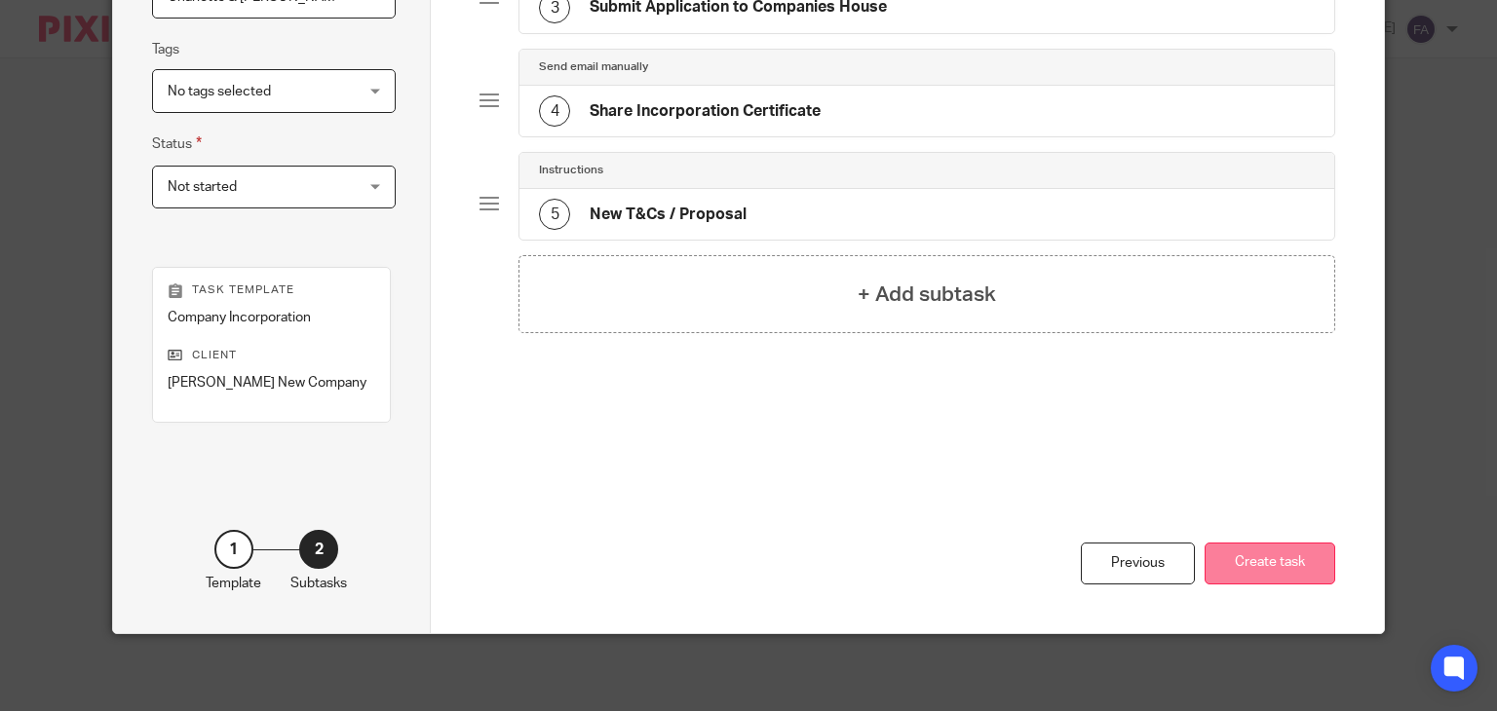
click at [1226, 565] on button "Create task" at bounding box center [1270, 564] width 131 height 42
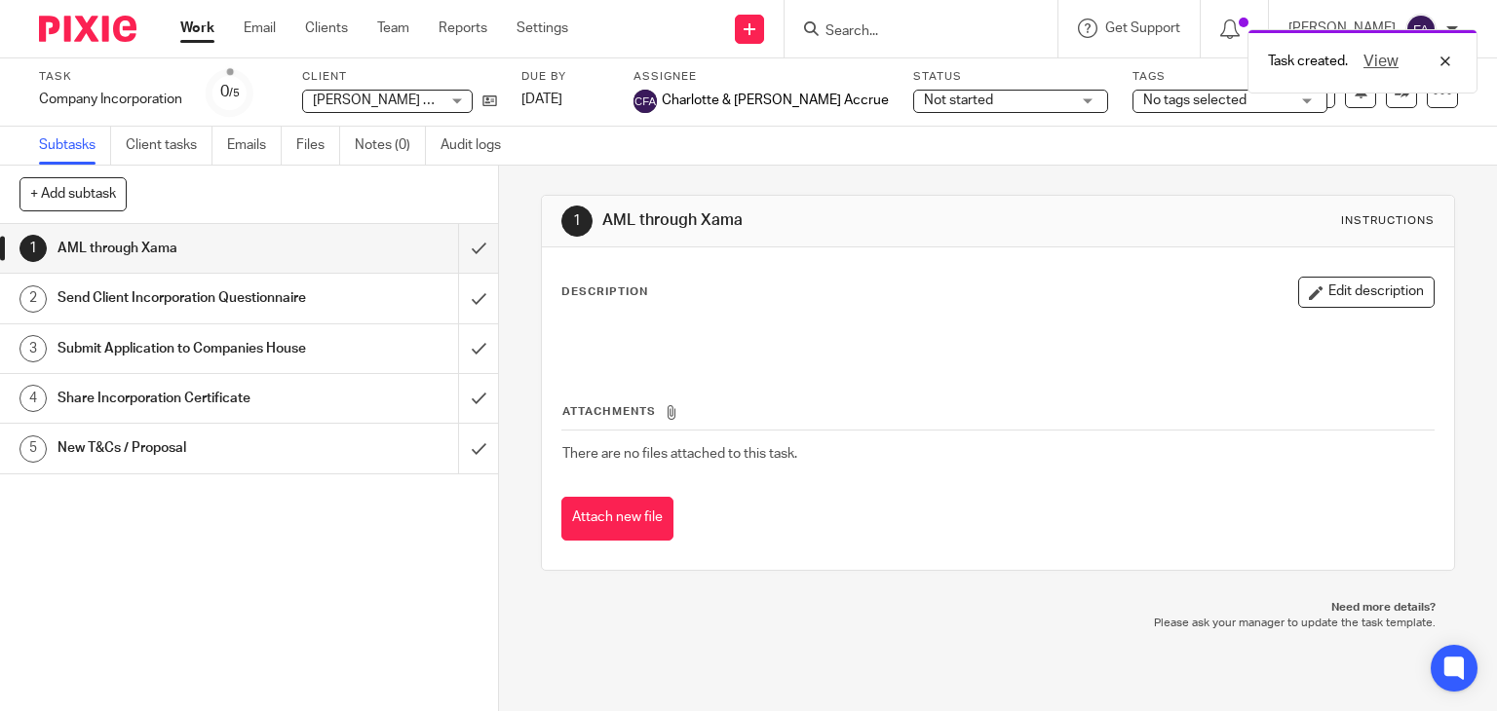
click at [1169, 71] on div "Task created. View" at bounding box center [1112, 56] width 729 height 74
click at [486, 99] on icon at bounding box center [489, 101] width 15 height 15
click at [377, 293] on div "Send Client Incorporation Questionnaire" at bounding box center [248, 298] width 381 height 29
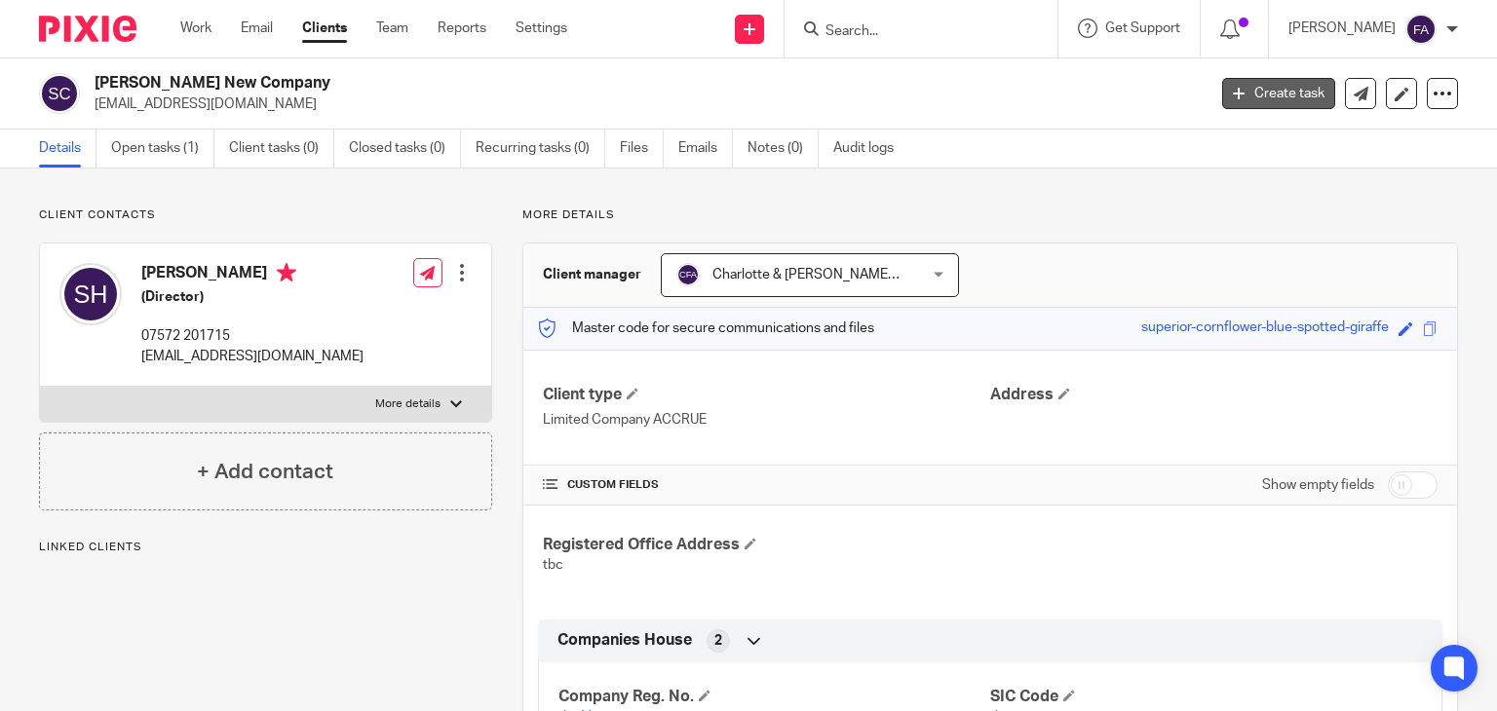
click at [1259, 87] on link "Create task" at bounding box center [1278, 93] width 113 height 31
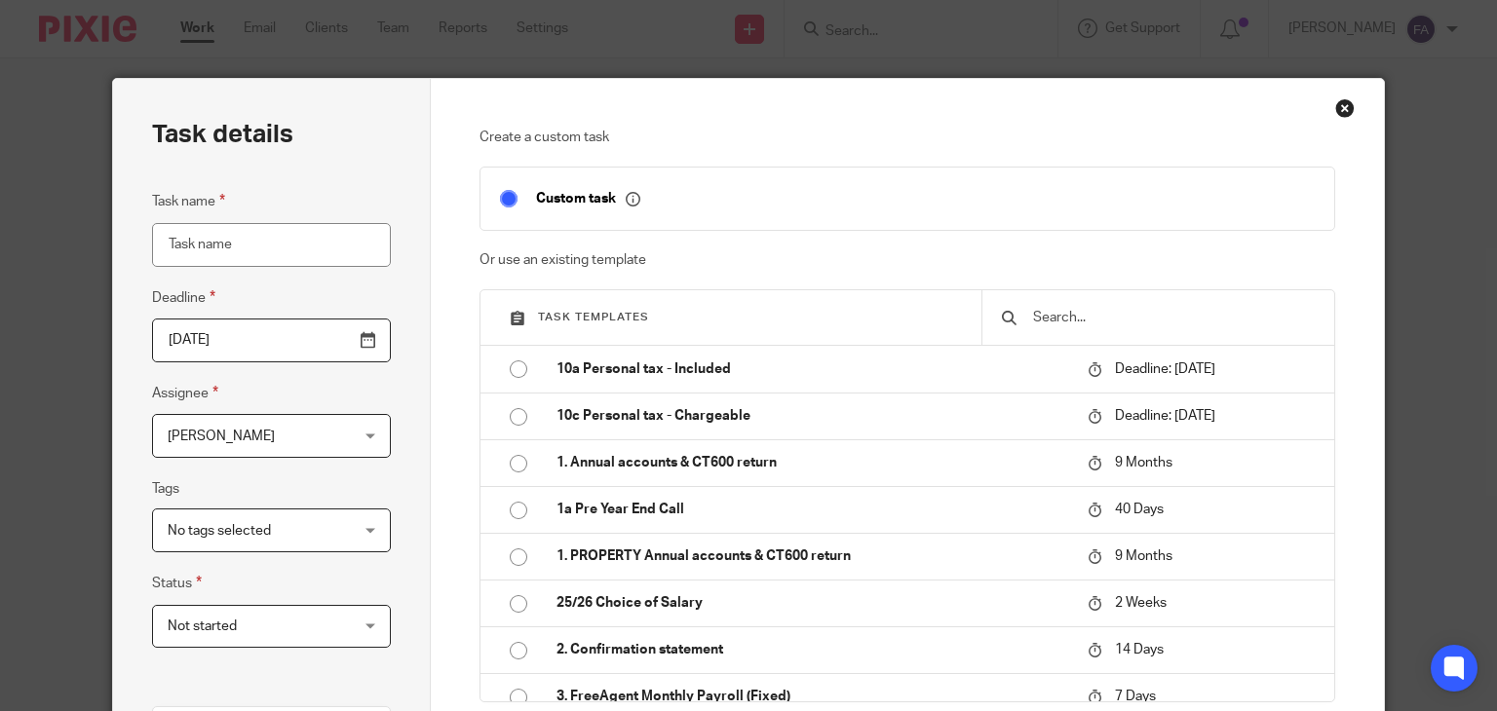
click at [309, 460] on div "Task name Deadline 2025-09-18 Assignee Finn Austin Finn Austin Client manager A…" at bounding box center [271, 429] width 239 height 478
click at [311, 447] on span "[PERSON_NAME]" at bounding box center [256, 435] width 177 height 41
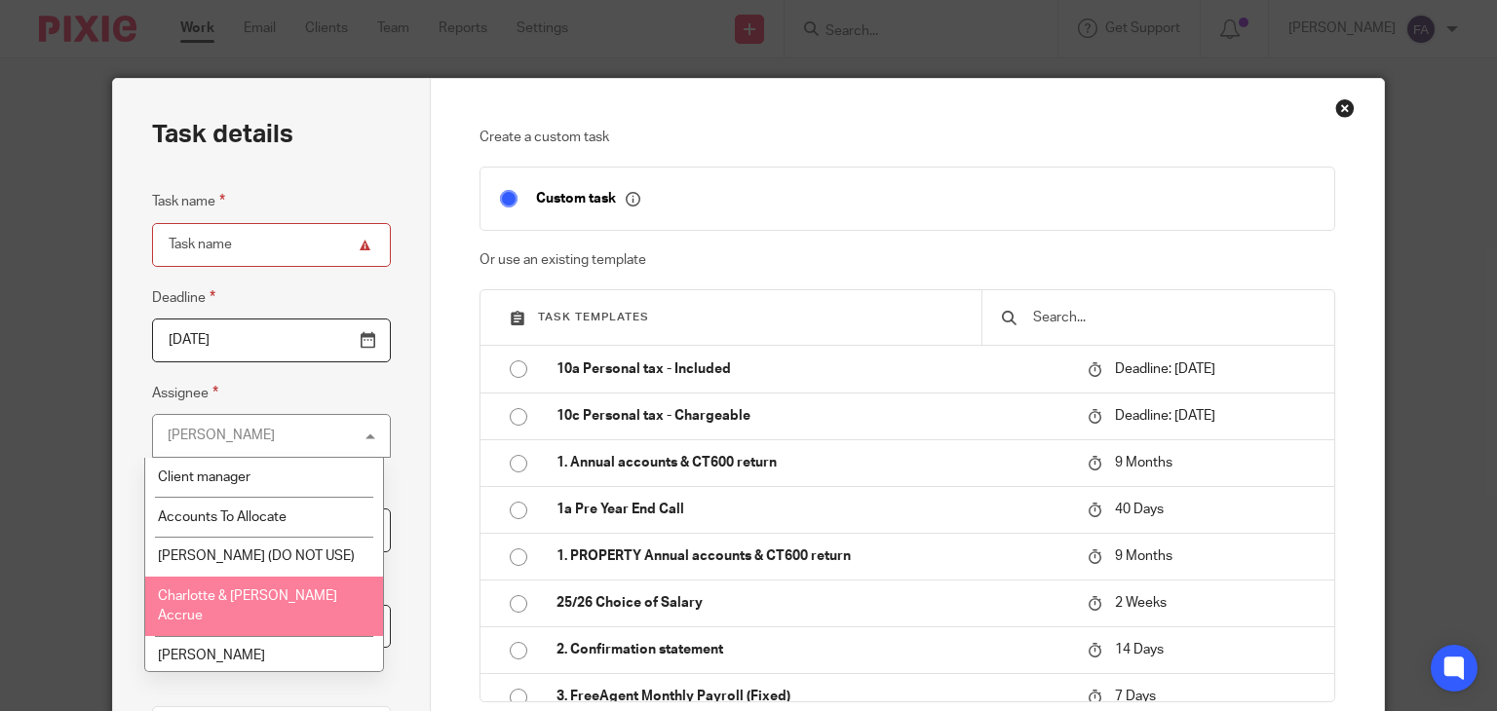
click at [285, 585] on li "Charlotte & [PERSON_NAME] Accrue" at bounding box center [263, 606] width 237 height 59
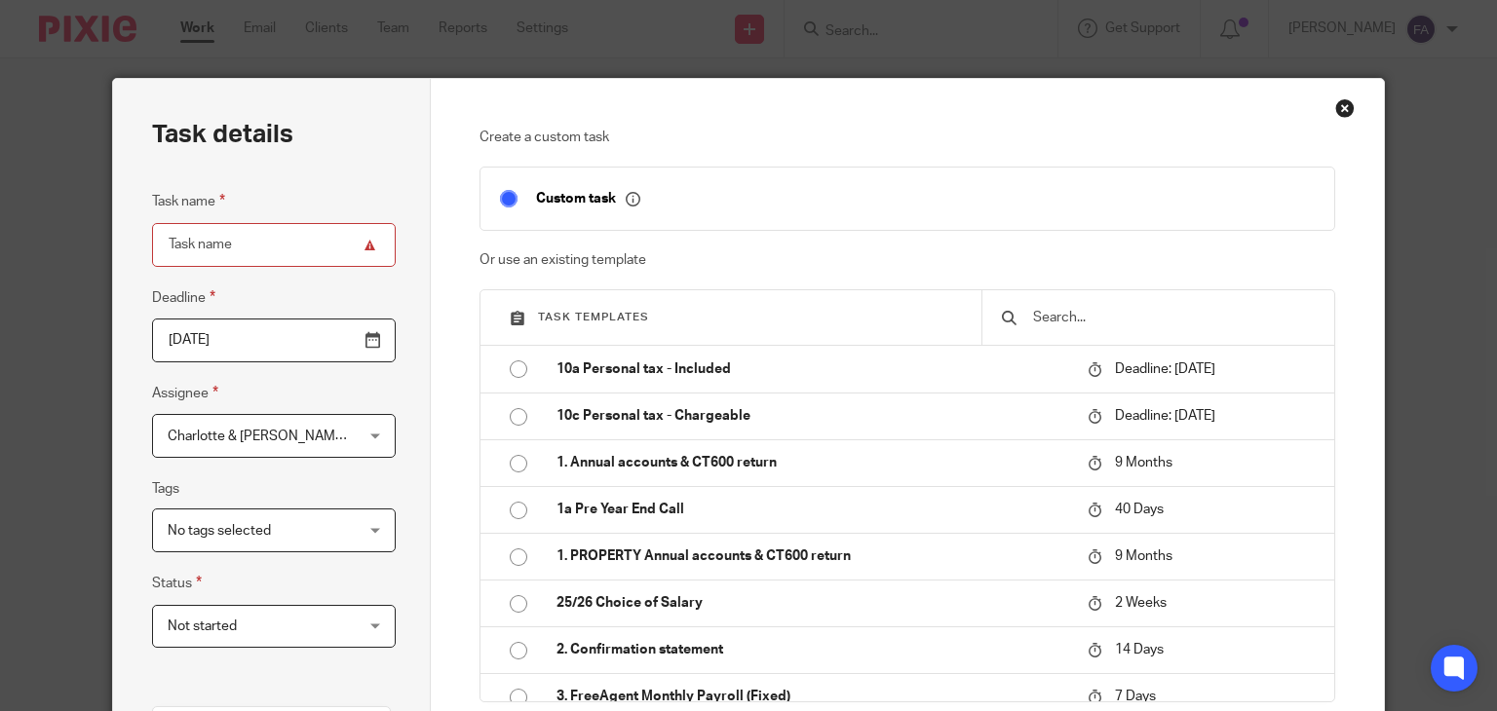
click at [1101, 307] on input "text" at bounding box center [1173, 317] width 284 height 21
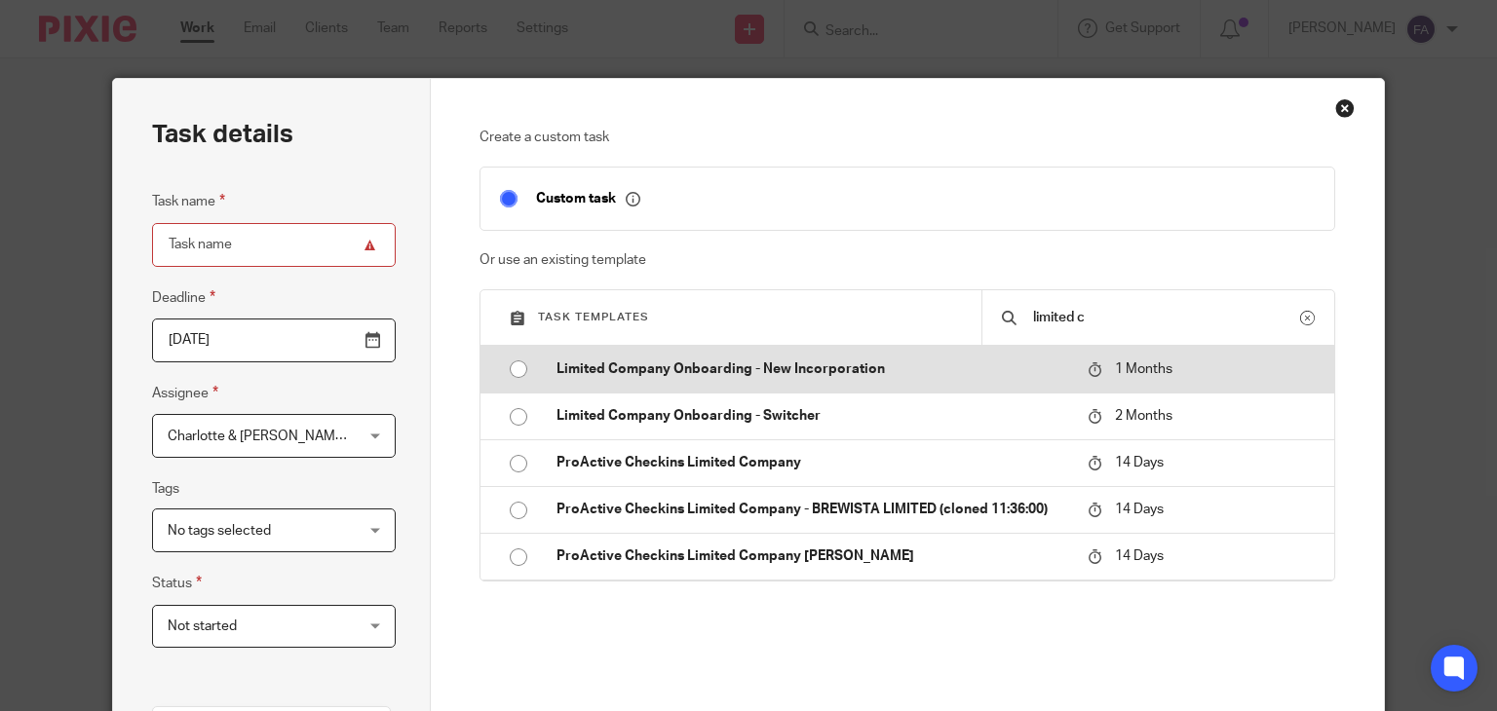
type input "limited c"
click at [837, 379] on td "Limited Company Onboarding - New Incorporation" at bounding box center [807, 369] width 541 height 47
type input "2025-10-18"
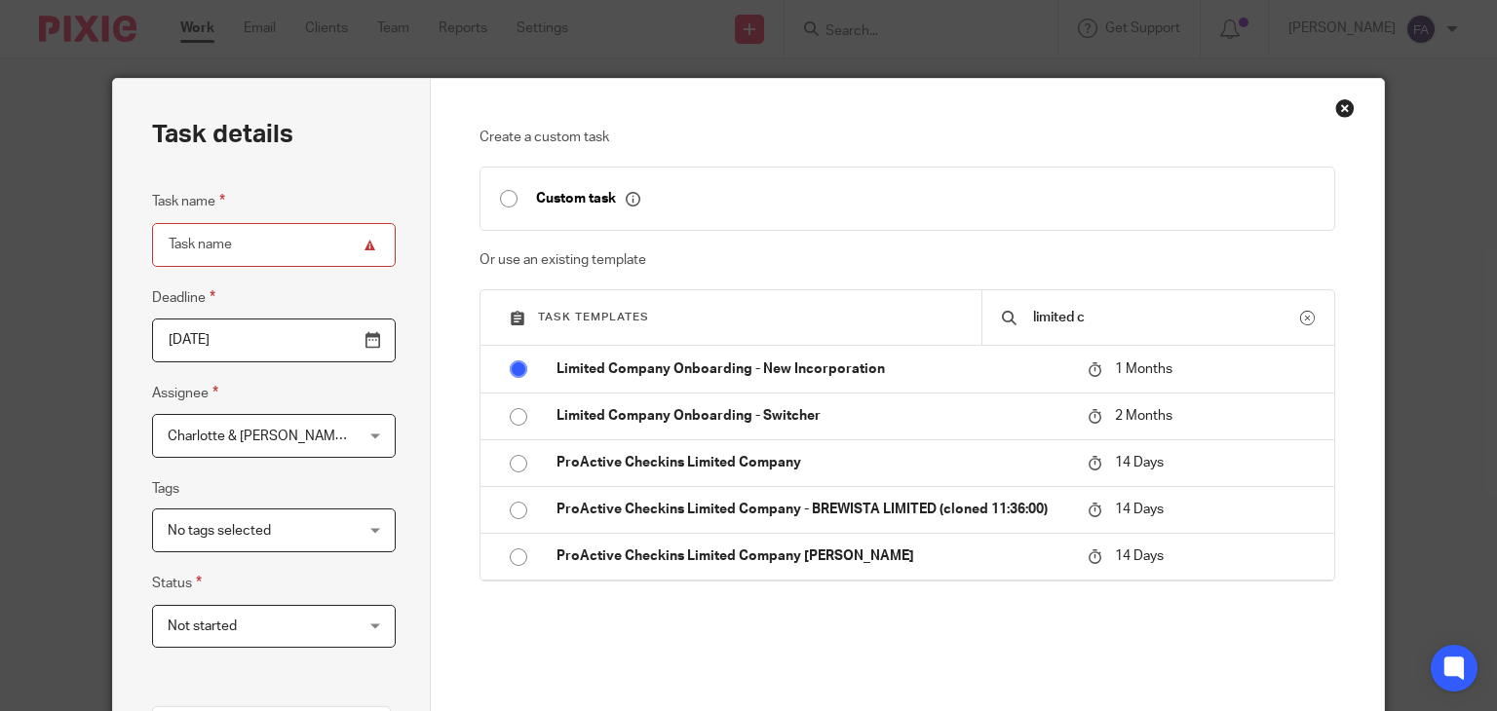
type input "Limited Company Onboarding - New Incorporation"
checkbox input "false"
radio input "true"
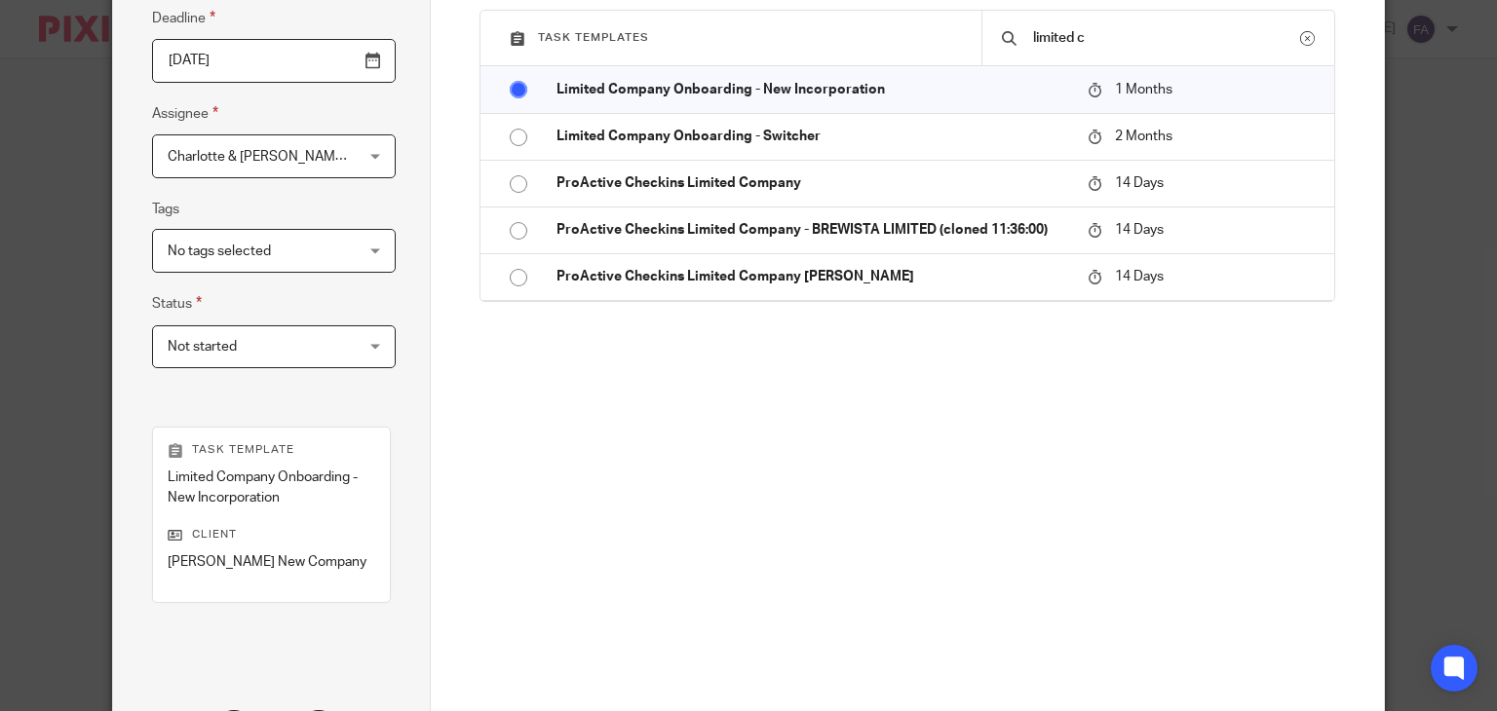
scroll to position [459, 0]
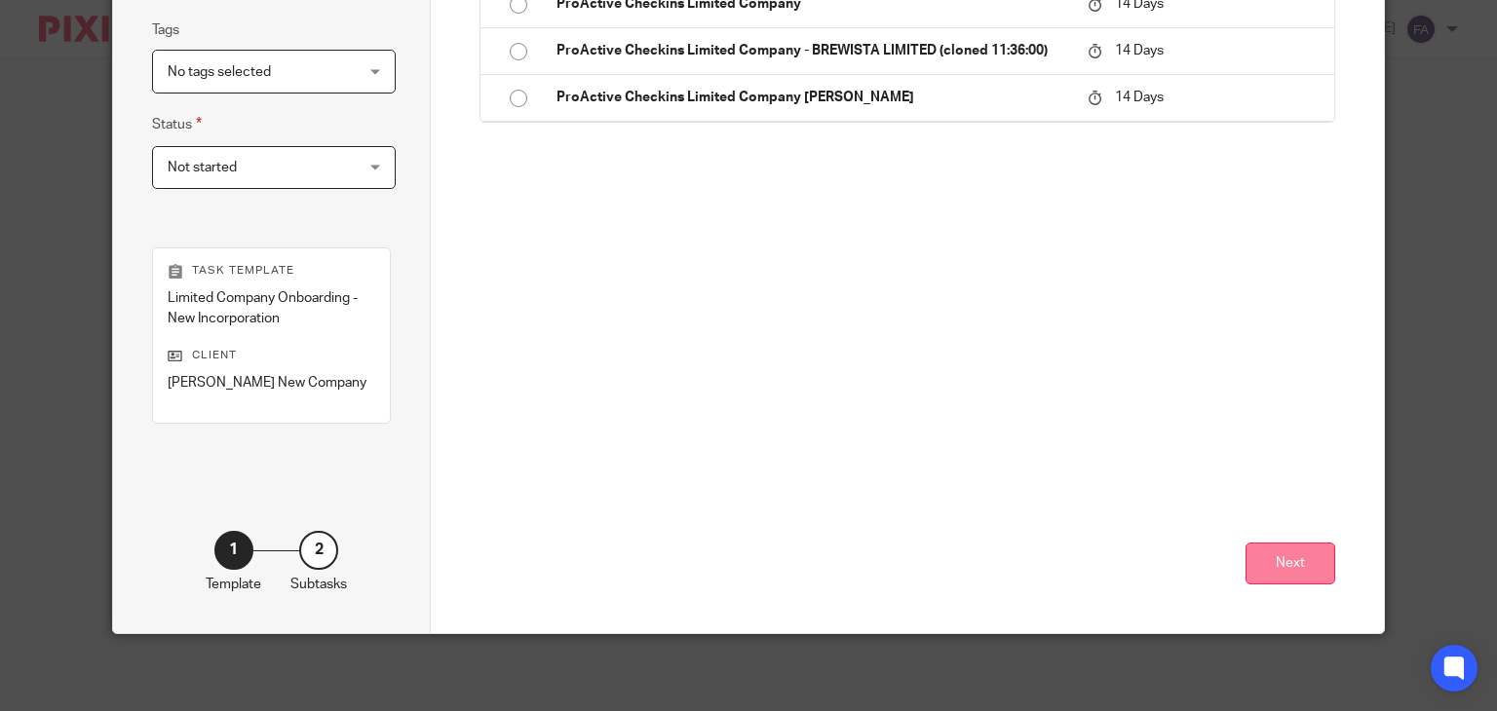
click at [1263, 566] on button "Next" at bounding box center [1291, 564] width 90 height 42
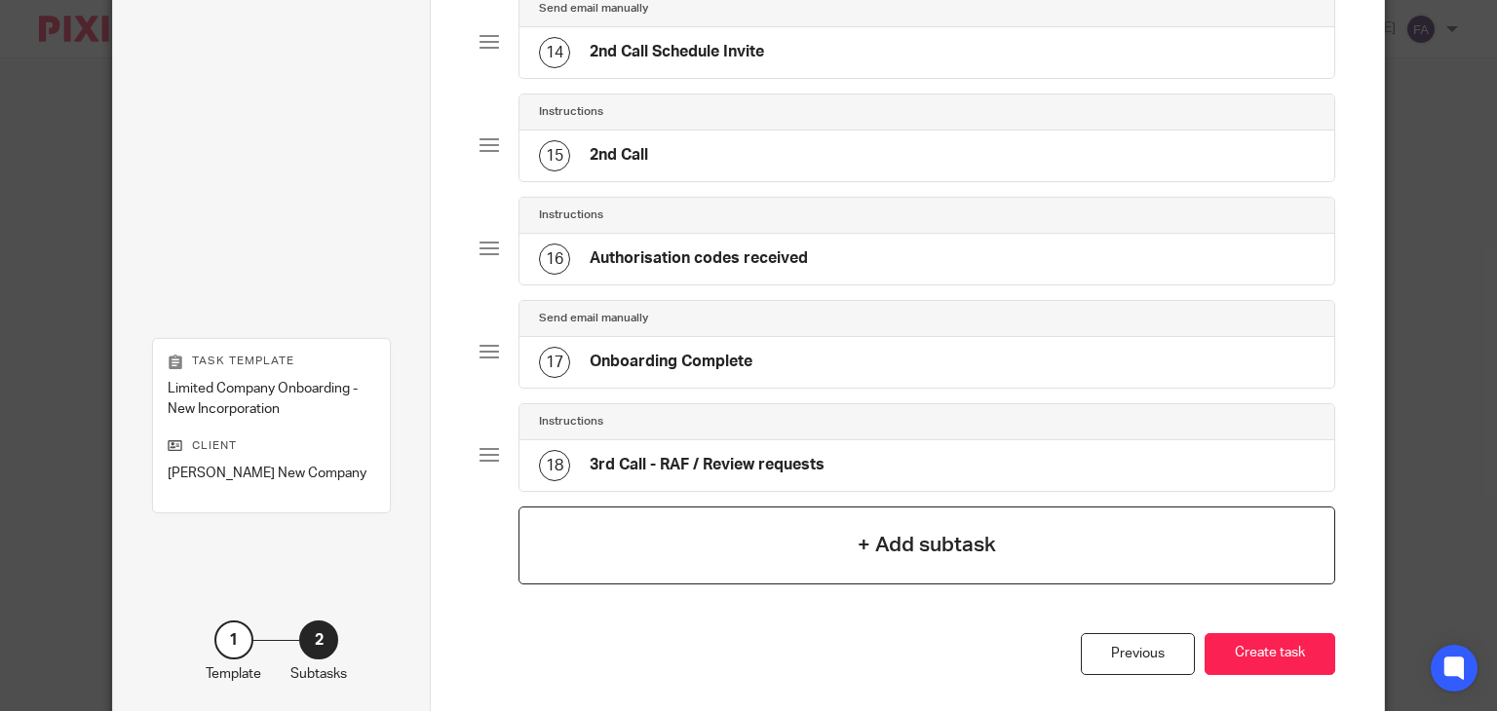
scroll to position [1613, 0]
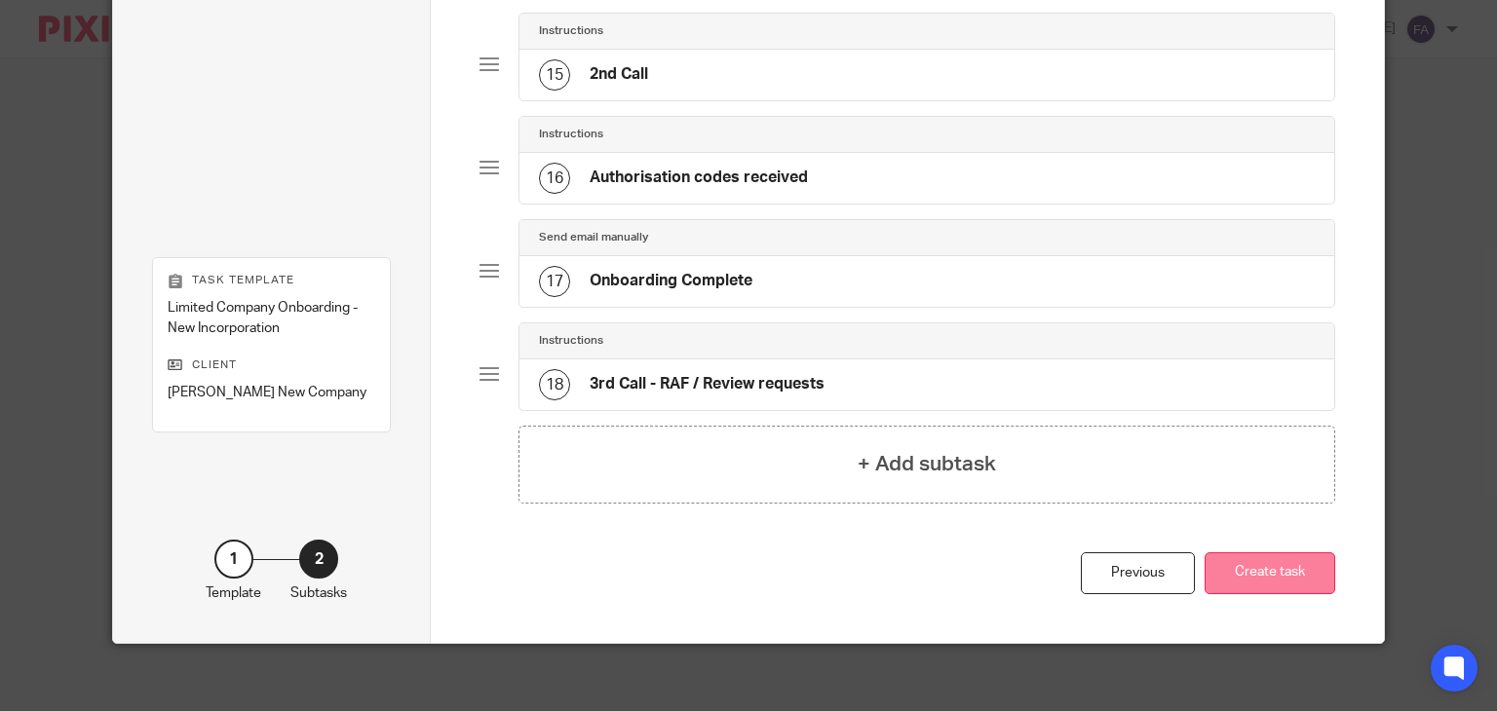
click at [1270, 555] on button "Create task" at bounding box center [1270, 574] width 131 height 42
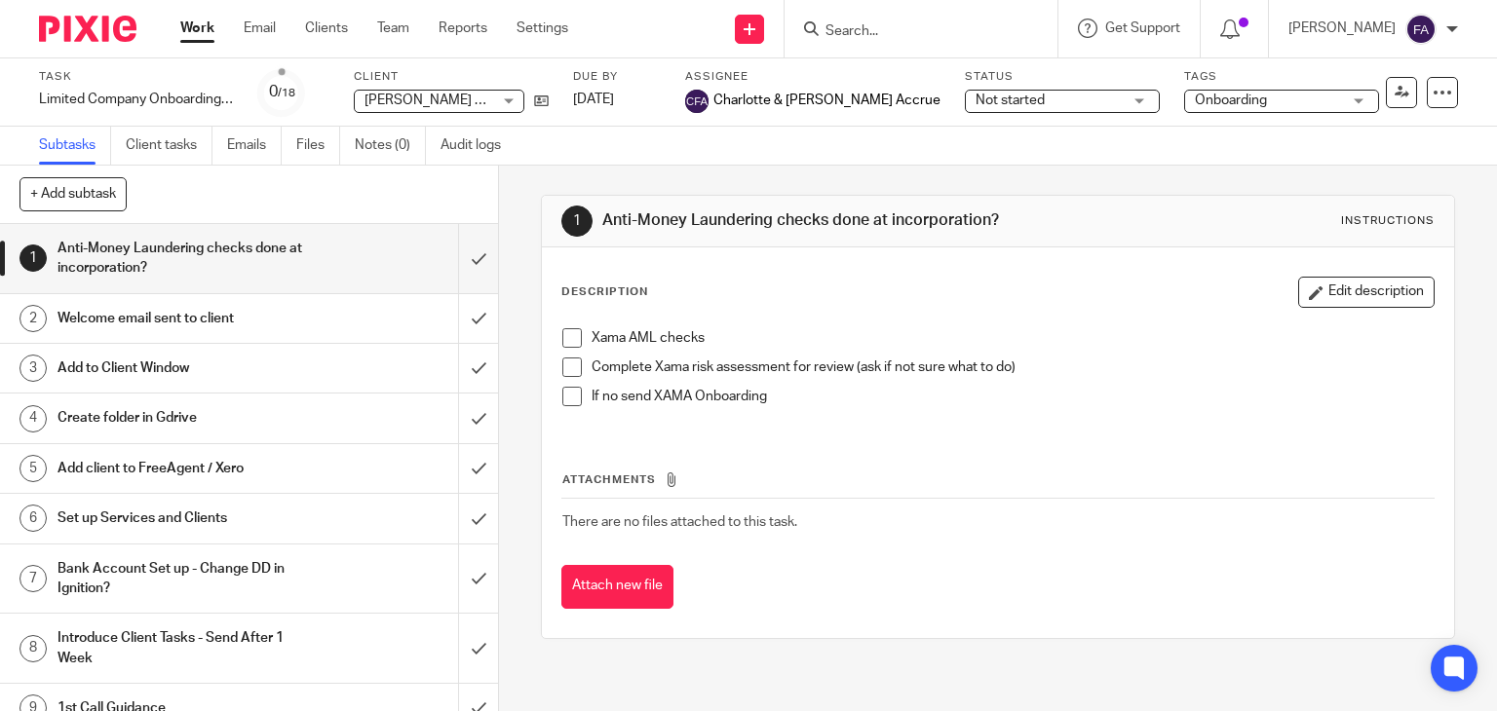
click at [378, 318] on div "Welcome email sent to client" at bounding box center [248, 318] width 381 height 29
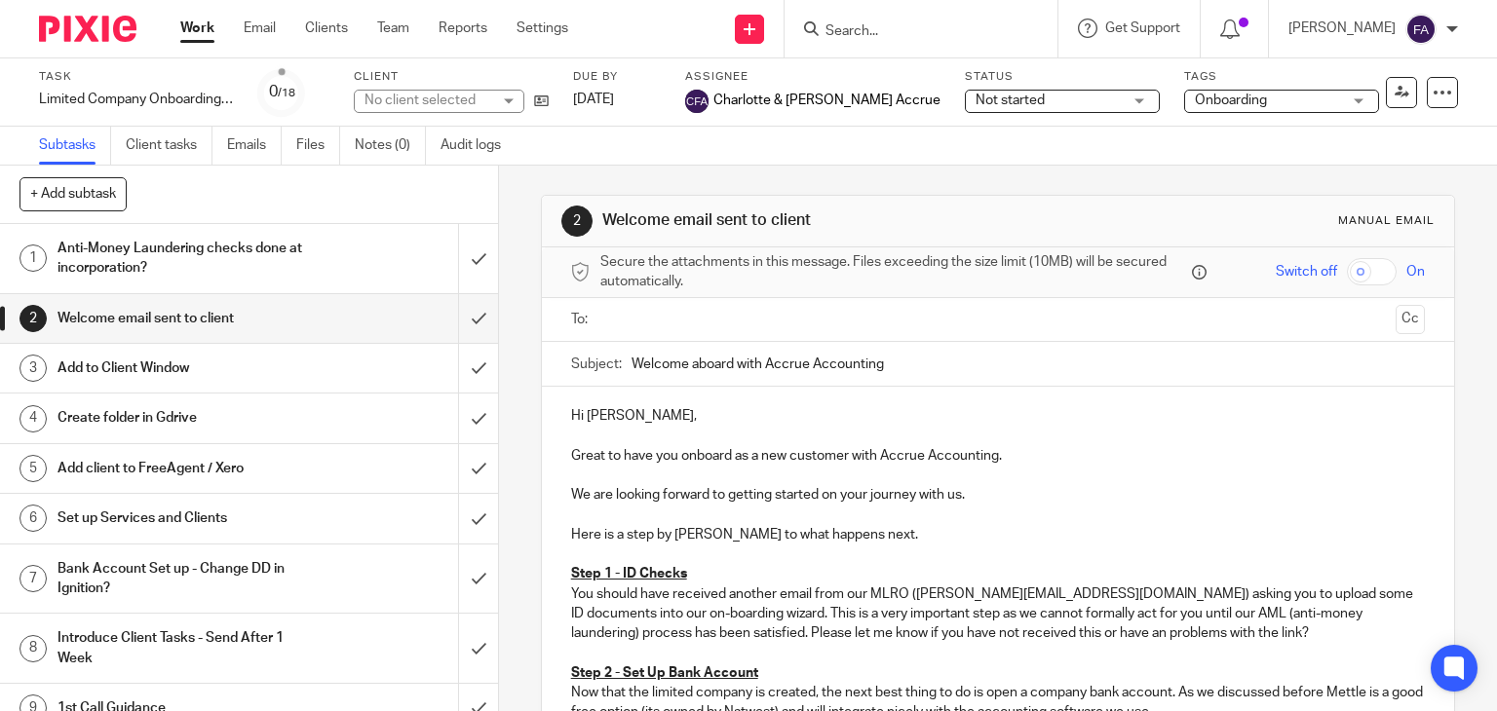
click at [654, 304] on ul at bounding box center [999, 320] width 794 height 32
click at [658, 318] on input "text" at bounding box center [997, 320] width 781 height 22
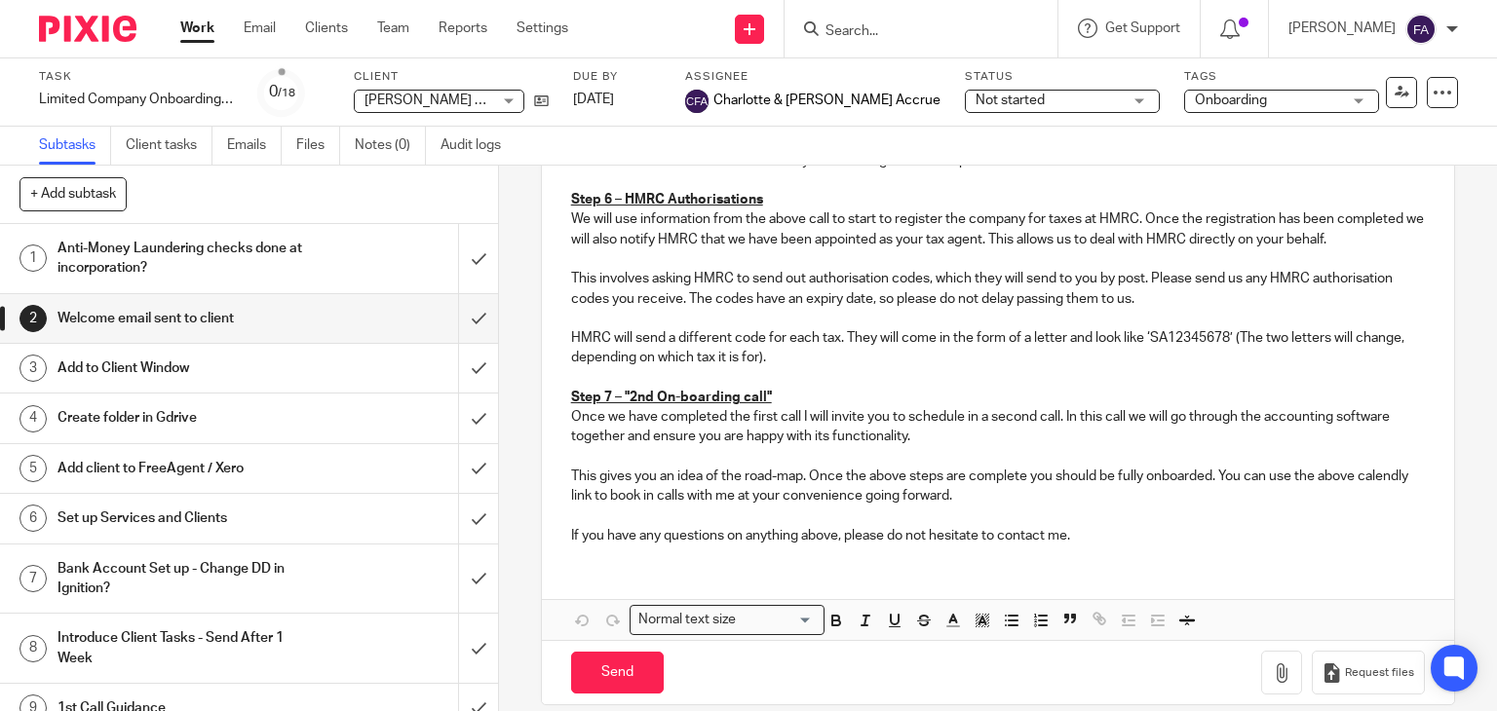
scroll to position [975, 0]
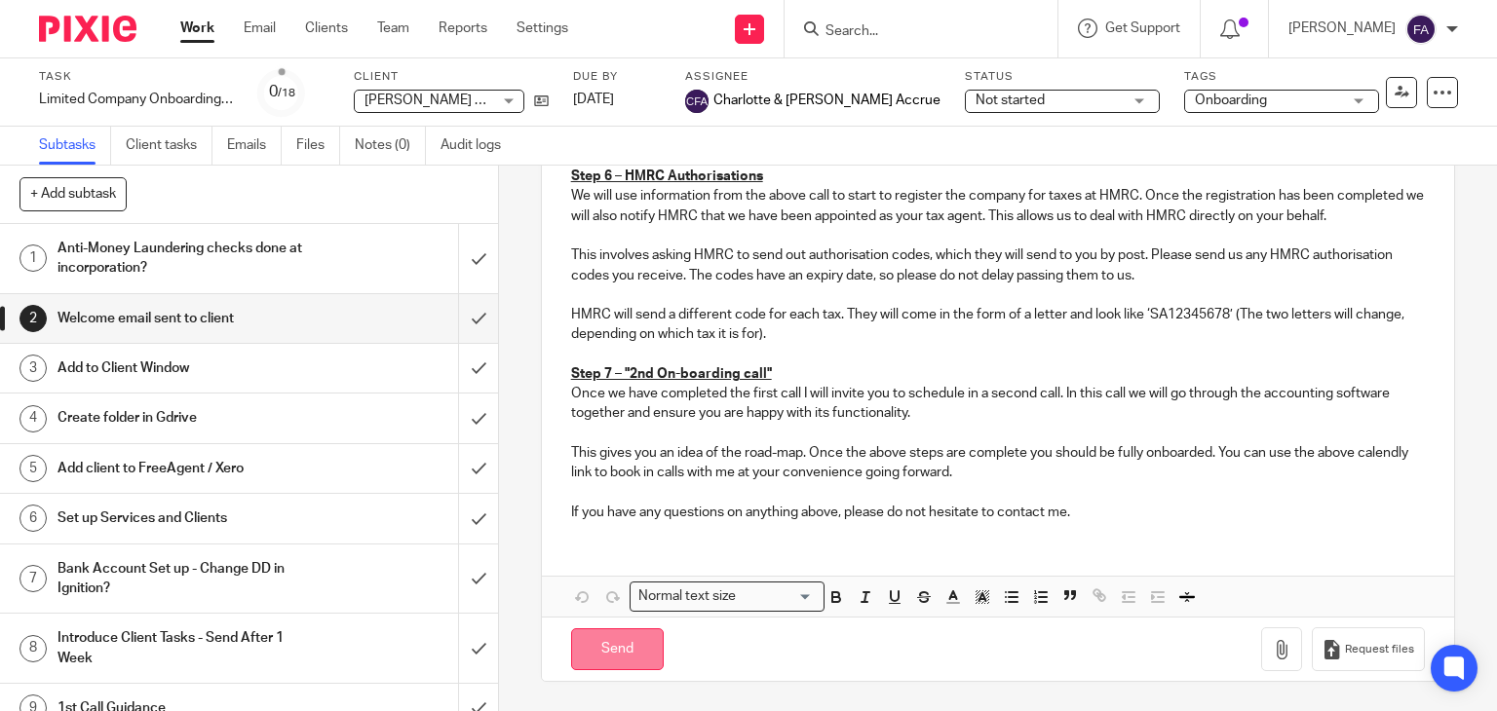
click at [608, 667] on input "Send" at bounding box center [617, 650] width 93 height 42
type input "Sent"
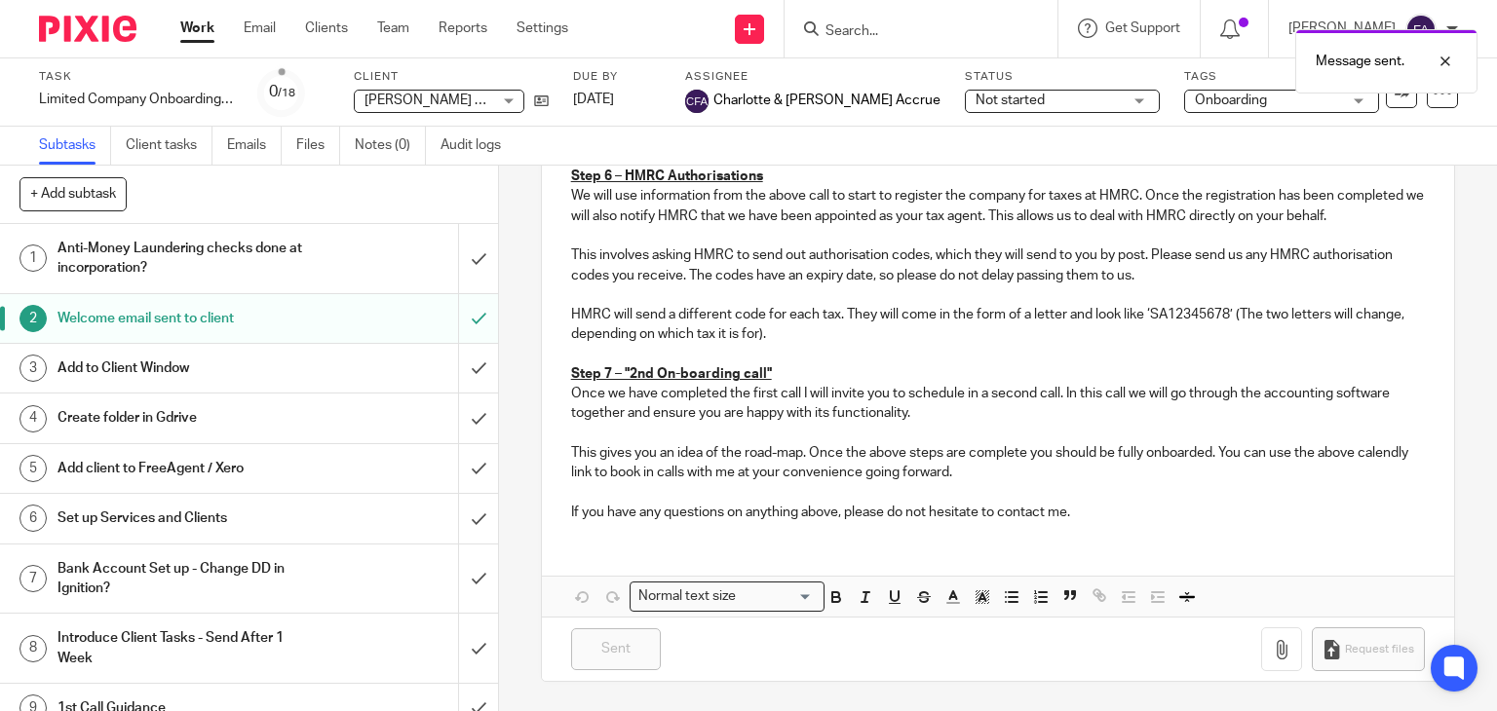
click at [1195, 102] on span "Onboarding" at bounding box center [1231, 101] width 72 height 14
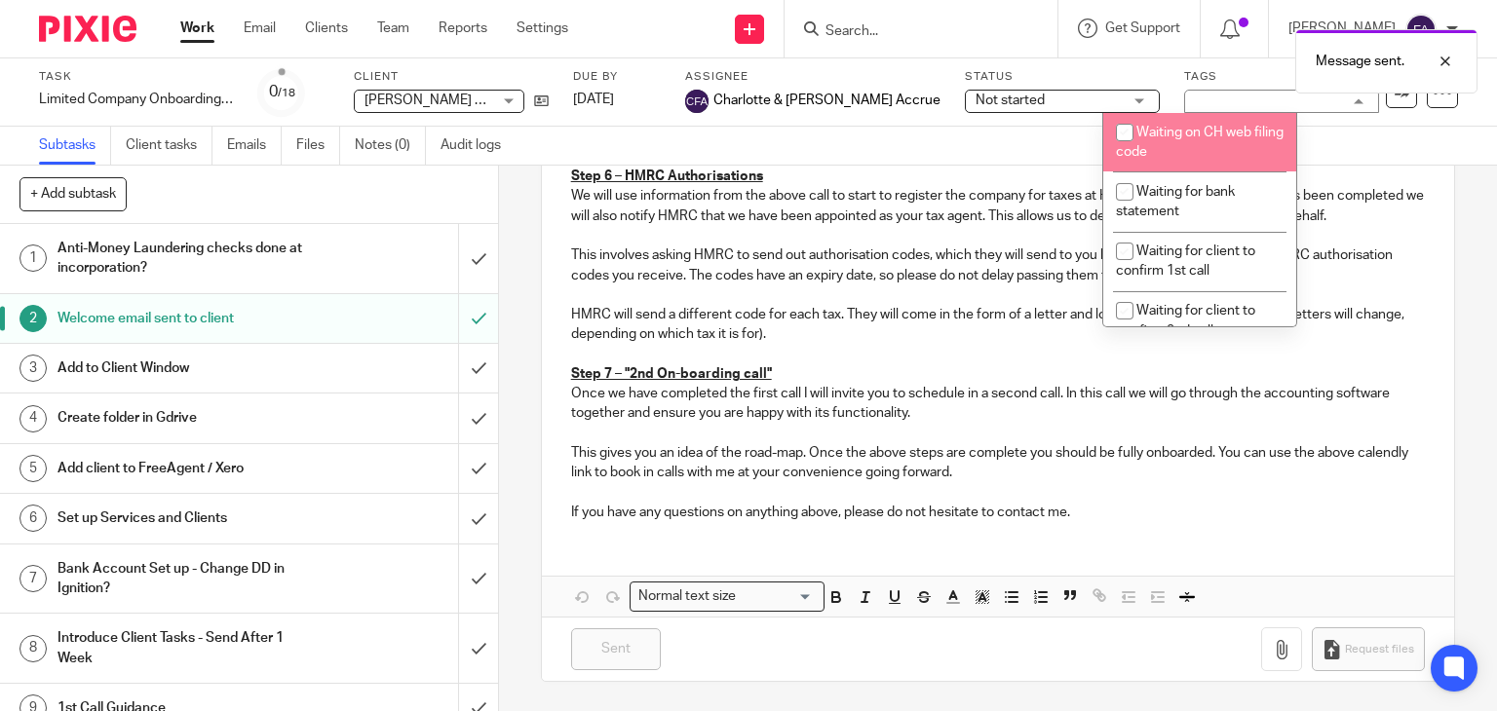
scroll to position [1169, 0]
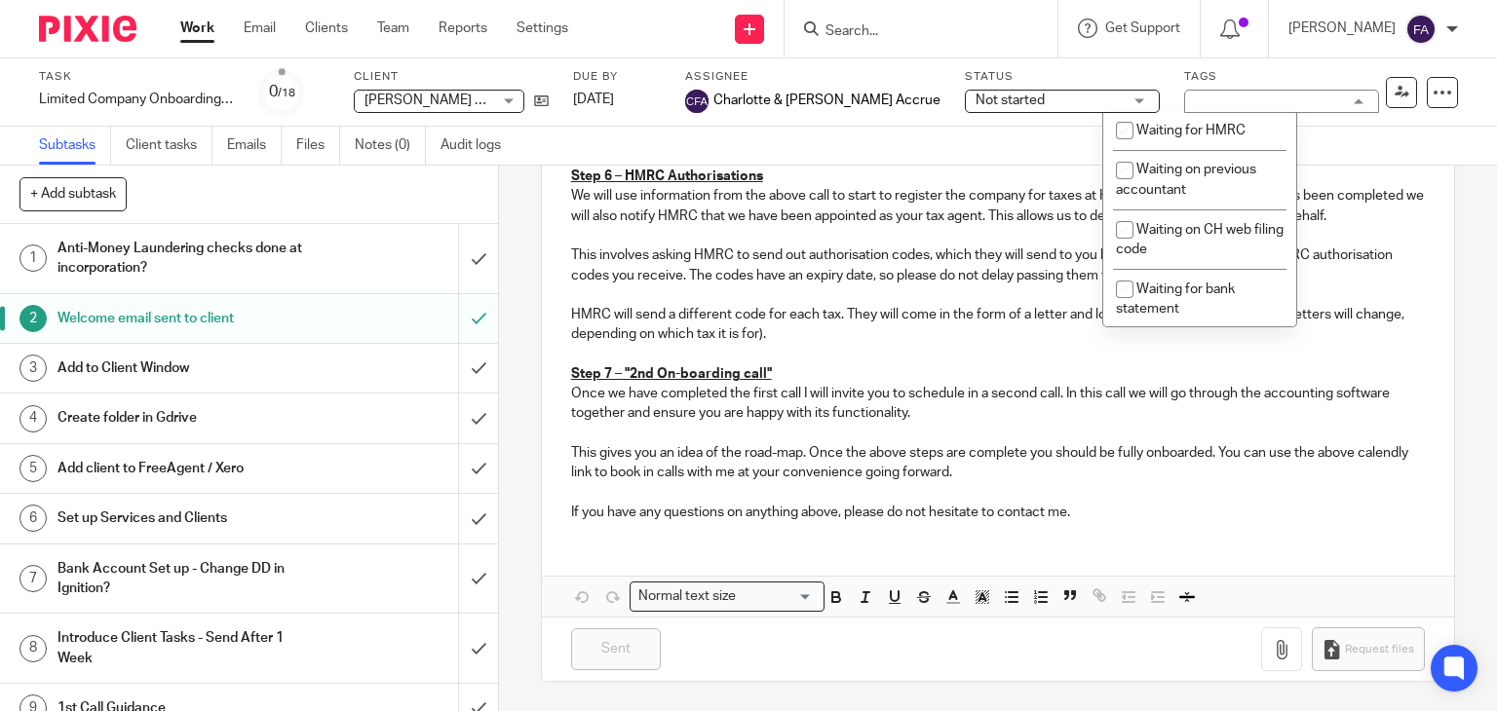
click at [1210, 71] on li "Waiting for client" at bounding box center [1199, 51] width 193 height 40
checkbox input "true"
click at [1027, 126] on div "Task Limited Company Onboarding - New Incorporation Save Limited Company Onboar…" at bounding box center [748, 92] width 1497 height 68
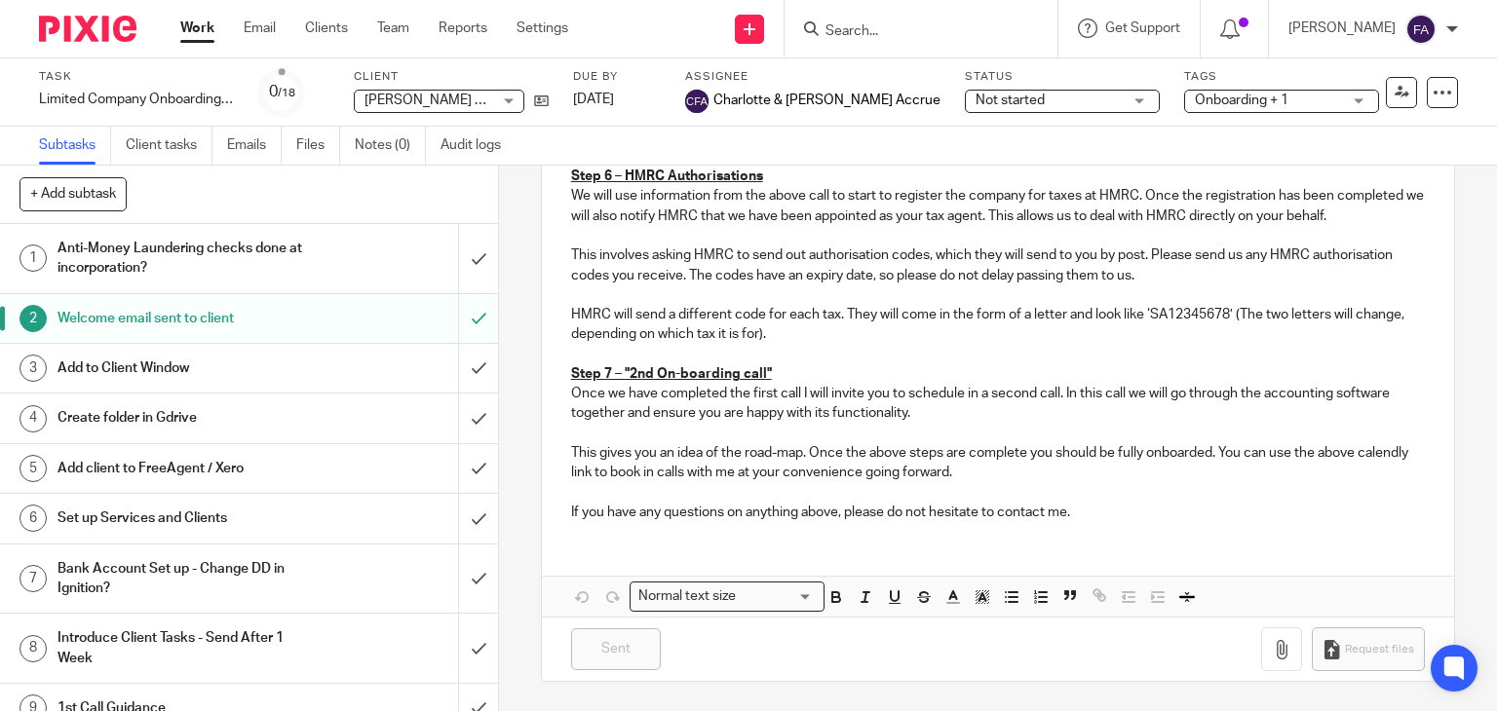
click at [201, 25] on link "Work" at bounding box center [197, 28] width 34 height 19
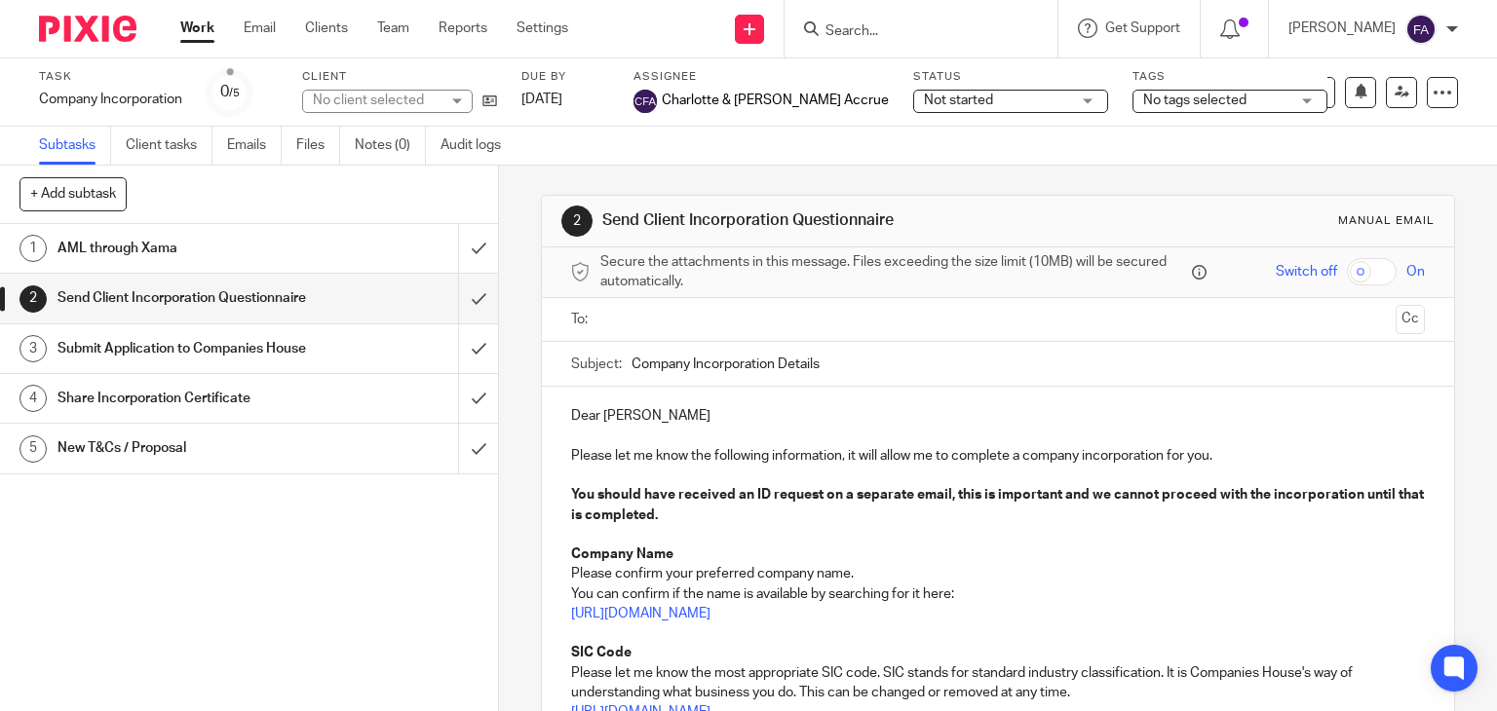
drag, startPoint x: 0, startPoint y: 0, endPoint x: 638, endPoint y: 323, distance: 715.2
click at [638, 323] on input "text" at bounding box center [997, 320] width 781 height 22
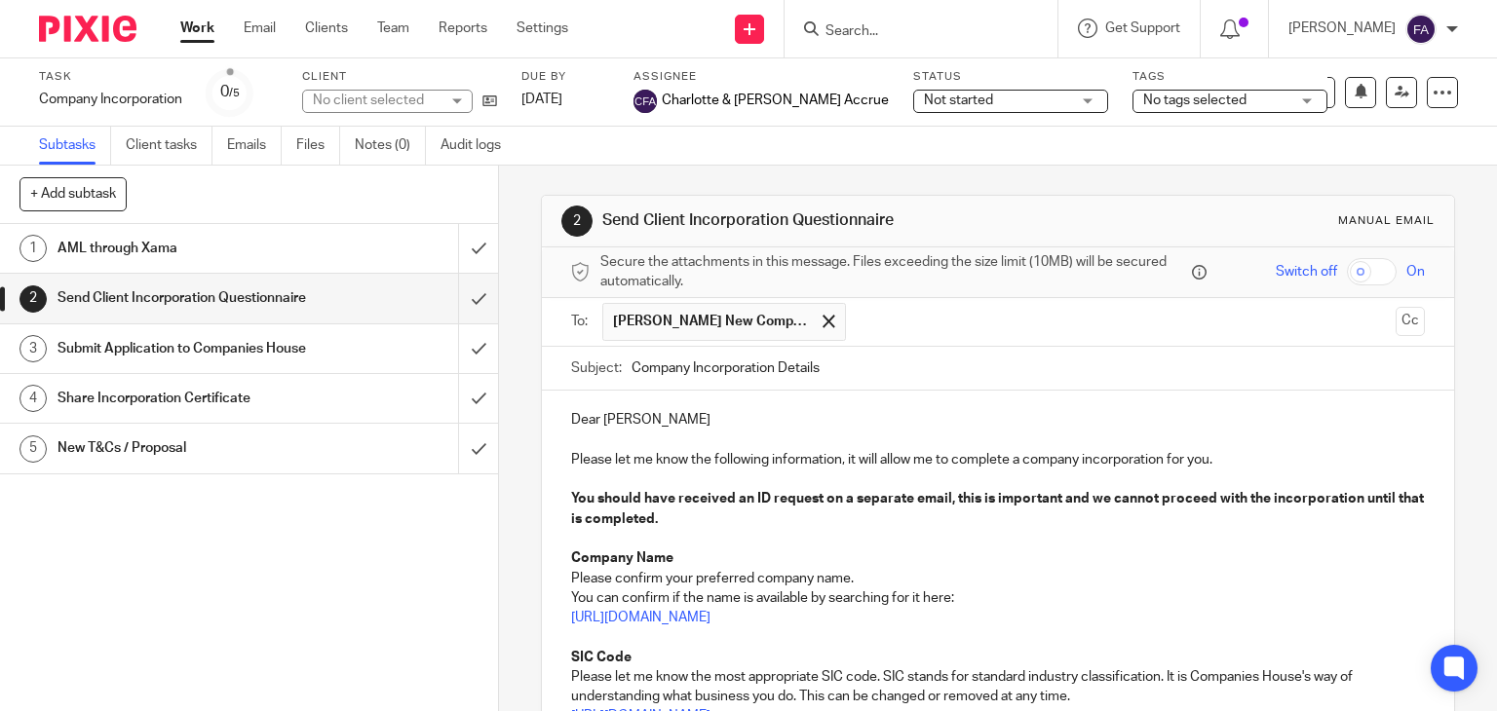
click at [682, 526] on p "You should have received an ID request on a separate email, this is important a…" at bounding box center [998, 509] width 855 height 40
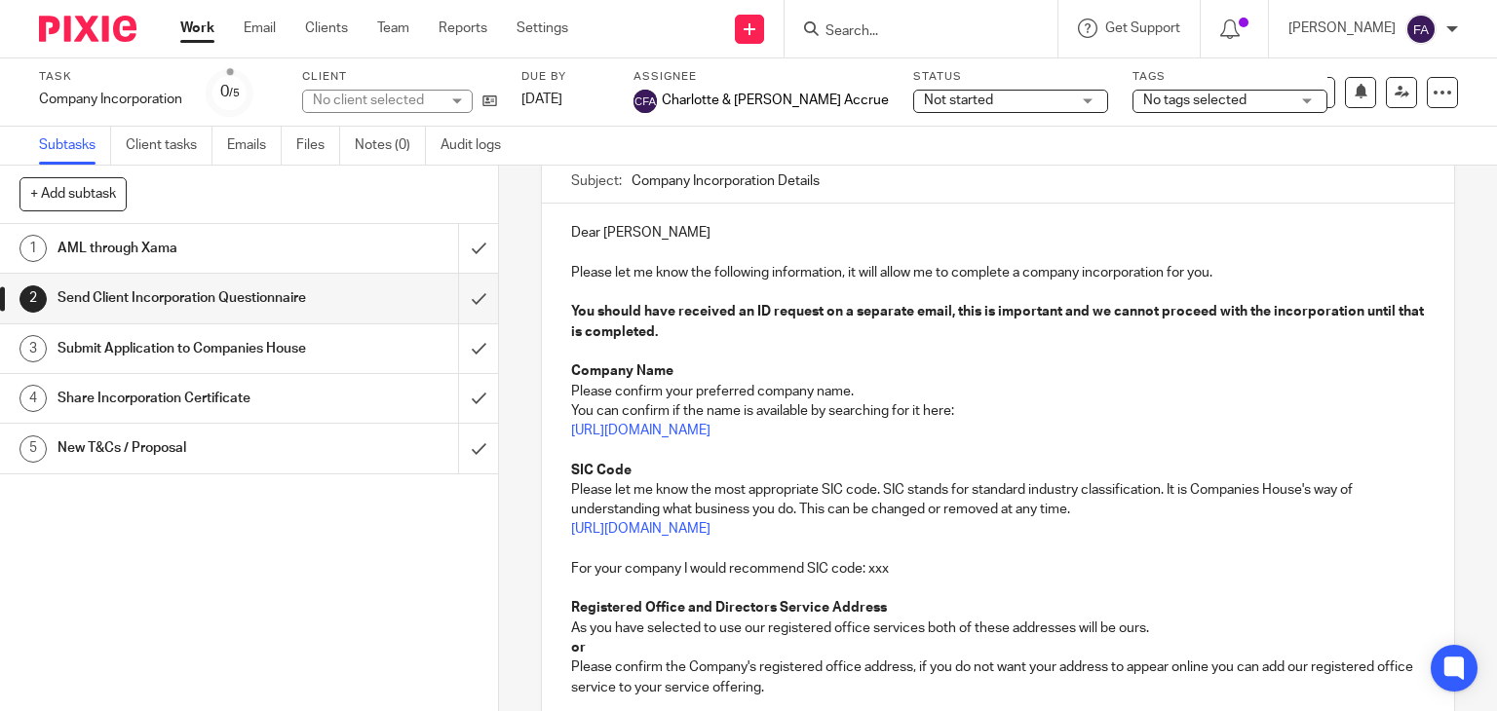
scroll to position [195, 0]
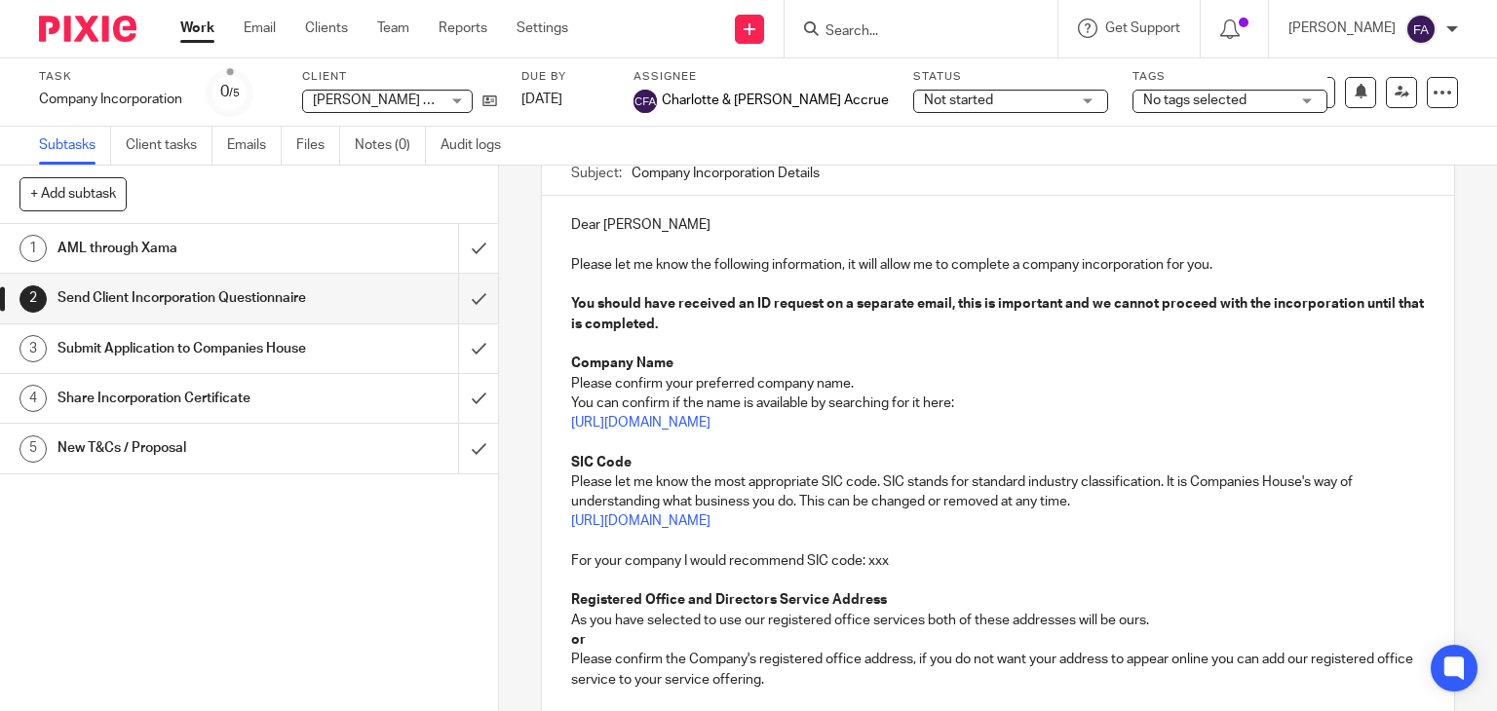
click at [932, 374] on p "Please confirm your preferred company name." at bounding box center [998, 383] width 855 height 19
click at [960, 395] on p "You can confirm if the name is available by searching for it here:" at bounding box center [998, 403] width 855 height 19
click at [1071, 512] on p "[URL][DOMAIN_NAME]" at bounding box center [998, 521] width 855 height 19
drag, startPoint x: 898, startPoint y: 571, endPoint x: 563, endPoint y: 557, distance: 334.6
click at [563, 557] on div "Dear [PERSON_NAME] Please let me know the following information, it will allow …" at bounding box center [998, 549] width 913 height 706
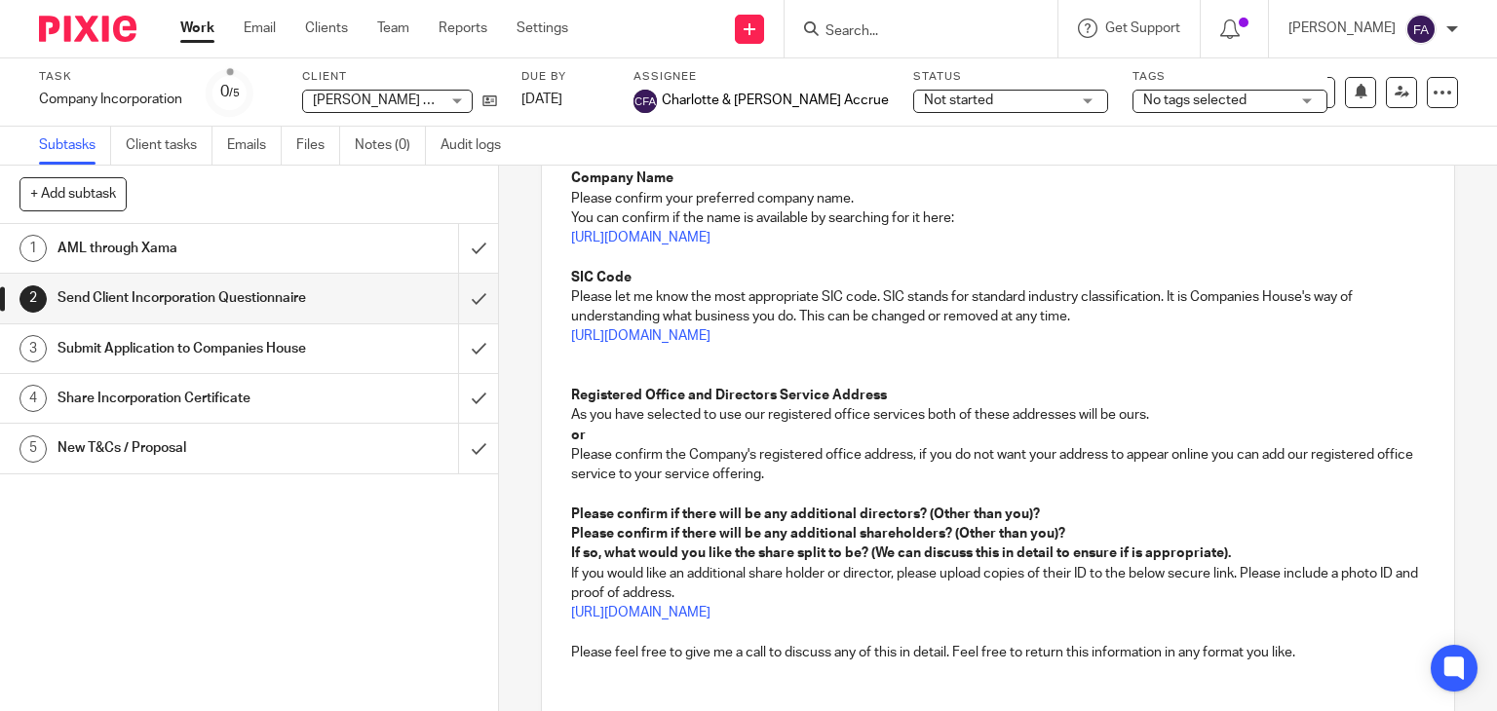
scroll to position [390, 0]
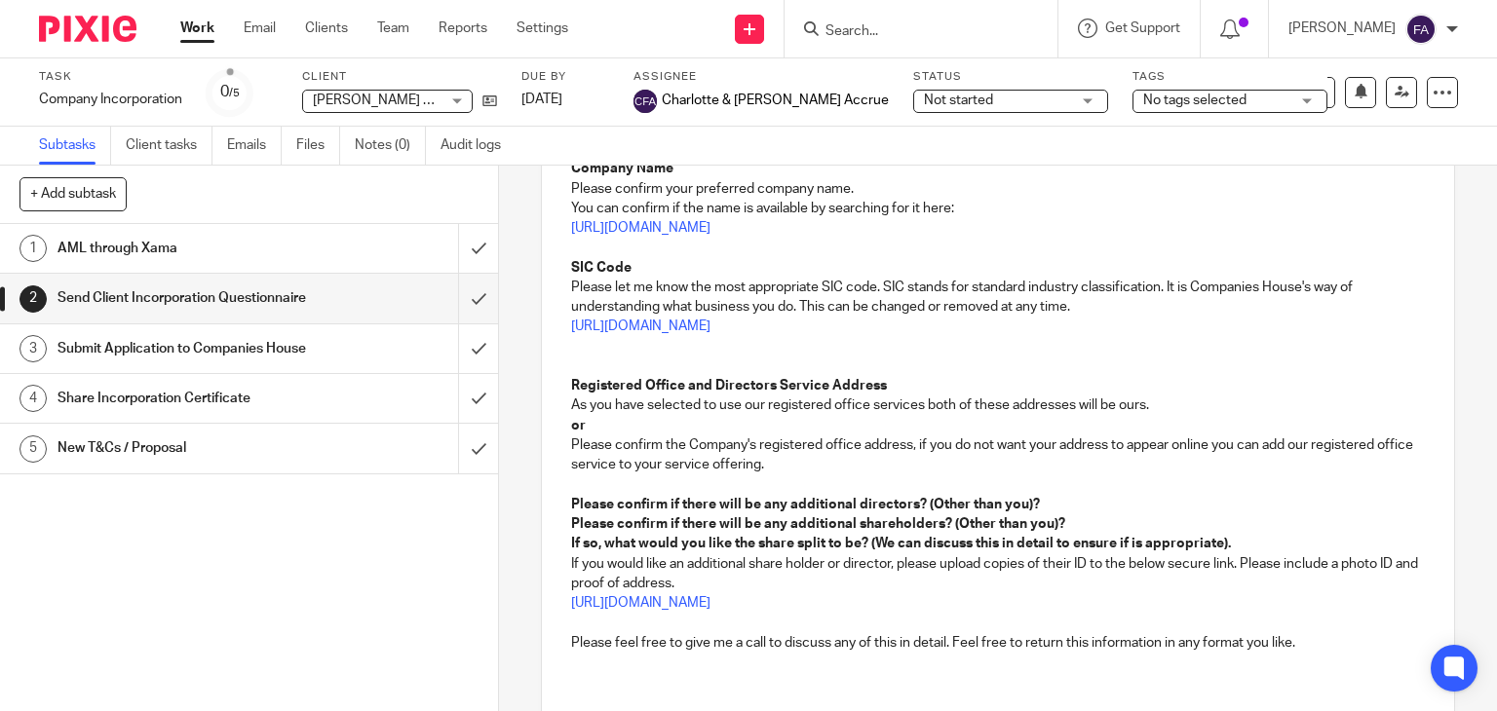
click at [819, 460] on p "Please confirm the Company's registered office address, if you do not want your…" at bounding box center [998, 456] width 855 height 40
drag, startPoint x: 628, startPoint y: 428, endPoint x: 561, endPoint y: 426, distance: 66.3
click at [561, 426] on div "Dear Spencer Please let me know the following information, it will allow me to …" at bounding box center [998, 344] width 913 height 686
click at [591, 408] on p "As you have selected to use our registered office services both of these addres…" at bounding box center [998, 405] width 855 height 19
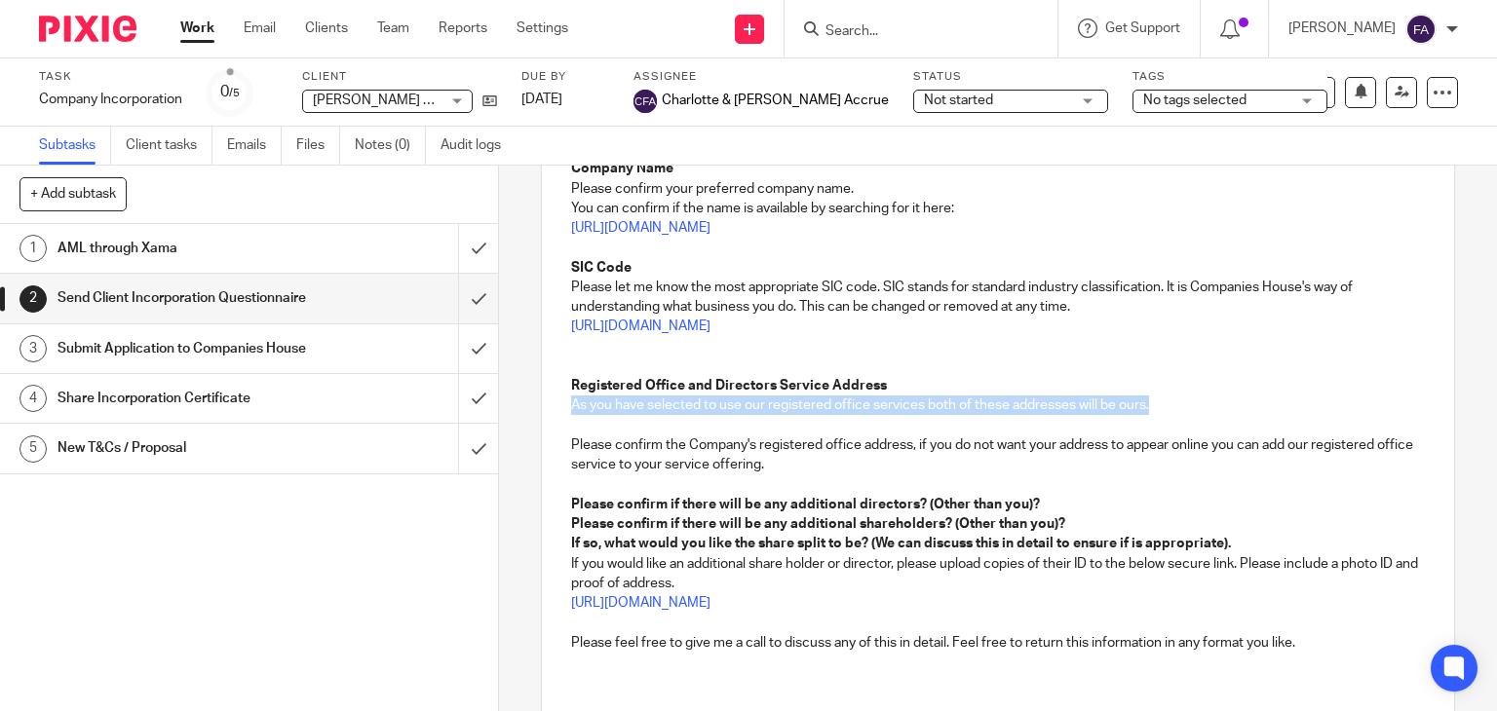
click at [591, 408] on p "As you have selected to use our registered office services both of these addres…" at bounding box center [998, 405] width 855 height 19
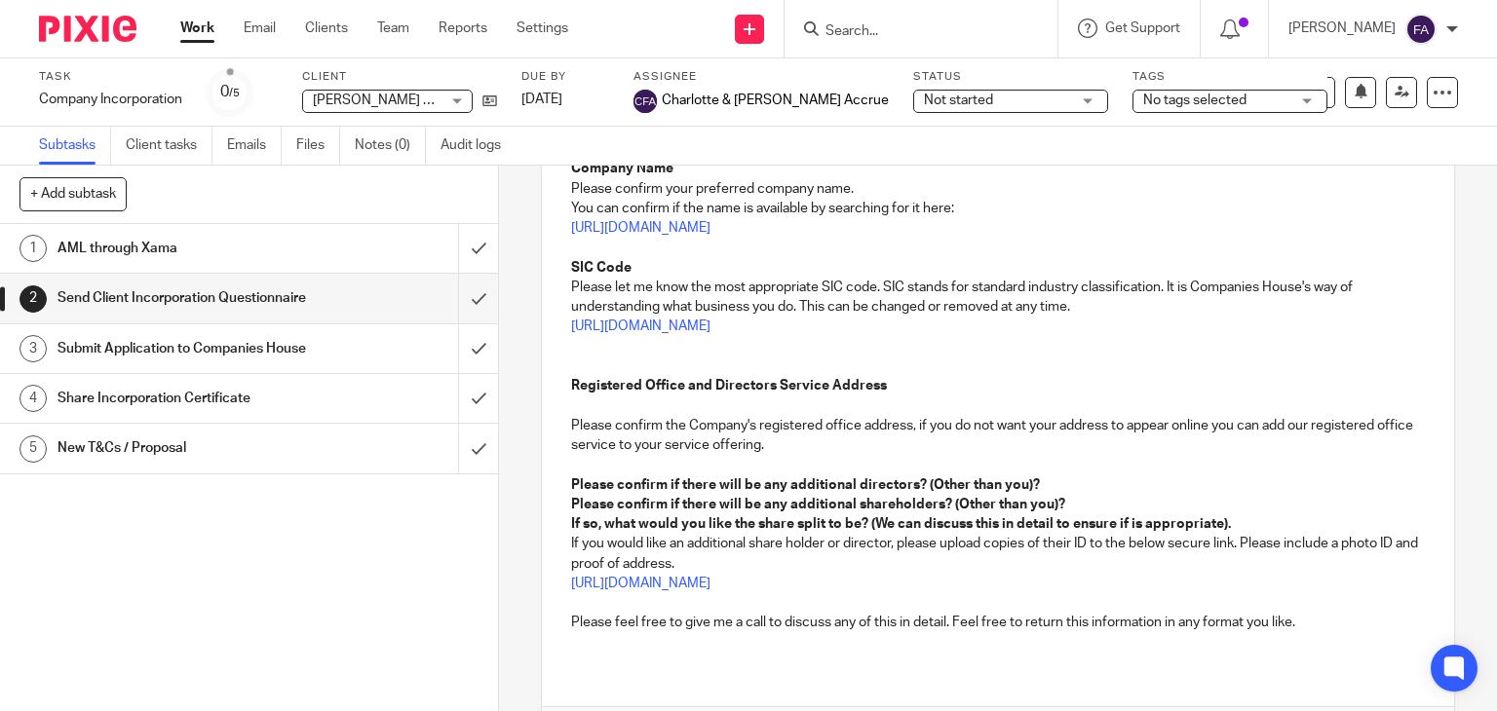
click at [571, 430] on p "Please confirm the Company's registered office address, if you do not want your…" at bounding box center [998, 436] width 855 height 40
click at [571, 425] on p "Please confirm the Company's registered office address, if you do not want your…" at bounding box center [998, 436] width 855 height 40
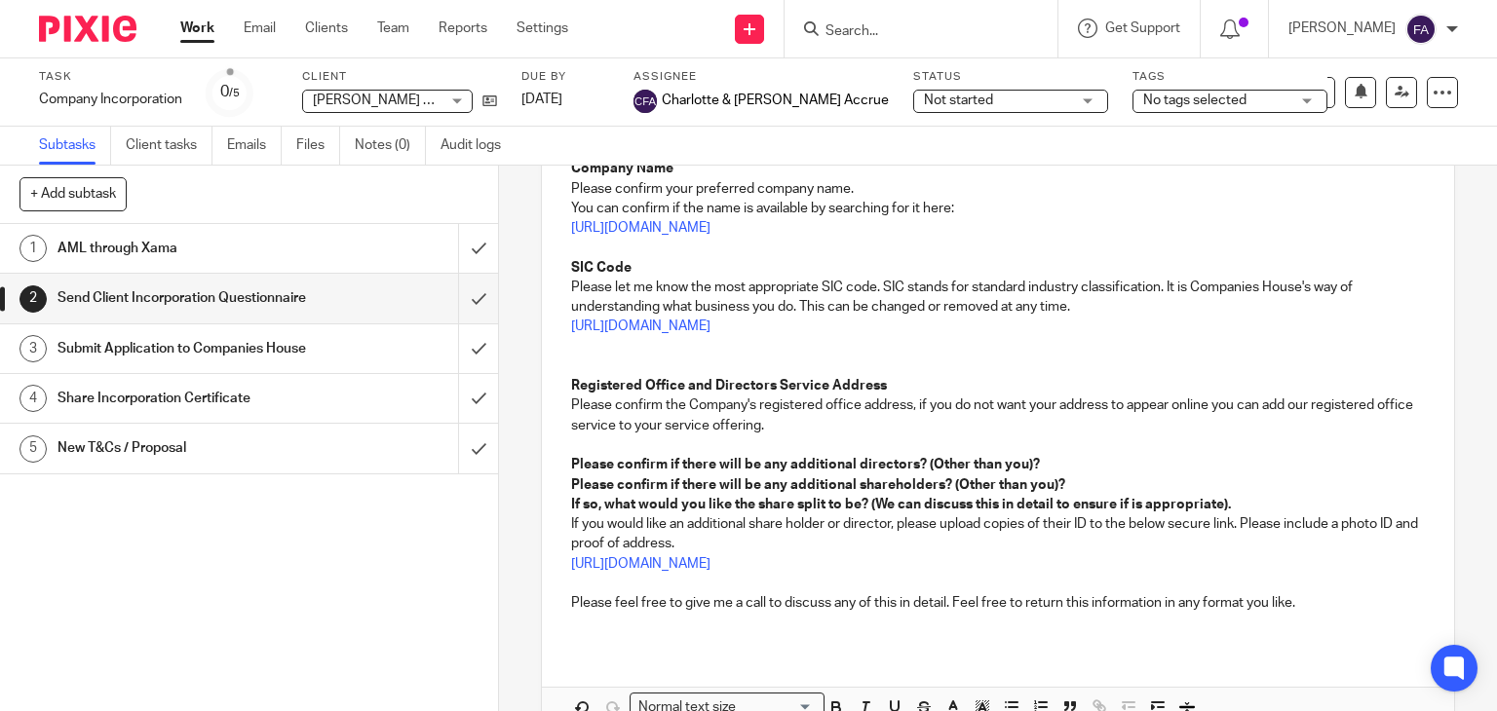
click at [1165, 401] on p "Please confirm the Company's registered office address, if you do not want your…" at bounding box center [998, 416] width 855 height 40
click at [1297, 407] on p "Please confirm the Company's registered office address, if you do not want your…" at bounding box center [998, 416] width 855 height 40
click at [1290, 406] on p "Please confirm the Company's registered office address, if you do not want your…" at bounding box center [998, 416] width 855 height 40
drag, startPoint x: 1290, startPoint y: 405, endPoint x: 1266, endPoint y: 407, distance: 24.4
click at [1266, 406] on p "Please confirm the Company's registered office address, if you do not want your…" at bounding box center [998, 416] width 855 height 40
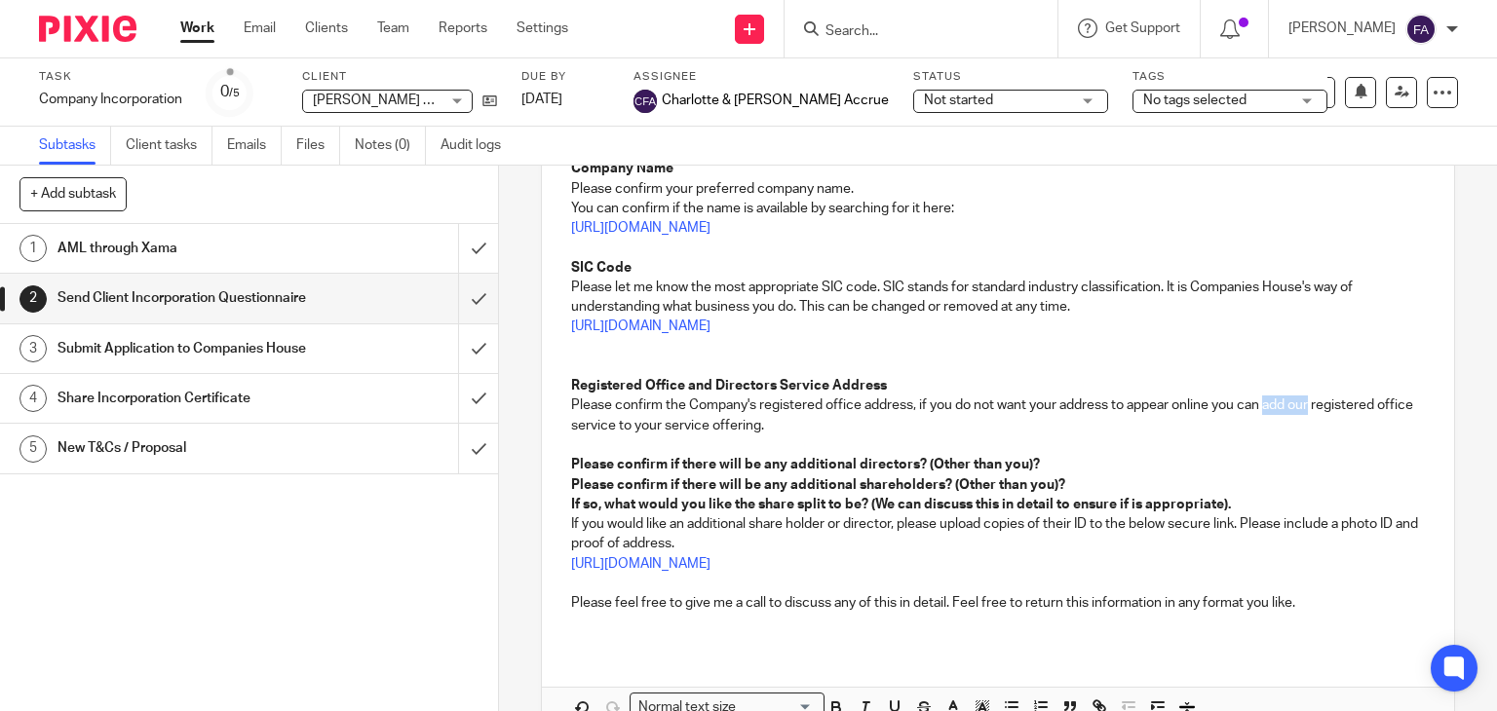
click at [1266, 407] on p "Please confirm the Company's registered office address, if you do not want your…" at bounding box center [998, 416] width 855 height 40
click at [1267, 408] on p "Please confirm the Company's registered office address, if you do not want your…" at bounding box center [998, 416] width 855 height 40
drag, startPoint x: 834, startPoint y: 431, endPoint x: 1311, endPoint y: 408, distance: 477.1
click at [1311, 408] on p "Please confirm the Company's registered office address, if you do not want your…" at bounding box center [998, 416] width 855 height 40
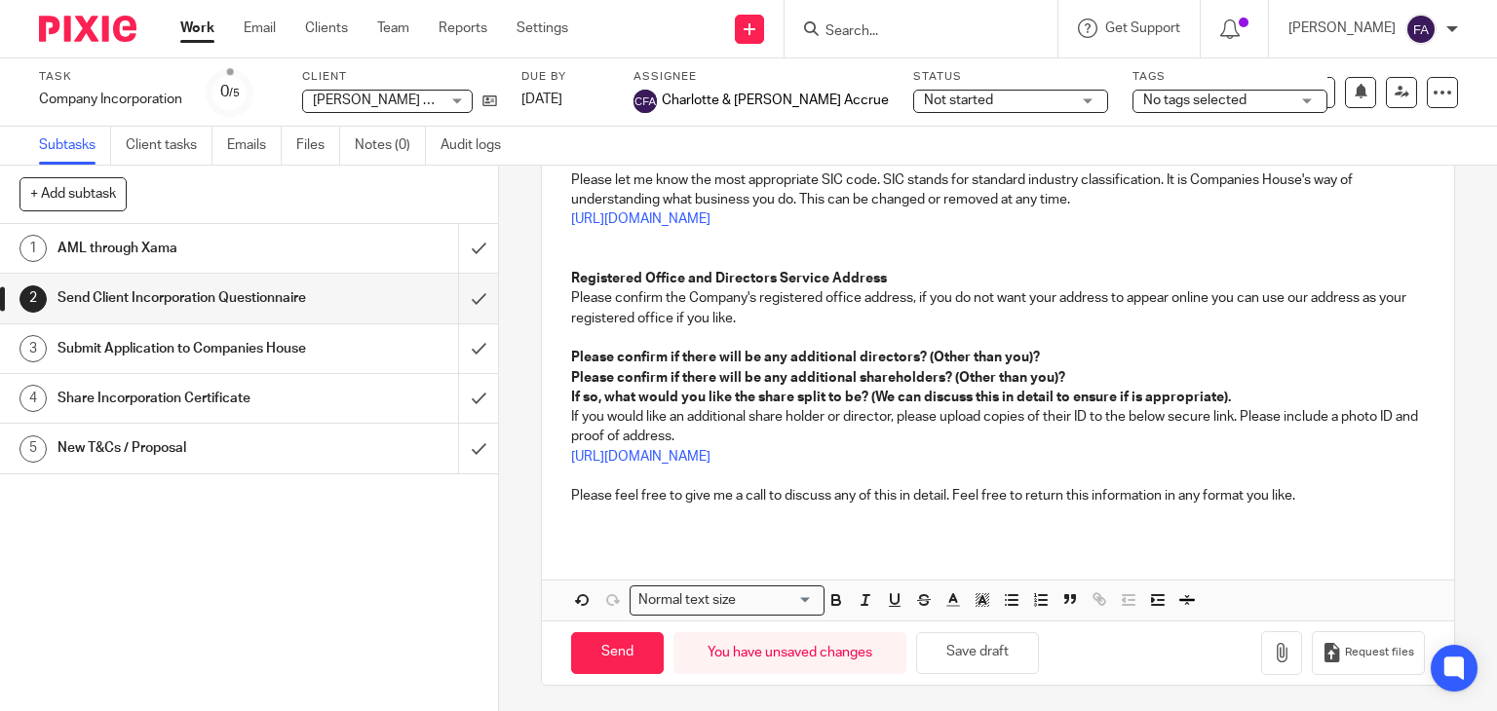
scroll to position [498, 0]
click at [593, 656] on input "Send" at bounding box center [617, 653] width 93 height 42
click at [1143, 98] on span "No tags selected" at bounding box center [1194, 101] width 103 height 14
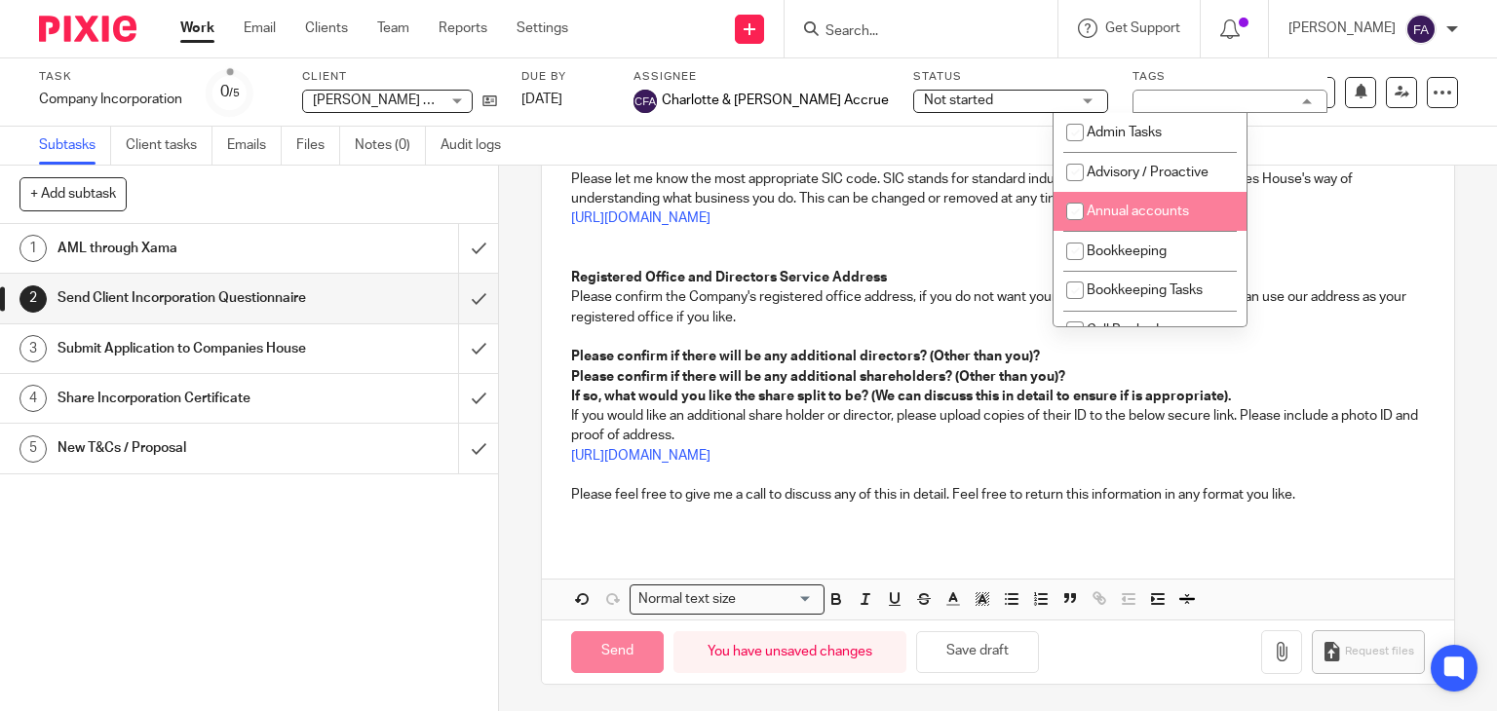
type input "Sent"
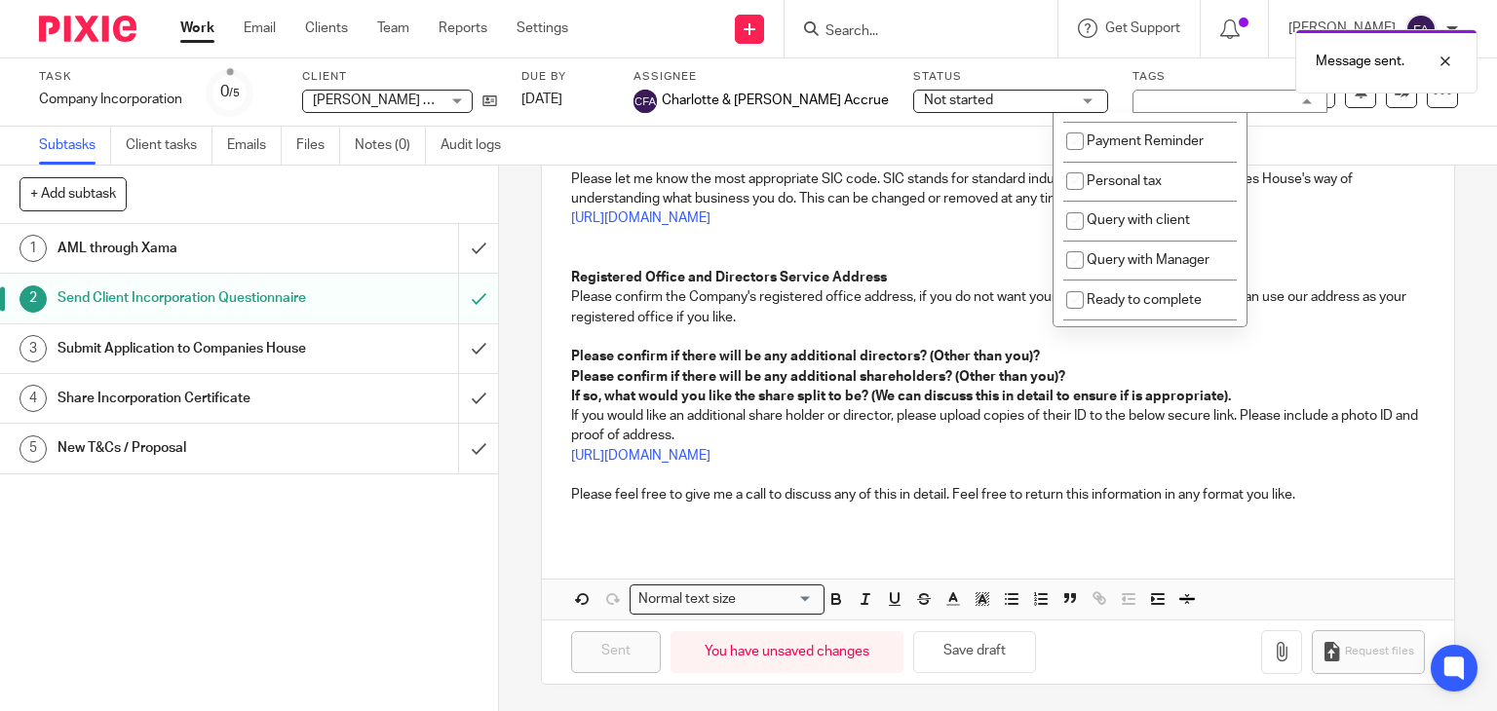
scroll to position [1169, 0]
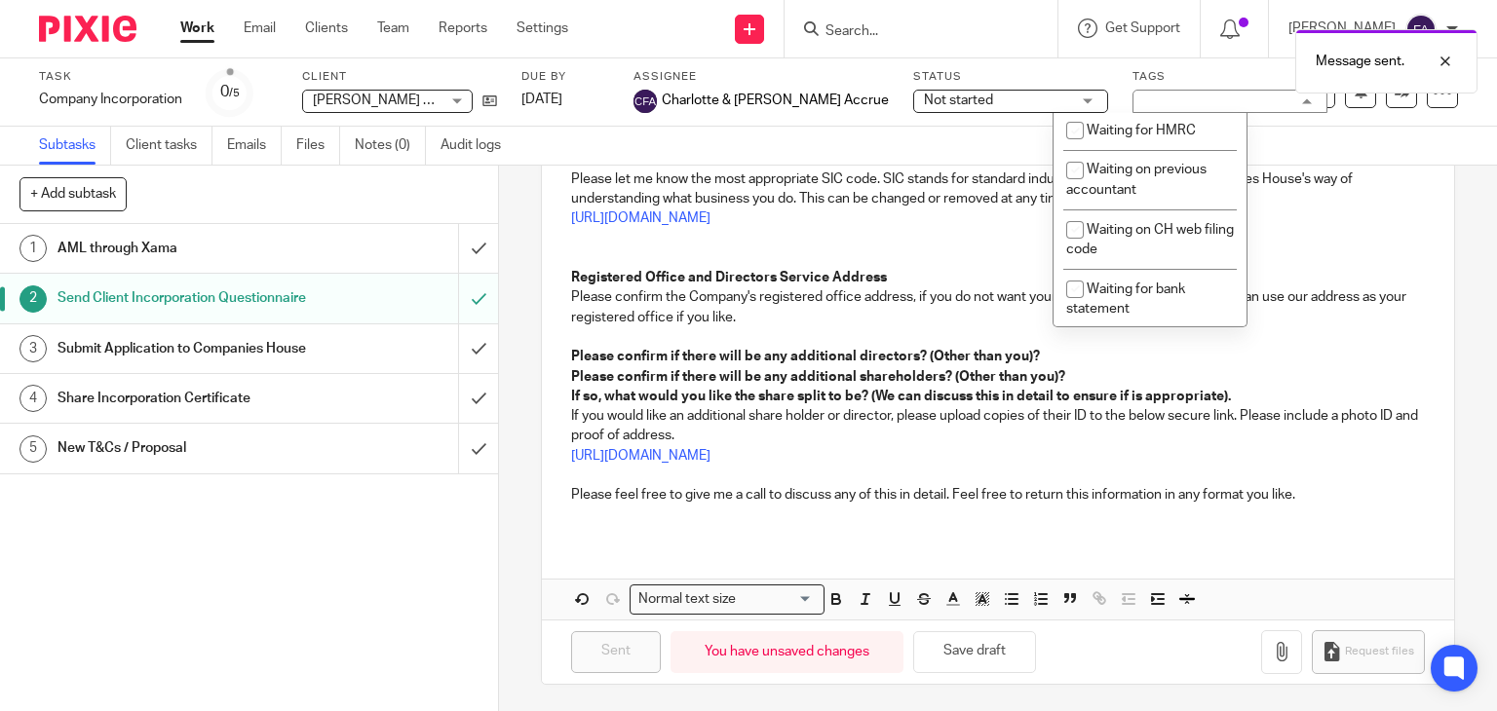
click at [1141, 58] on span "Waiting for client" at bounding box center [1138, 52] width 103 height 14
checkbox input "true"
click at [990, 142] on div "Subtasks Client tasks Emails Files Notes (0) Audit logs" at bounding box center [748, 146] width 1497 height 39
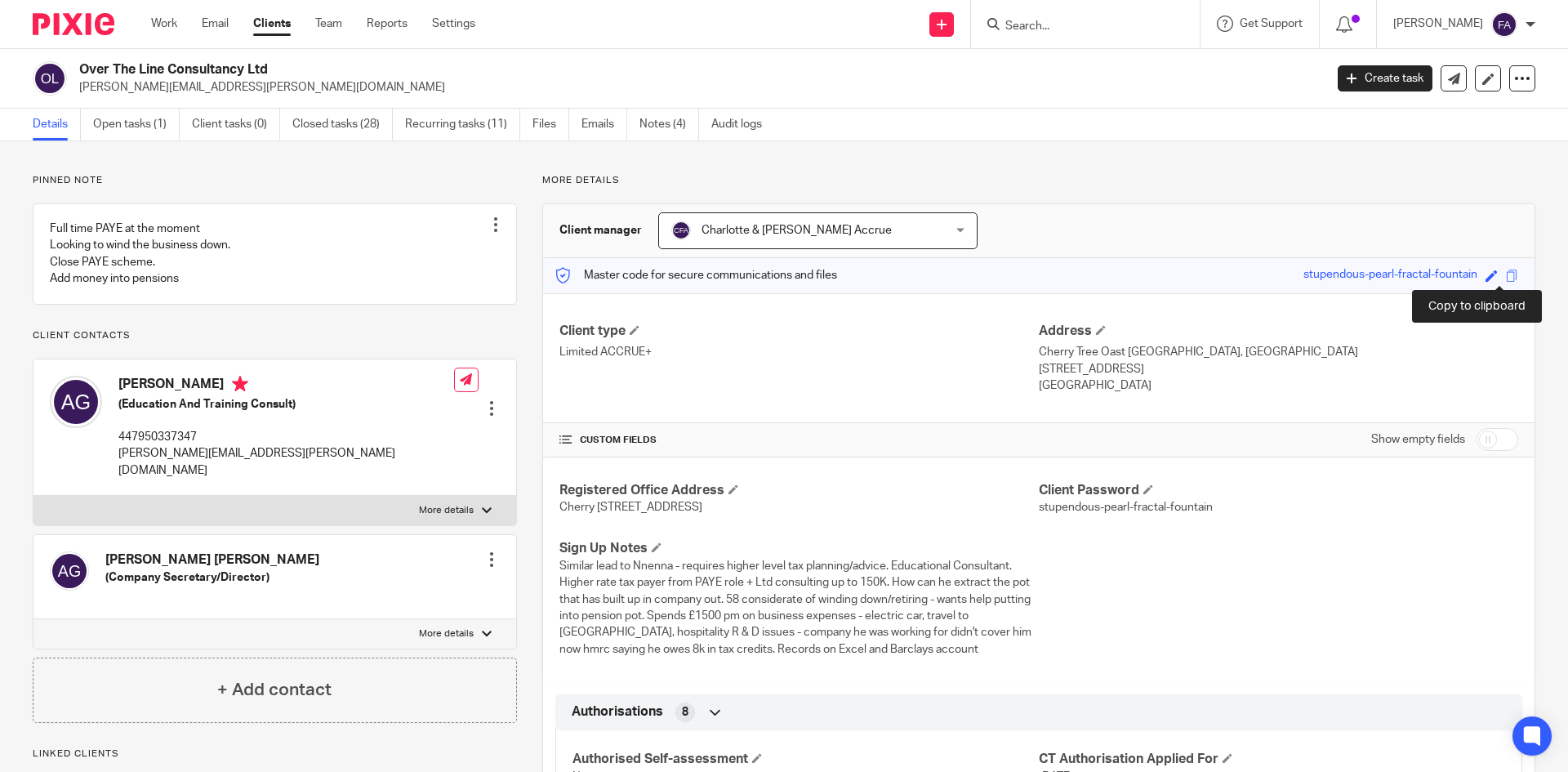
click at [1506, 277] on span at bounding box center [1512, 276] width 13 height 13
click at [1529, 21] on div at bounding box center [1531, 24] width 10 height 10
click at [1452, 111] on span "Logout" at bounding box center [1460, 114] width 37 height 12
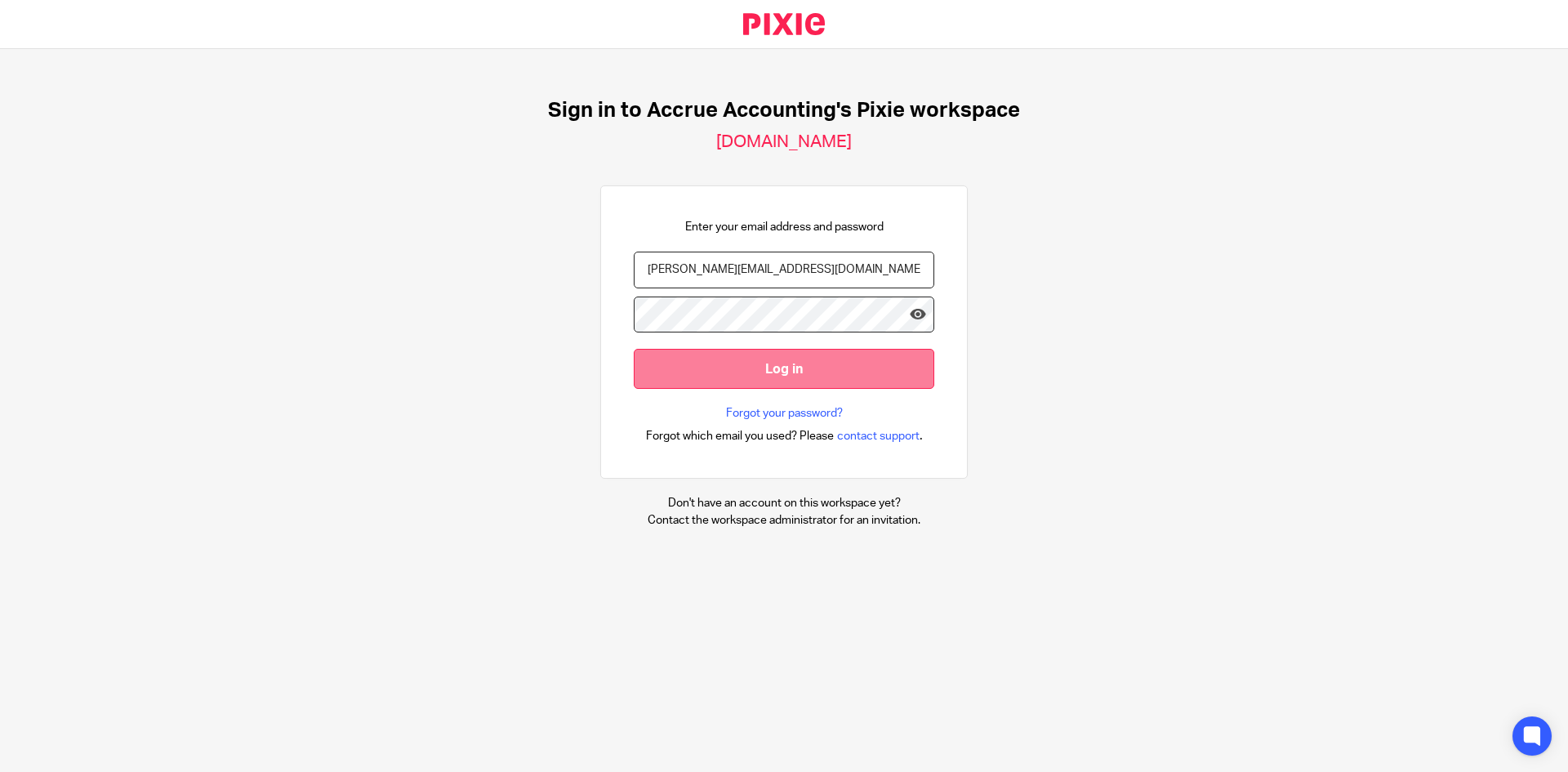
type input "[EMAIL_ADDRESS][DOMAIN_NAME]"
click at [746, 366] on input "Log in" at bounding box center [784, 369] width 301 height 40
